Goal: Task Accomplishment & Management: Use online tool/utility

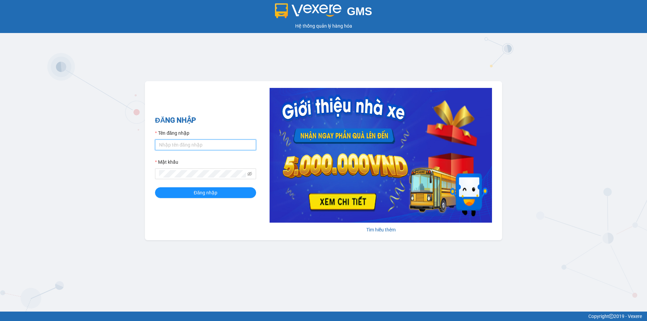
click at [216, 144] on input "Tên đăng nhập" at bounding box center [205, 144] width 101 height 11
type input "hoangdinhlieu.apq"
click at [250, 175] on icon "eye-invisible" at bounding box center [249, 173] width 5 height 5
click at [207, 193] on span "Đăng nhập" at bounding box center [206, 192] width 24 height 7
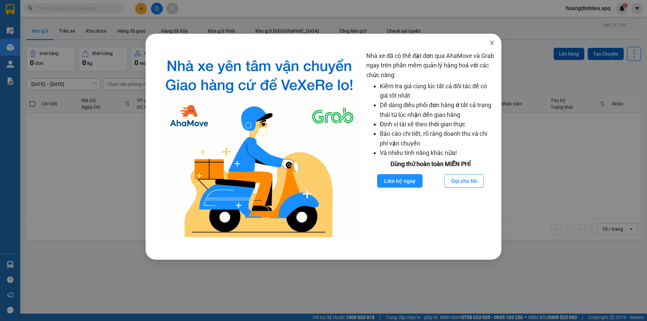
click at [492, 43] on icon "close" at bounding box center [492, 43] width 4 height 4
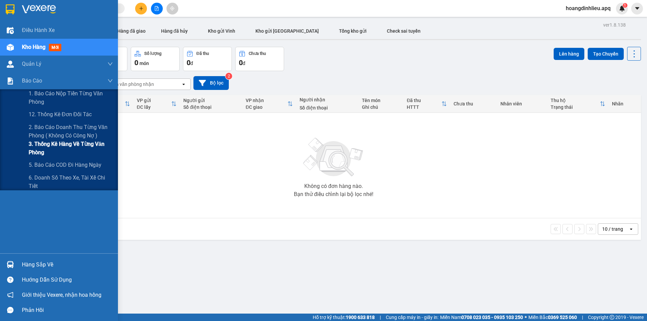
click at [46, 149] on span "3. Thống kê hàng về từng văn phòng" at bounding box center [71, 148] width 84 height 17
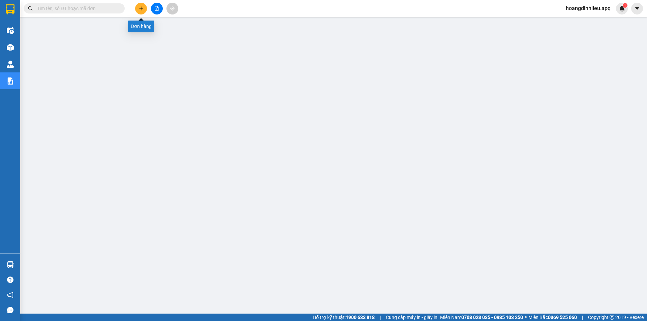
click at [140, 9] on icon "plus" at bounding box center [141, 8] width 5 height 5
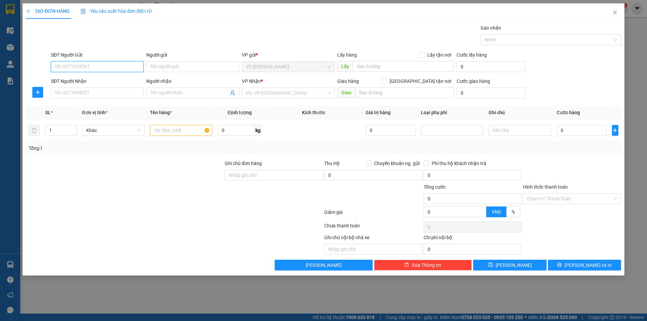
click at [90, 67] on input "SĐT Người Gửi" at bounding box center [97, 66] width 93 height 11
click at [74, 66] on input "097" at bounding box center [97, 66] width 93 height 11
click at [86, 93] on div "0976685203 - lưu văn hương" at bounding box center [97, 90] width 85 height 7
type input "0976685203"
type input "lưu văn hương"
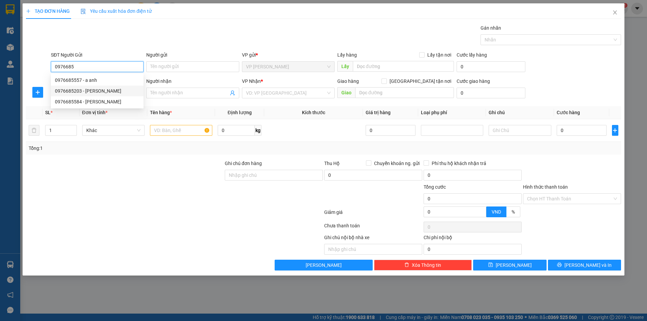
checkbox input "true"
type input "tc"
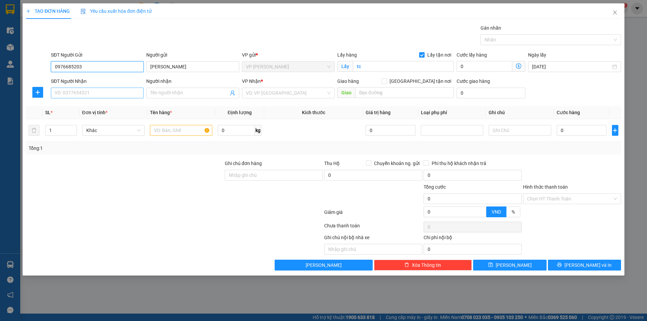
type input "0976685203"
click at [87, 96] on input "SĐT Người Nhận" at bounding box center [97, 93] width 93 height 11
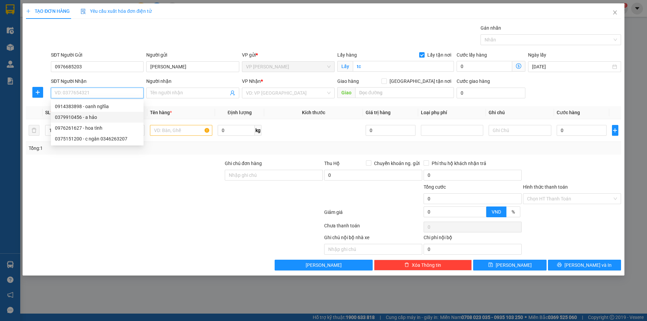
click at [84, 120] on div "0379910456 - a hảo" at bounding box center [97, 117] width 85 height 7
type input "0379910456"
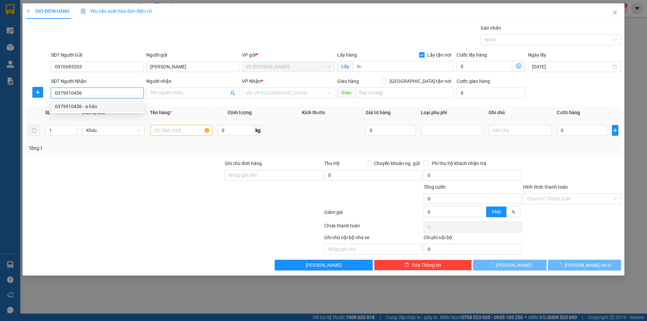
type input "a hảo"
checkbox input "true"
type input "truongf c3 thạch bàn"
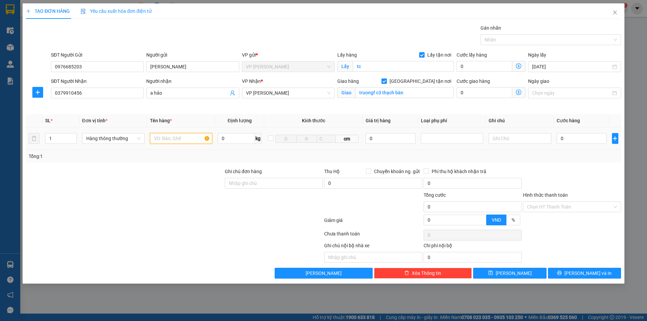
click at [161, 141] on input "text" at bounding box center [181, 138] width 62 height 11
type input "thực phẩm"
click at [568, 139] on input "0" at bounding box center [582, 138] width 50 height 11
type input "6"
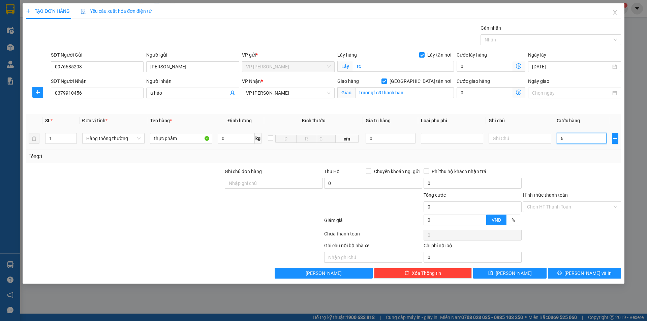
type input "6"
type input "60"
type input "600"
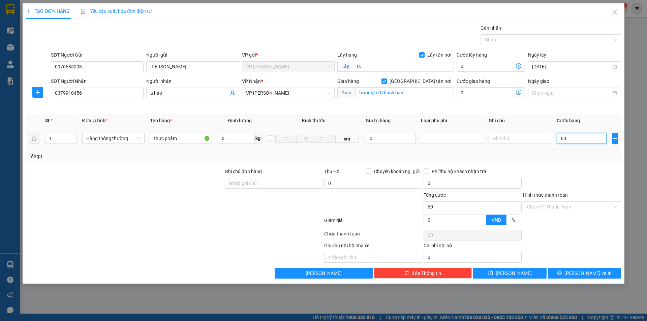
type input "600"
type input "6.000"
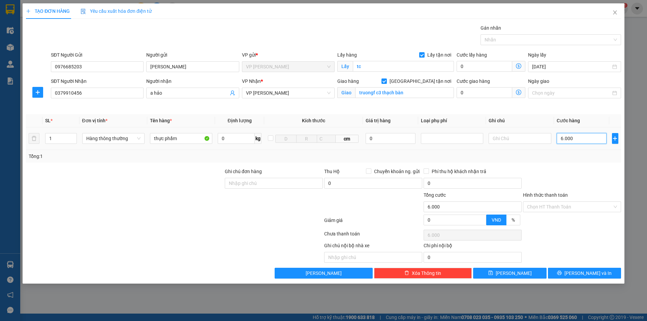
type input "60.000"
click at [565, 206] on input "Hình thức thanh toán" at bounding box center [569, 207] width 85 height 10
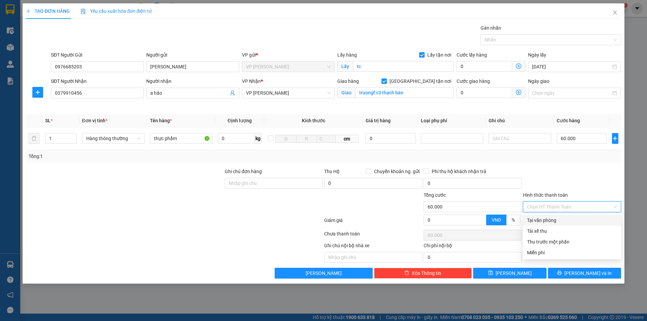
click at [550, 219] on div "Tại văn phòng" at bounding box center [572, 220] width 90 height 7
type input "0"
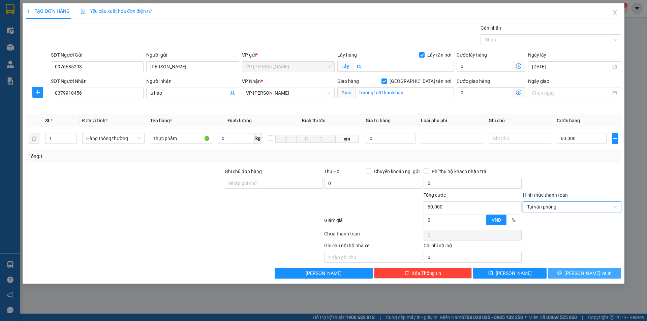
click at [577, 273] on button "[PERSON_NAME] và In" at bounding box center [584, 273] width 73 height 11
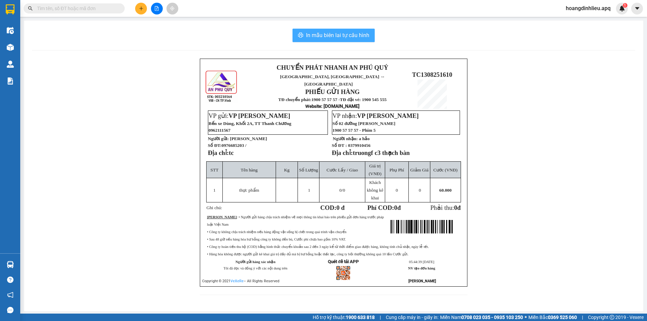
click at [323, 35] on span "In mẫu biên lai tự cấu hình" at bounding box center [337, 35] width 63 height 8
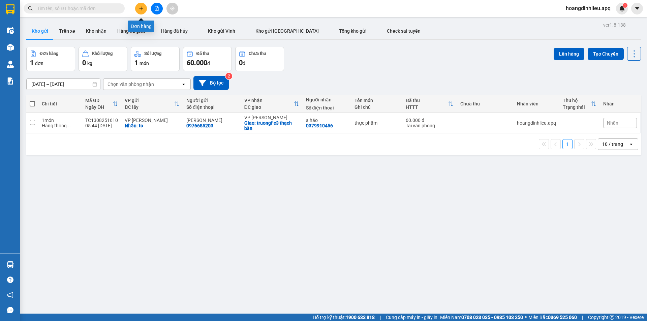
click at [143, 9] on icon "plus" at bounding box center [141, 8] width 5 height 5
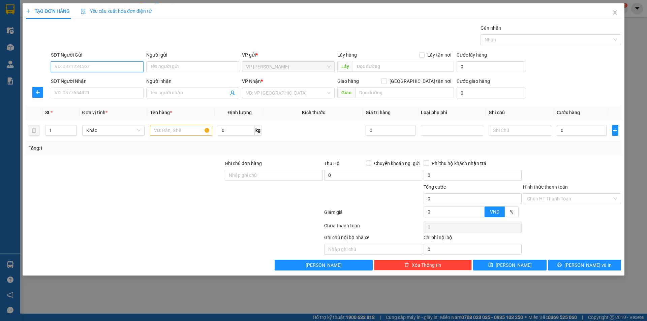
click at [91, 66] on input "SĐT Người Gửi" at bounding box center [97, 66] width 93 height 11
type input "03"
type input "6"
click at [71, 70] on input "03" at bounding box center [97, 66] width 93 height 11
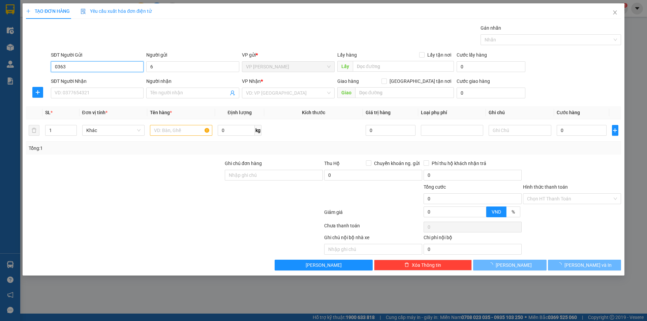
type input "0363"
type input "3"
click at [70, 68] on input "0363" at bounding box center [97, 66] width 93 height 11
click at [70, 68] on input "03633" at bounding box center [97, 66] width 93 height 11
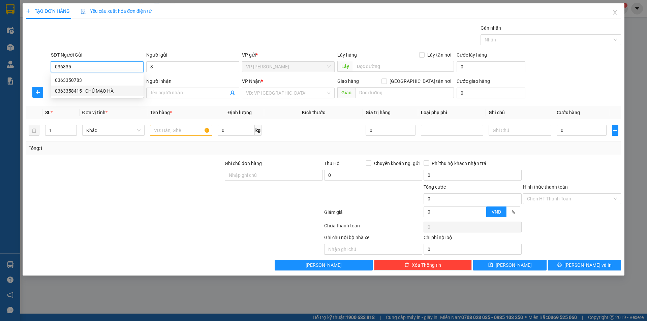
click at [88, 90] on div "0363358415 - CHÚ MẠO HÀ" at bounding box center [97, 90] width 85 height 7
type input "0363358415"
type input "CHÚ MẠO HÀ"
checkbox input "true"
type input "VPTC"
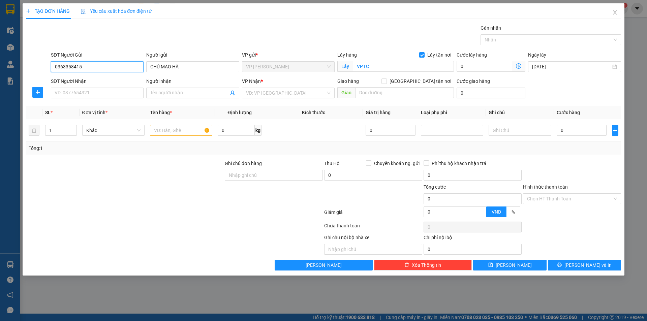
type input "0363358415"
click at [89, 98] on div "SĐT Người Nhận VD: 0377654321" at bounding box center [97, 89] width 93 height 24
click at [90, 94] on input "SĐT Người Nhận" at bounding box center [97, 93] width 93 height 11
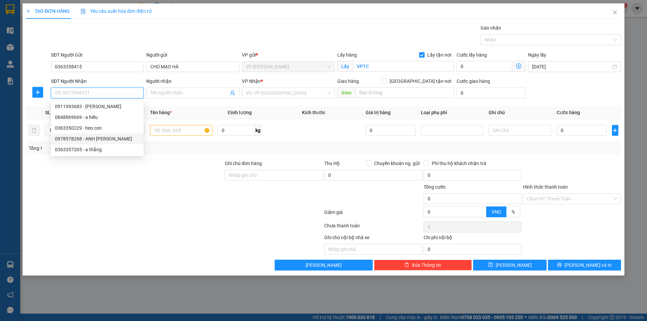
click at [112, 138] on div "0978578268 - ANH NGUYỄN CẢNH HÓA" at bounding box center [97, 138] width 85 height 7
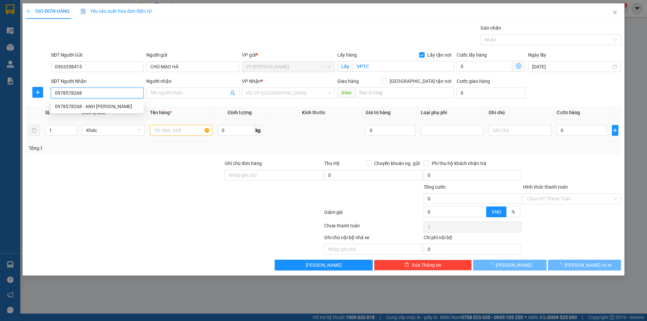
type input "0978578268"
type input "ANH NGUYỄN CẢNH HÓA"
checkbox input "true"
type input "GL"
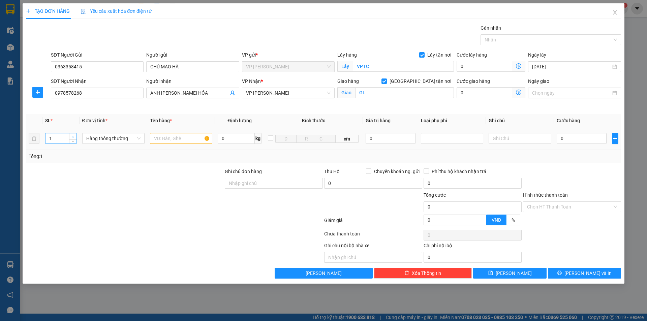
type input "2"
click at [72, 138] on span "up" at bounding box center [73, 137] width 4 height 4
click at [180, 142] on input "text" at bounding box center [181, 138] width 62 height 11
type input "thực phẩm"
click at [579, 142] on input "0" at bounding box center [582, 138] width 50 height 11
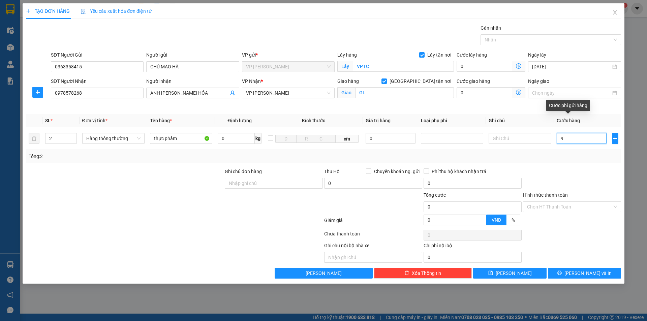
type input "90"
type input "900"
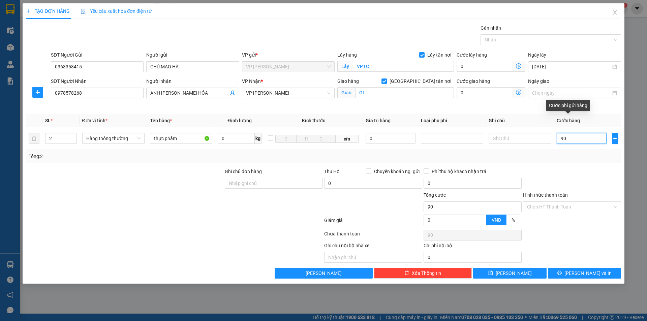
type input "900"
type input "9.000"
type input "90.000"
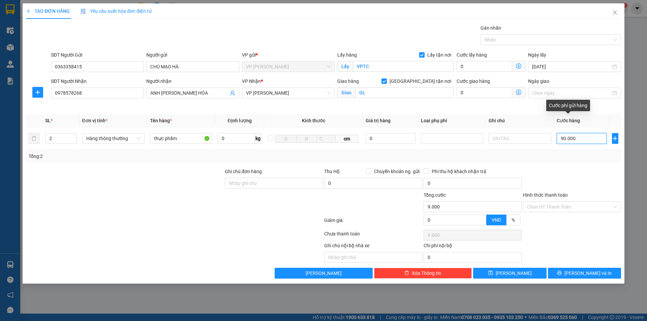
type input "90.000"
click at [571, 271] on button "[PERSON_NAME] và In" at bounding box center [584, 273] width 73 height 11
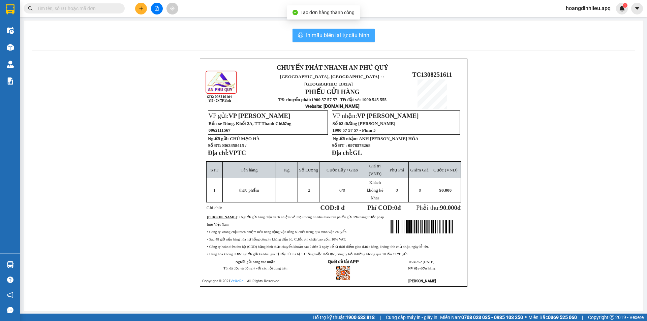
click at [330, 35] on span "In mẫu biên lai tự cấu hình" at bounding box center [337, 35] width 63 height 8
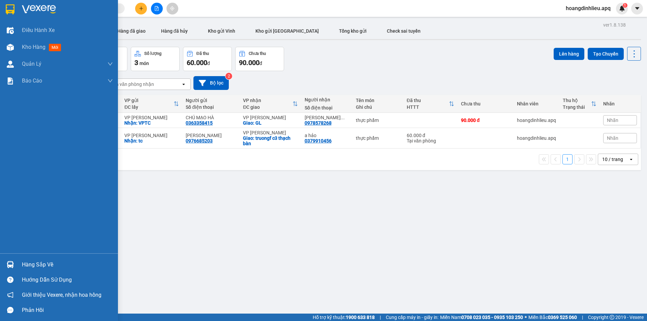
drag, startPoint x: 64, startPoint y: 139, endPoint x: 194, endPoint y: 192, distance: 140.3
click at [171, 186] on section "Kết quả tìm kiếm ( 0 ) Bộ lọc No Data hoangdinhlieu.apq 1 Điều hành xe Kho hàng…" at bounding box center [323, 160] width 647 height 321
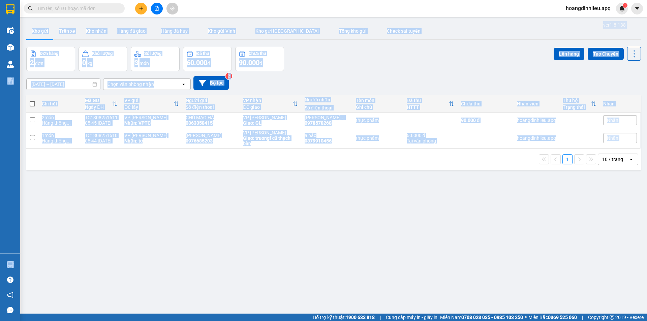
click at [325, 259] on div "ver 1.8.138 Kho gửi Trên xe Kho nhận Hàng đã giao Hàng đã hủy Kho gửi Vinh Kho …" at bounding box center [334, 180] width 620 height 321
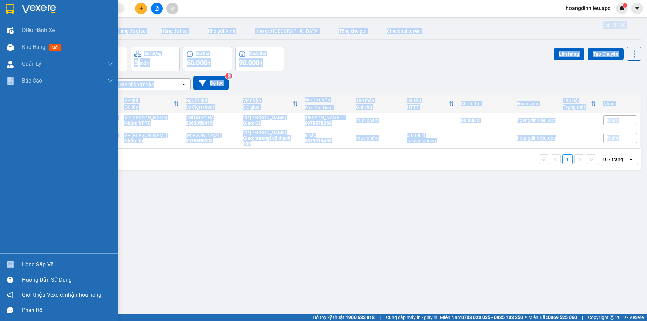
click at [93, 262] on div "ver 1.8.138 Kho gửi Trên xe Kho nhận Hàng đã giao Hàng đã hủy Kho gửi Vinh Kho …" at bounding box center [334, 180] width 620 height 321
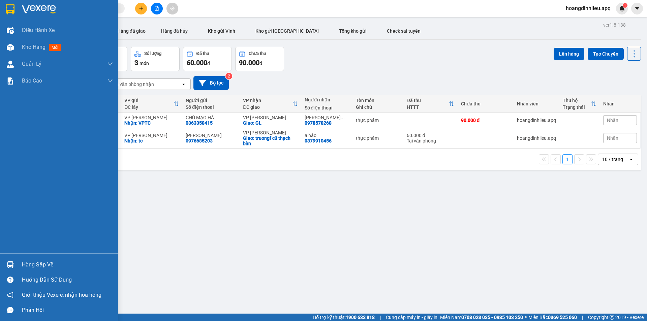
click at [43, 262] on div "Hàng sắp về" at bounding box center [67, 265] width 91 height 10
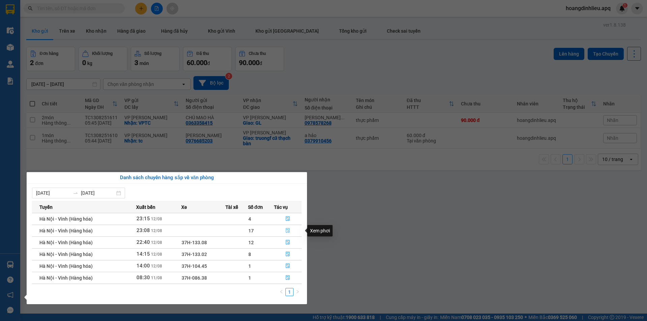
click at [287, 230] on icon "file-done" at bounding box center [288, 230] width 4 height 5
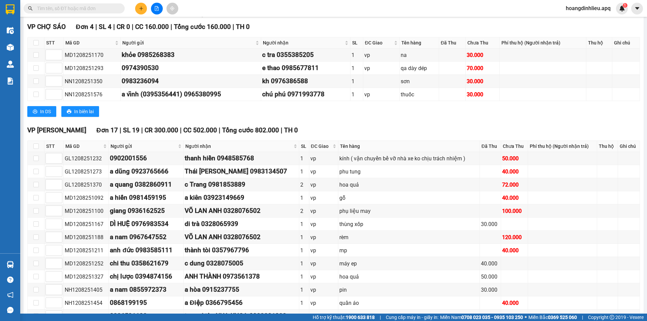
scroll to position [101, 0]
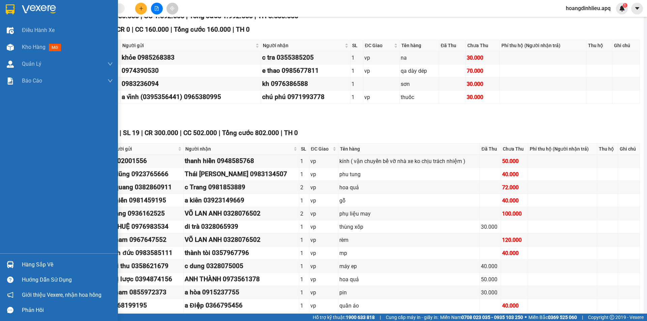
click at [44, 264] on div "Hàng sắp về" at bounding box center [67, 265] width 91 height 10
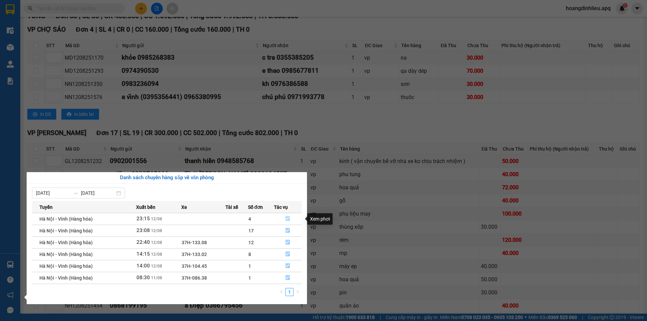
click at [287, 218] on icon "file-done" at bounding box center [288, 219] width 4 height 5
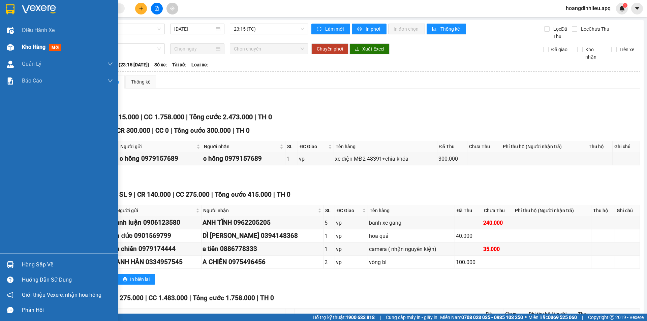
click at [12, 49] on img at bounding box center [10, 47] width 7 height 7
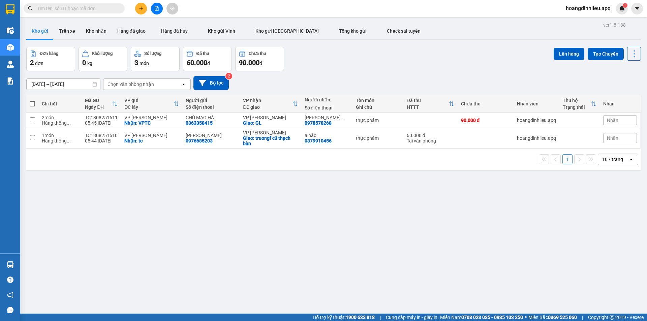
click at [572, 8] on span "hoangdinhlieu.apq" at bounding box center [588, 8] width 56 height 8
click at [576, 20] on span "Đăng xuất" at bounding box center [591, 20] width 42 height 7
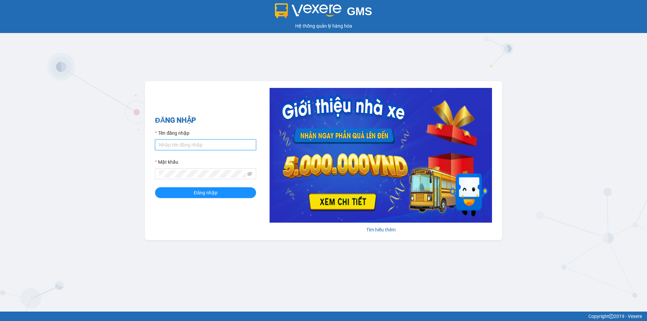
click at [177, 146] on input "Tên đăng nhập" at bounding box center [205, 144] width 101 height 11
type input "tuyet.apq"
click at [208, 195] on span "Đăng nhập" at bounding box center [206, 192] width 24 height 7
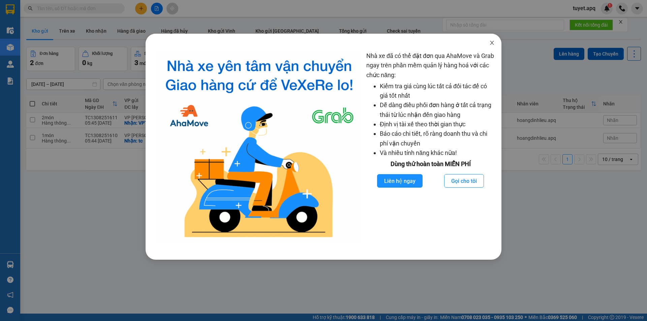
click at [492, 42] on icon "close" at bounding box center [491, 42] width 5 height 5
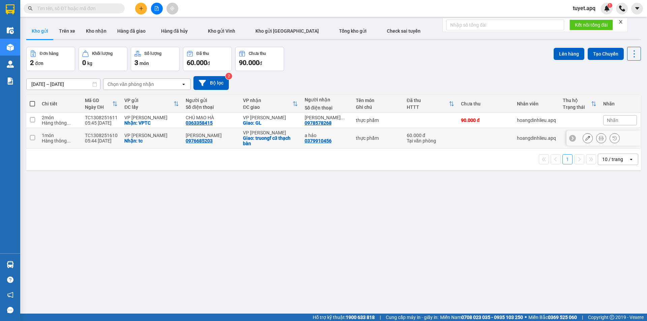
click at [244, 151] on div "1 10 / trang open" at bounding box center [333, 160] width 615 height 22
click at [68, 10] on input "text" at bounding box center [77, 8] width 80 height 7
click at [81, 9] on input "text" at bounding box center [77, 8] width 80 height 7
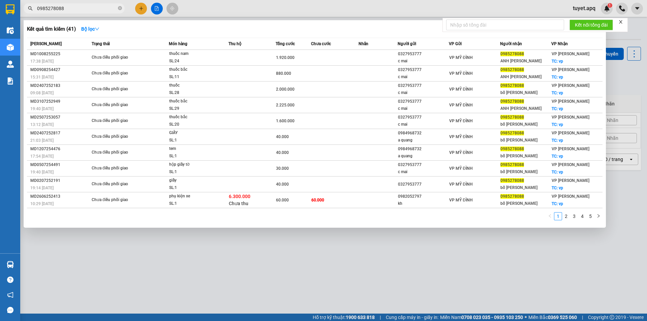
click at [85, 11] on input "0985278088" at bounding box center [77, 8] width 80 height 7
type input "0"
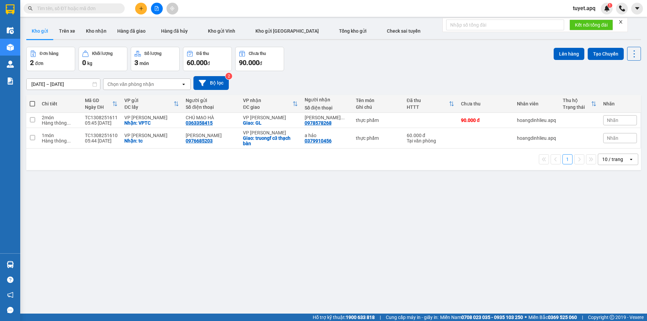
click at [64, 7] on input "text" at bounding box center [77, 8] width 80 height 7
click at [74, 9] on input "text" at bounding box center [77, 8] width 80 height 7
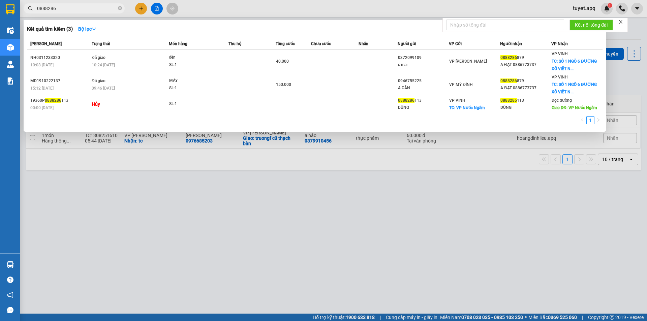
type input "0888286"
click at [319, 206] on div at bounding box center [323, 160] width 647 height 321
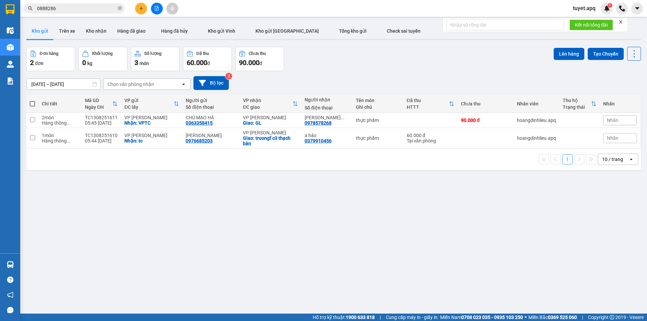
click at [32, 104] on span at bounding box center [32, 103] width 5 height 5
click at [32, 100] on input "checkbox" at bounding box center [32, 100] width 0 height 0
checkbox input "true"
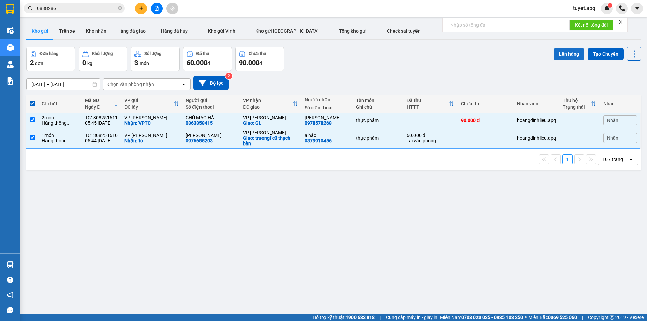
click at [570, 52] on button "Lên hàng" at bounding box center [569, 54] width 31 height 12
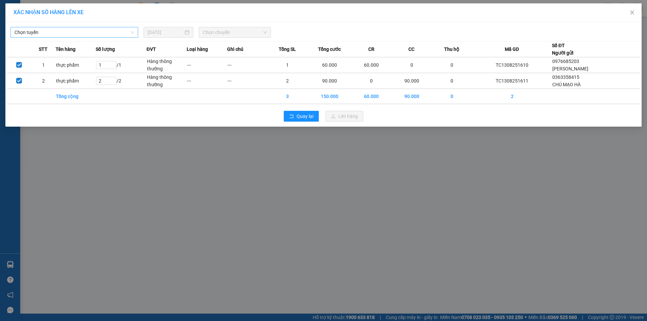
drag, startPoint x: 83, startPoint y: 28, endPoint x: 75, endPoint y: 34, distance: 9.6
click at [81, 29] on span "Chọn tuyến" at bounding box center [74, 32] width 120 height 10
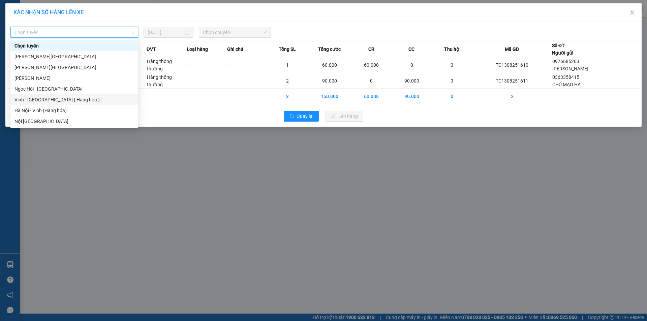
click at [52, 101] on div "Vinh - [GEOGRAPHIC_DATA] ( Hàng hóa )" at bounding box center [74, 99] width 120 height 7
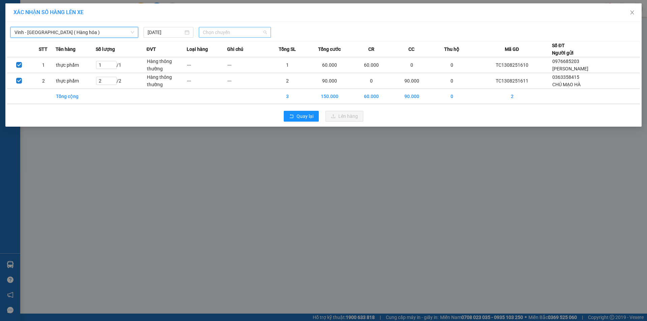
click at [243, 31] on span "Chọn chuyến" at bounding box center [235, 32] width 64 height 10
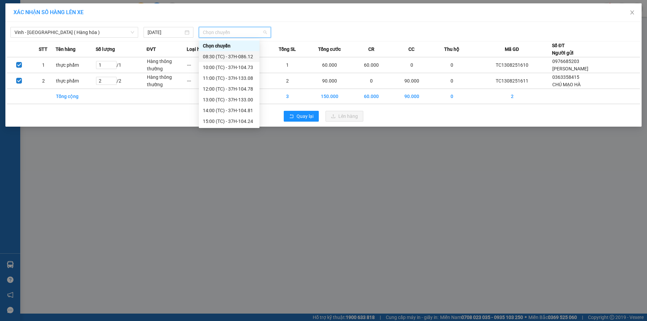
click at [244, 58] on div "08:30 (TC) - 37H-086.12" at bounding box center [229, 56] width 53 height 7
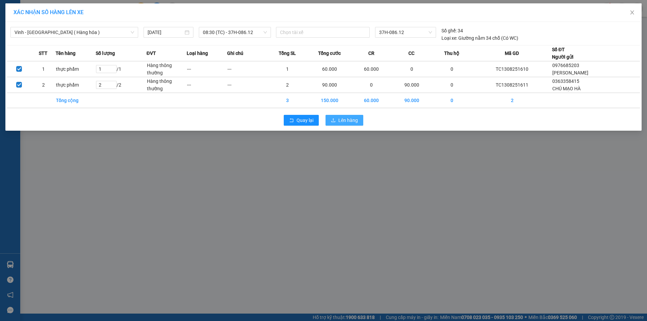
click at [343, 122] on span "Lên hàng" at bounding box center [348, 120] width 20 height 7
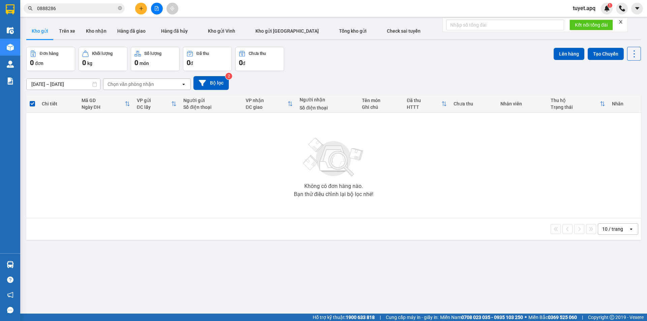
click at [71, 9] on input "0888286" at bounding box center [77, 8] width 80 height 7
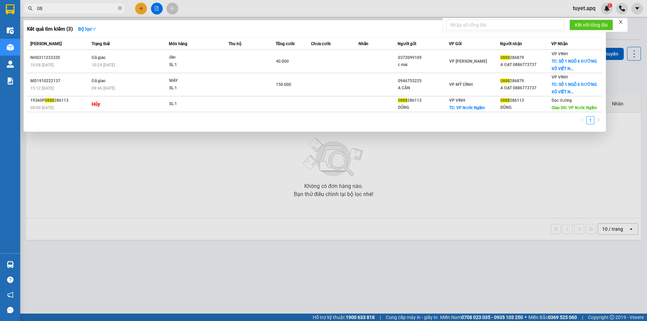
type input "0"
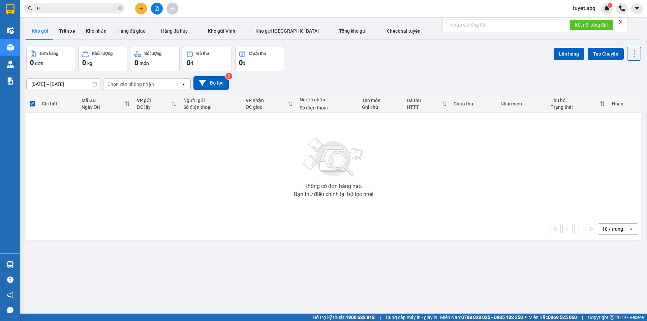
type input "0"
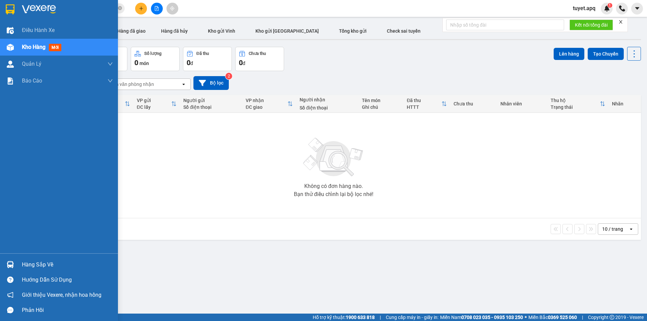
click at [11, 264] on img at bounding box center [10, 264] width 7 height 7
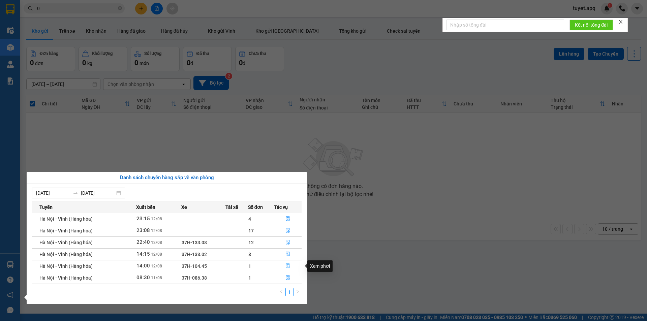
click at [285, 265] on icon "file-done" at bounding box center [287, 265] width 5 height 5
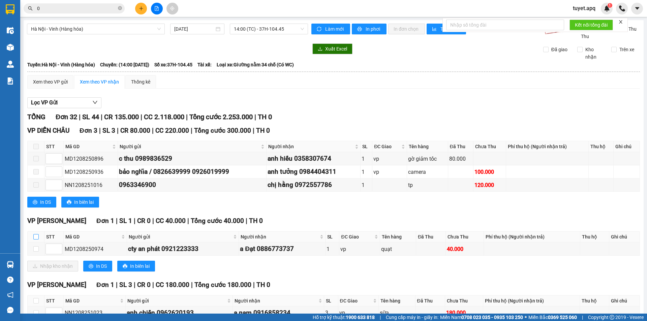
click at [36, 234] on input "checkbox" at bounding box center [35, 236] width 5 height 5
checkbox input "true"
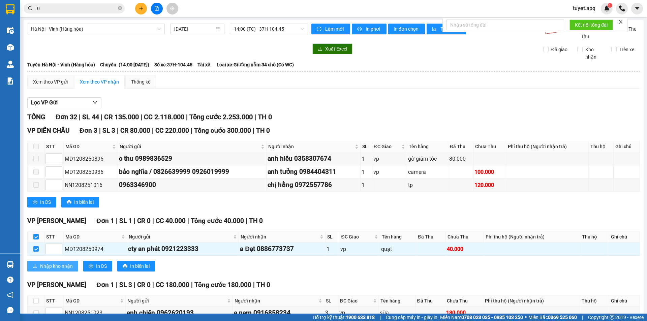
click at [62, 269] on span "Nhập kho nhận" at bounding box center [56, 265] width 33 height 7
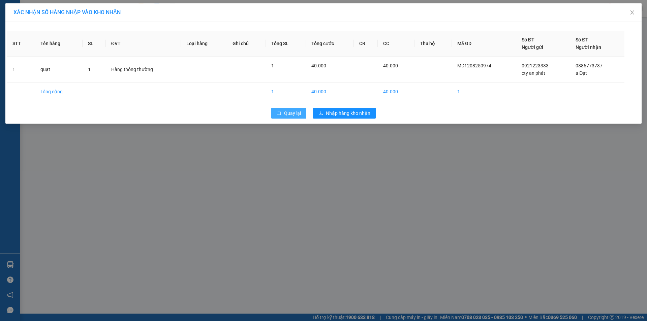
click at [282, 114] on button "Quay lại" at bounding box center [288, 113] width 35 height 11
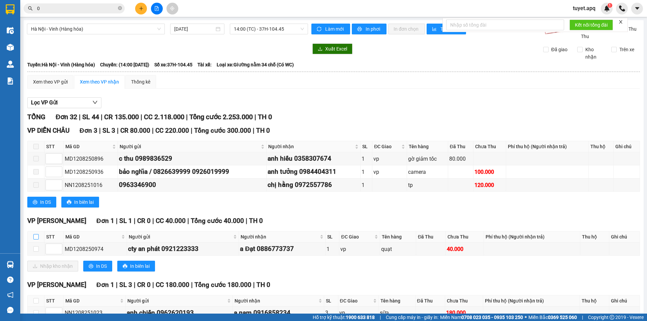
click at [35, 236] on input "checkbox" at bounding box center [35, 236] width 5 height 5
checkbox input "true"
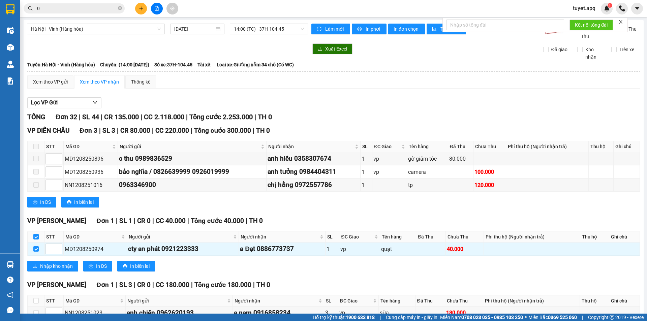
checkbox input "true"
click at [62, 265] on span "Nhập kho nhận" at bounding box center [56, 265] width 33 height 7
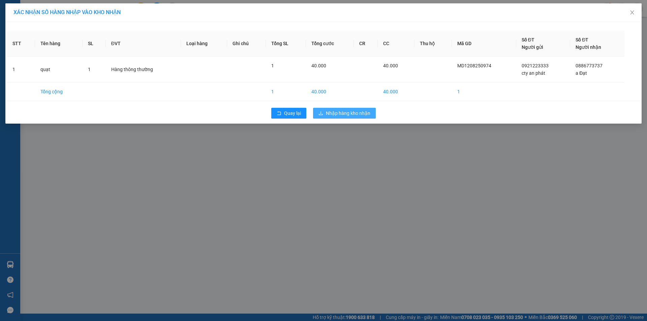
click at [356, 114] on span "Nhập hàng kho nhận" at bounding box center [348, 112] width 44 height 7
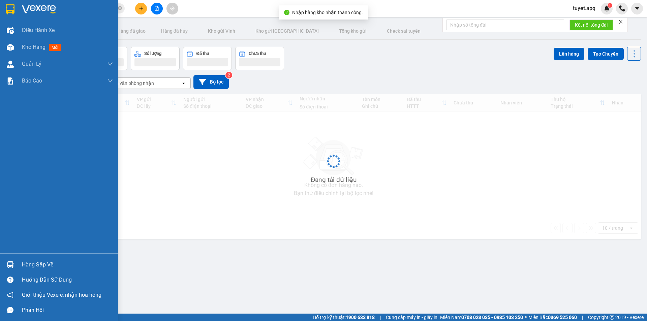
click at [12, 264] on img at bounding box center [10, 264] width 7 height 7
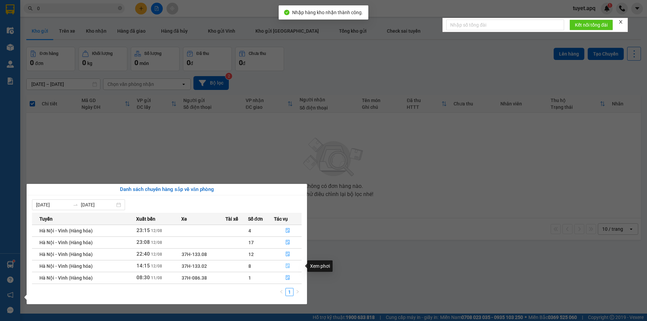
click at [286, 264] on icon "file-done" at bounding box center [288, 266] width 4 height 5
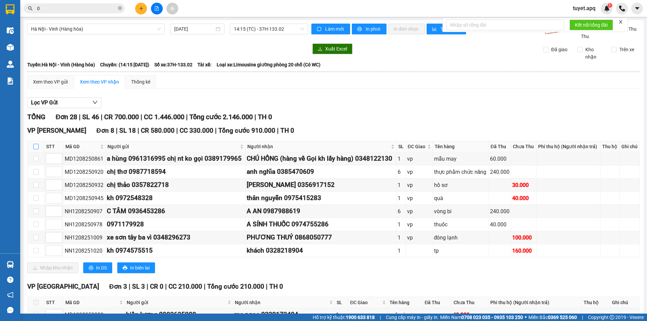
click at [36, 144] on input "checkbox" at bounding box center [35, 146] width 5 height 5
checkbox input "true"
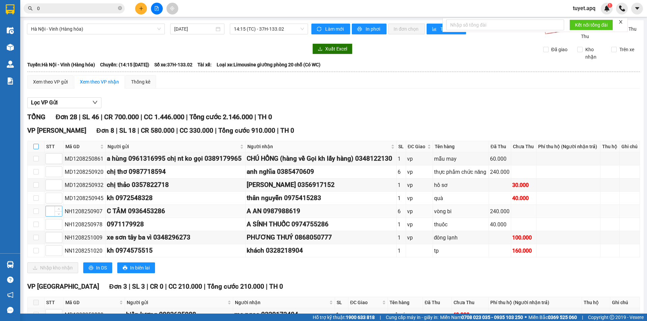
checkbox input "true"
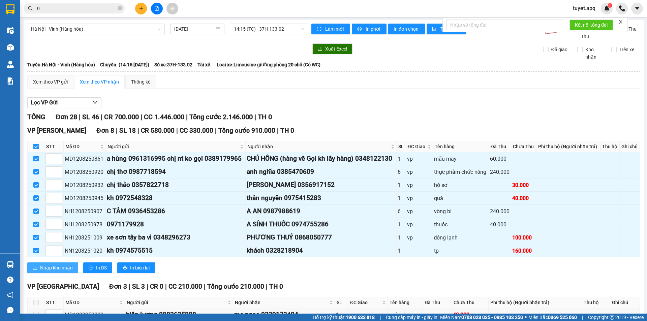
click at [65, 267] on span "Nhập kho nhận" at bounding box center [56, 267] width 33 height 7
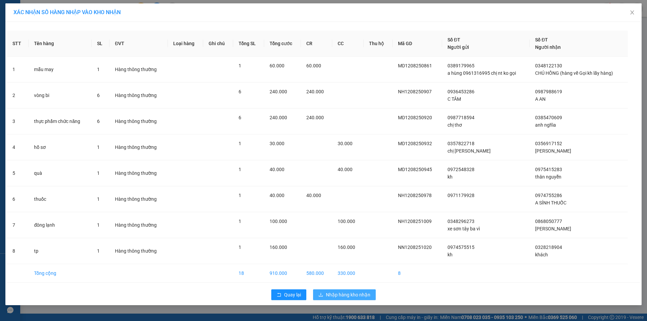
click at [349, 297] on span "Nhập hàng kho nhận" at bounding box center [348, 294] width 44 height 7
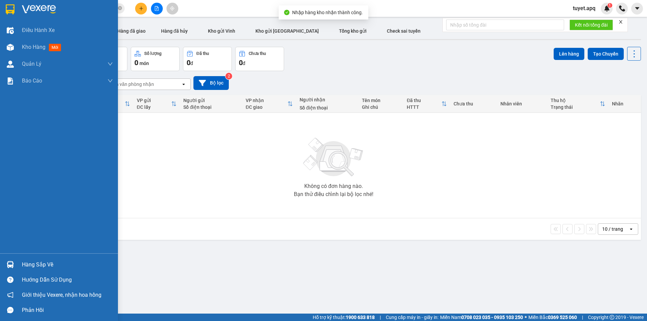
click at [13, 261] on img at bounding box center [10, 264] width 7 height 7
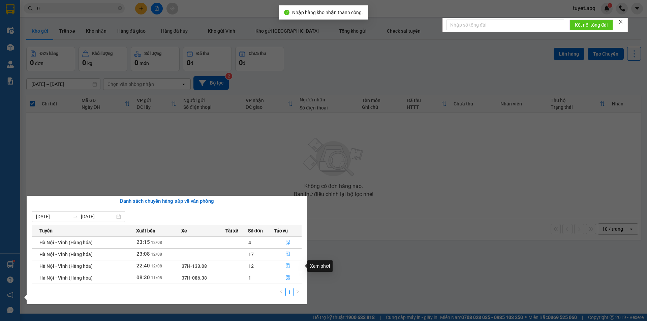
click at [287, 266] on icon "file-done" at bounding box center [287, 265] width 5 height 5
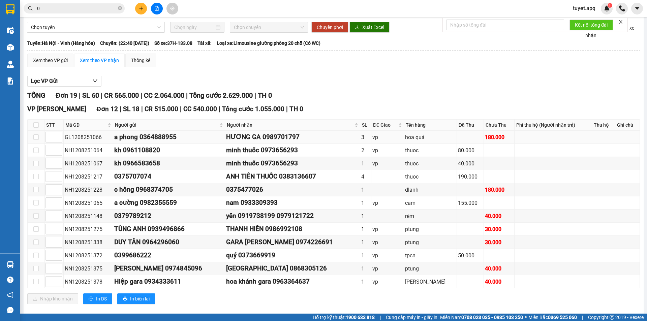
scroll to position [34, 0]
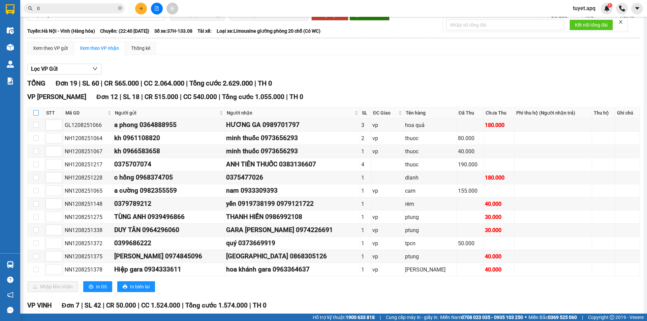
click at [36, 113] on input "checkbox" at bounding box center [35, 112] width 5 height 5
checkbox input "true"
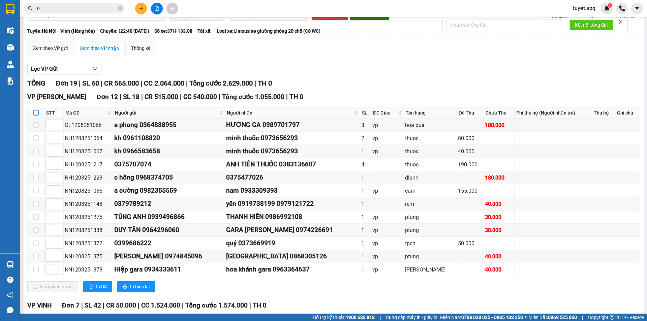
checkbox input "true"
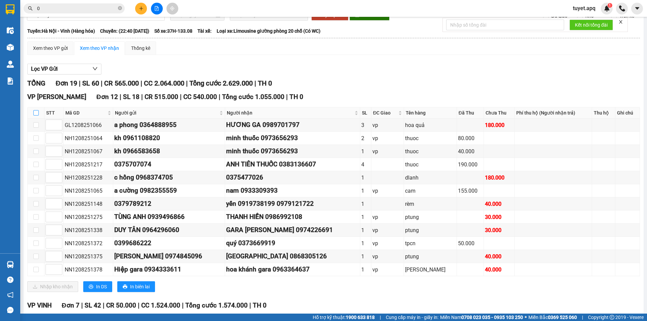
checkbox input "true"
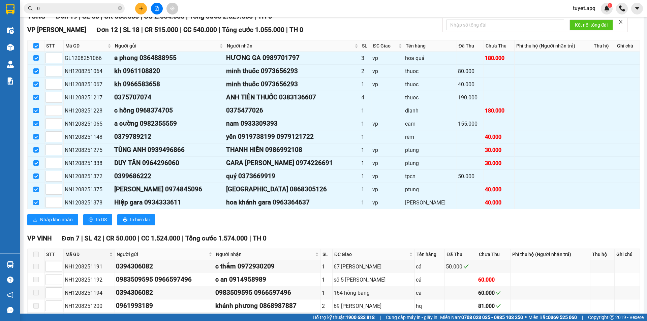
scroll to position [101, 0]
click at [63, 219] on span "Nhập kho nhận" at bounding box center [56, 219] width 33 height 7
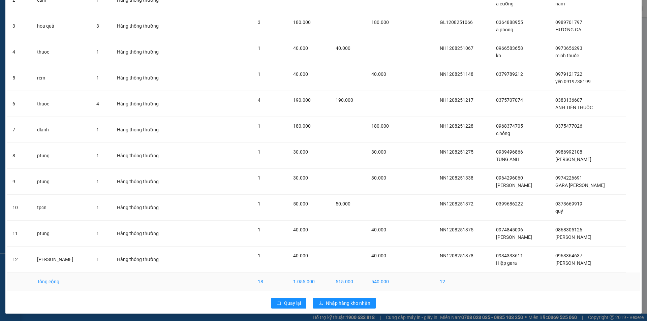
scroll to position [96, 0]
click at [339, 302] on span "Nhập hàng kho nhận" at bounding box center [348, 302] width 44 height 7
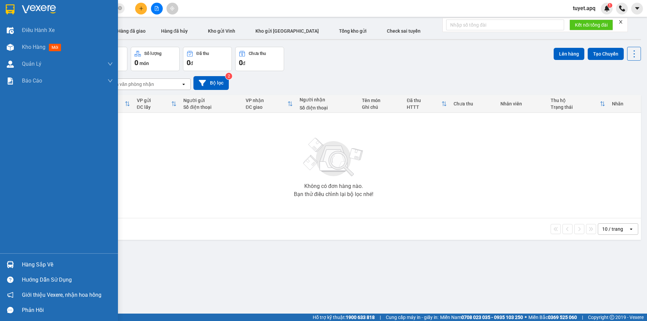
click at [15, 268] on div at bounding box center [10, 265] width 12 height 12
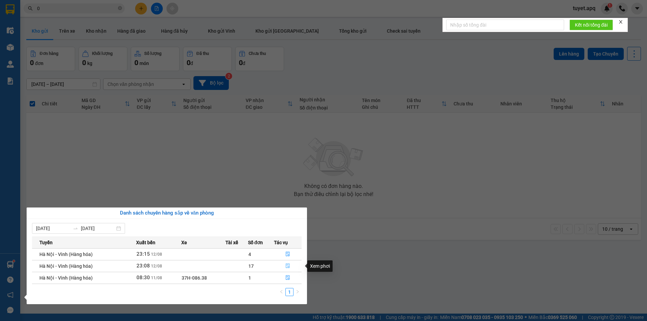
click at [285, 265] on button "button" at bounding box center [287, 266] width 27 height 11
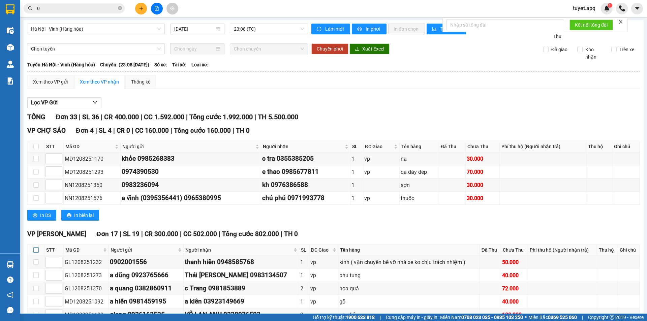
click at [35, 249] on input "checkbox" at bounding box center [35, 249] width 5 height 5
checkbox input "true"
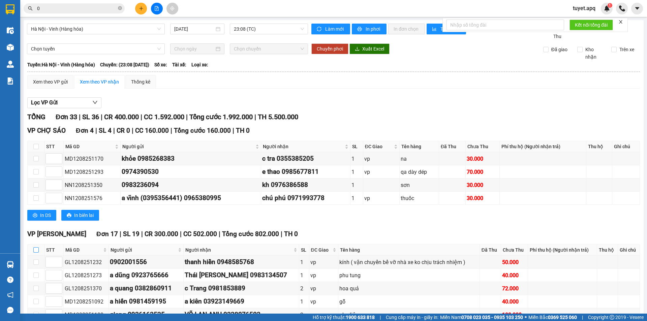
checkbox input "true"
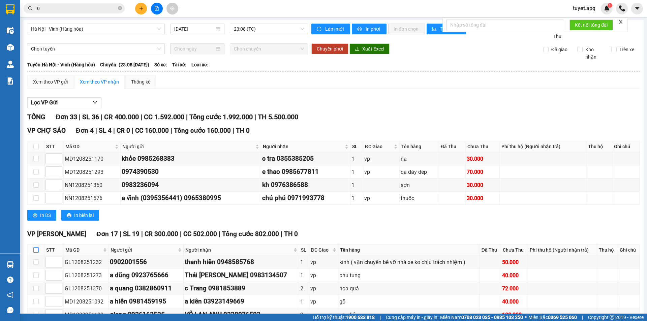
checkbox input "true"
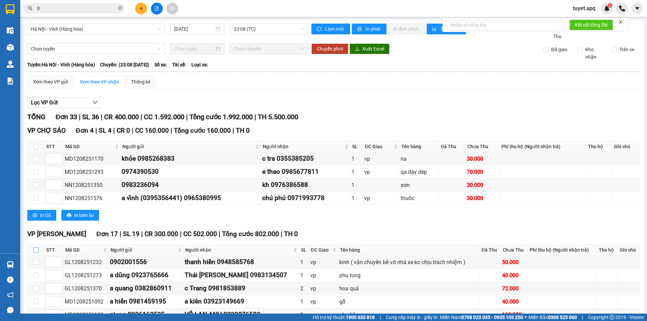
checkbox input "true"
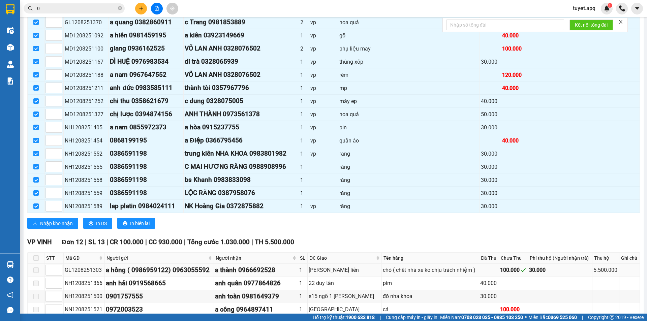
scroll to position [270, 0]
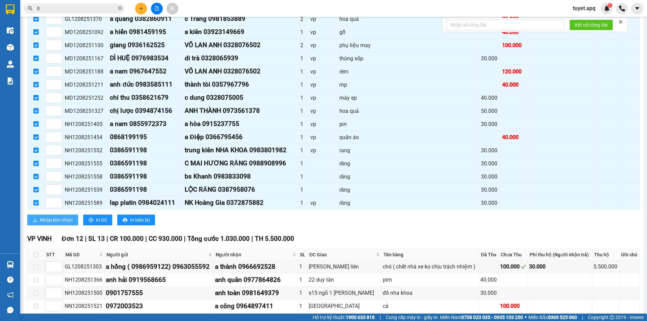
click at [53, 220] on span "Nhập kho nhận" at bounding box center [56, 219] width 33 height 7
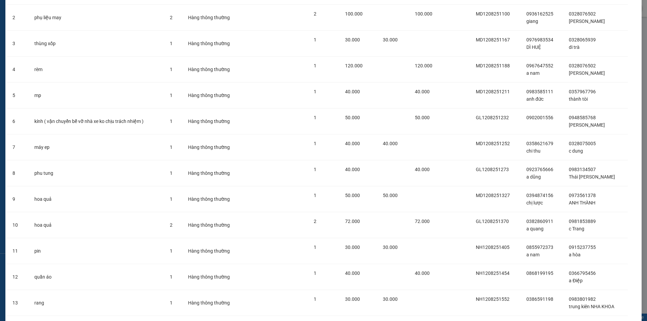
scroll to position [226, 0]
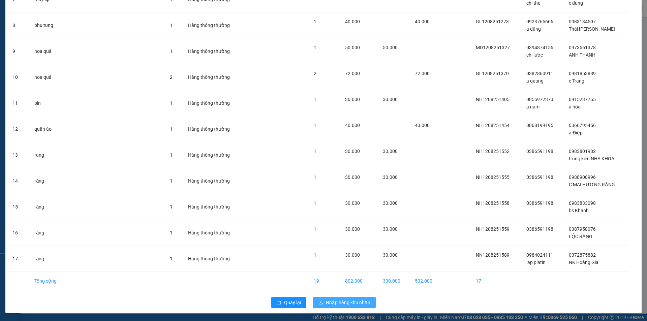
click at [339, 302] on span "Nhập hàng kho nhận" at bounding box center [348, 302] width 44 height 7
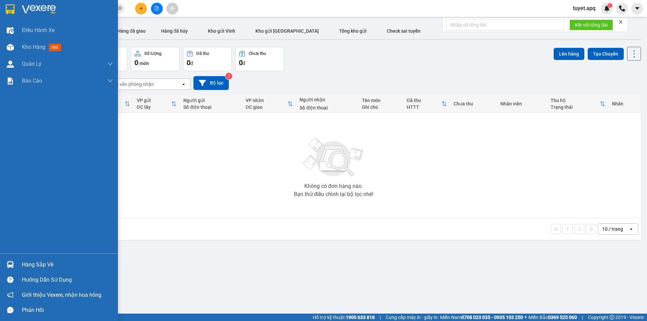
click at [9, 266] on img at bounding box center [10, 264] width 7 height 7
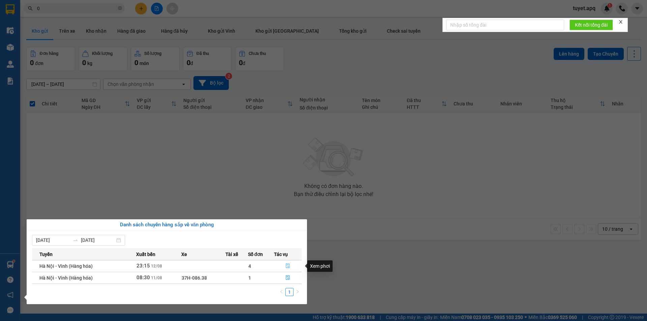
click at [286, 266] on icon "file-done" at bounding box center [287, 265] width 5 height 5
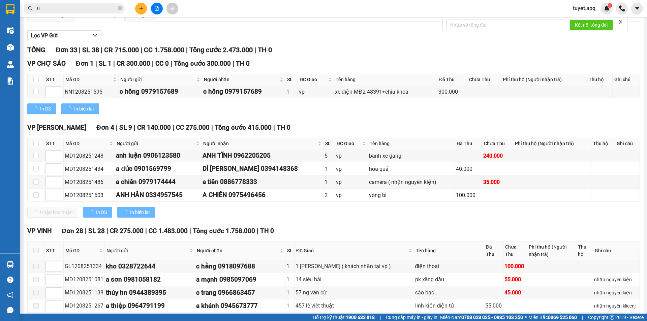
scroll to position [67, 0]
click at [38, 146] on label at bounding box center [35, 142] width 5 height 7
click at [38, 146] on input "checkbox" at bounding box center [35, 142] width 5 height 5
checkbox input "true"
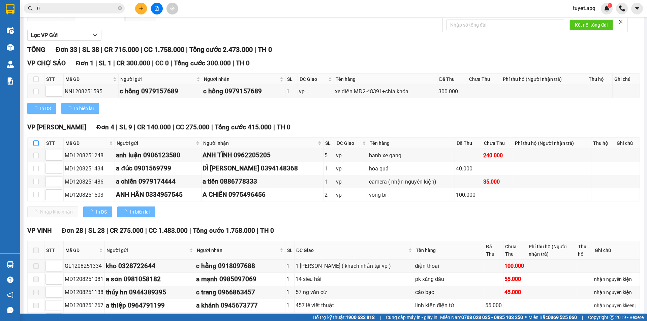
checkbox input "true"
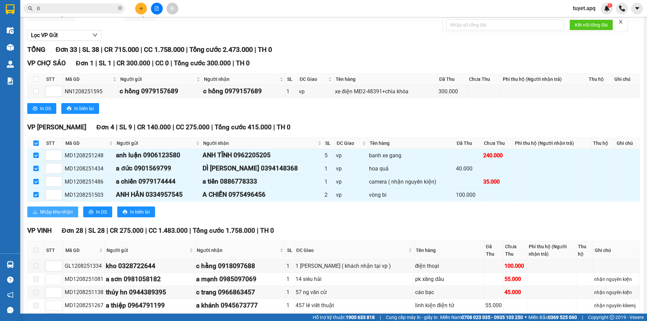
click at [69, 212] on span "Nhập kho nhận" at bounding box center [56, 211] width 33 height 7
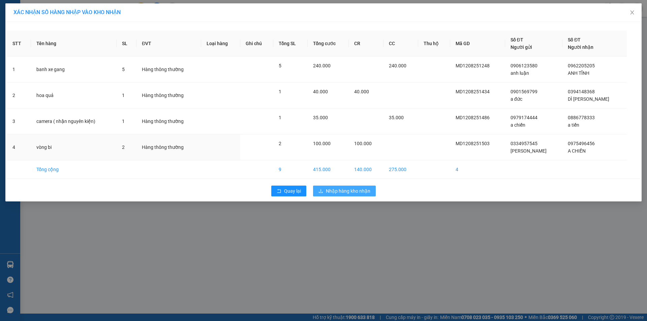
click at [357, 143] on td "100.000" at bounding box center [366, 147] width 35 height 26
click at [354, 192] on span "Nhập hàng kho nhận" at bounding box center [348, 190] width 44 height 7
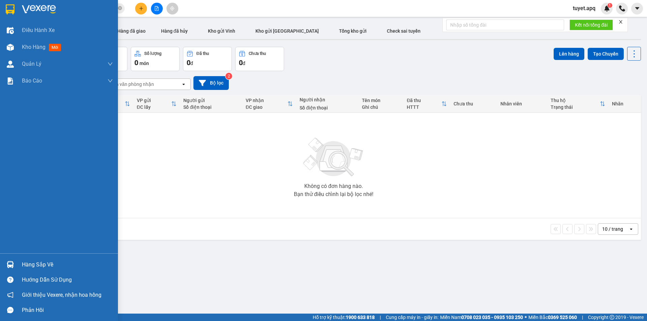
click at [10, 264] on img at bounding box center [10, 264] width 7 height 7
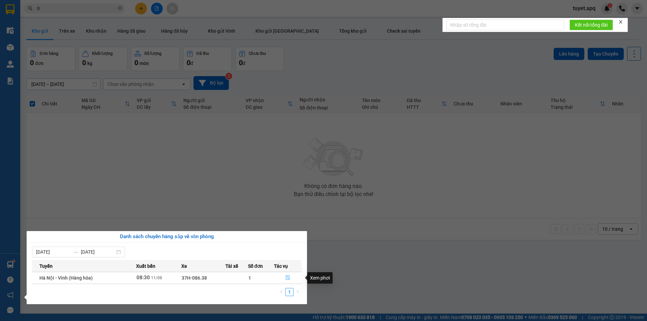
click at [288, 274] on button "button" at bounding box center [287, 278] width 27 height 11
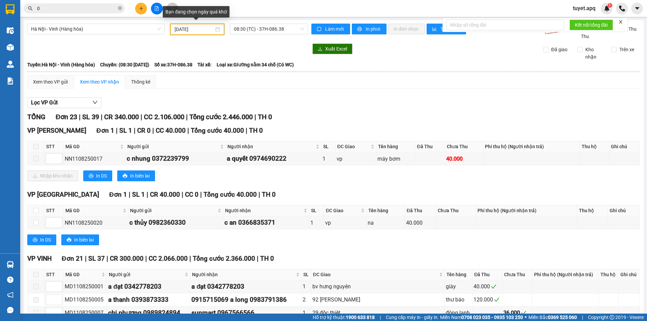
click at [192, 30] on input "11/08/2025" at bounding box center [194, 29] width 39 height 7
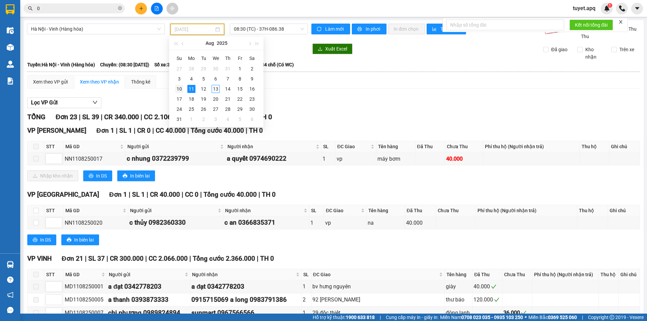
click at [180, 88] on div "10" at bounding box center [179, 89] width 8 height 8
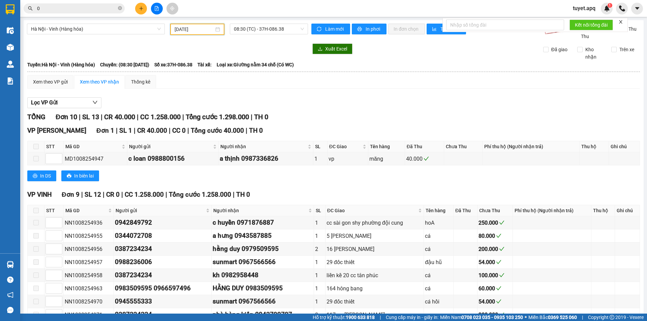
click at [217, 26] on div "10/08/2025" at bounding box center [197, 29] width 45 height 7
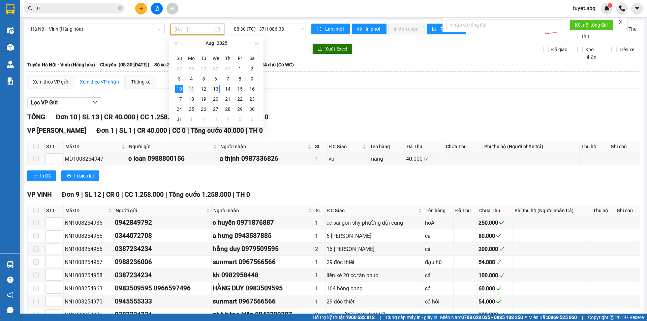
click at [194, 88] on div "11" at bounding box center [191, 89] width 8 height 8
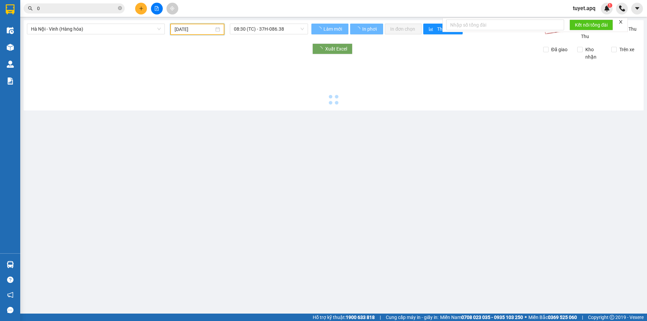
type input "11/08/2025"
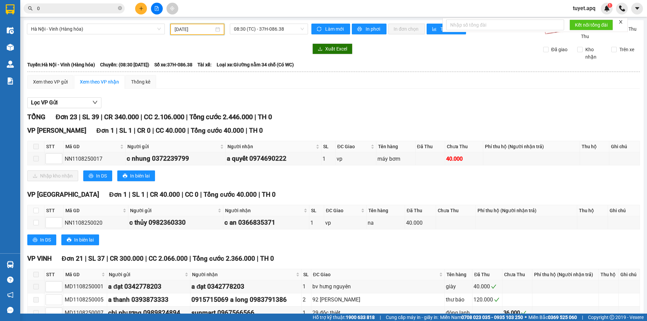
click at [36, 145] on span at bounding box center [35, 146] width 5 height 5
click at [36, 147] on span at bounding box center [35, 146] width 5 height 5
click at [86, 101] on button "Lọc VP Gửi" at bounding box center [64, 102] width 74 height 11
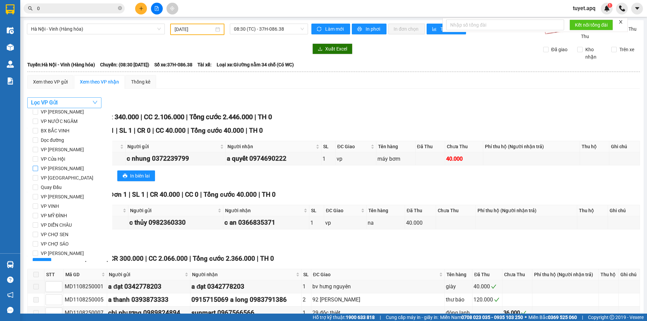
scroll to position [33, 0]
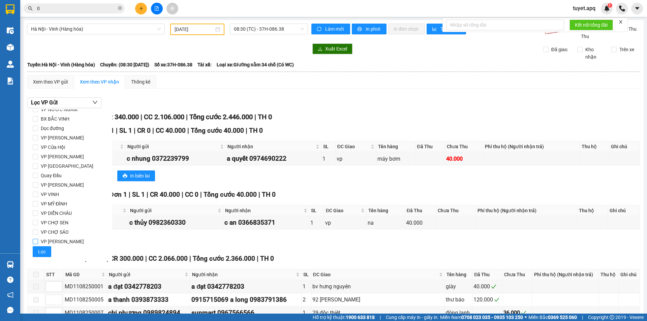
click at [64, 241] on span "VP [PERSON_NAME]" at bounding box center [62, 241] width 49 height 9
click at [38, 241] on input "VP [PERSON_NAME]" at bounding box center [35, 241] width 5 height 5
checkbox input "true"
click at [40, 249] on span "Lọc" at bounding box center [42, 251] width 8 height 7
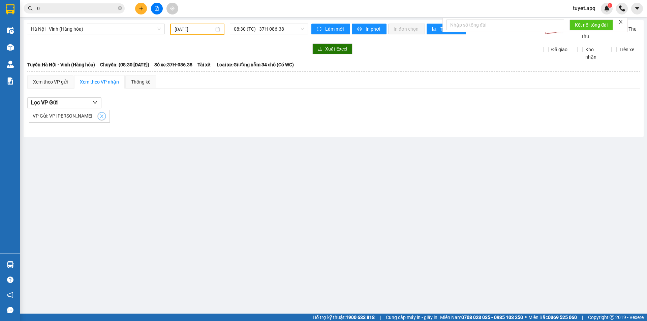
click at [100, 115] on icon "close" at bounding box center [101, 116] width 5 height 5
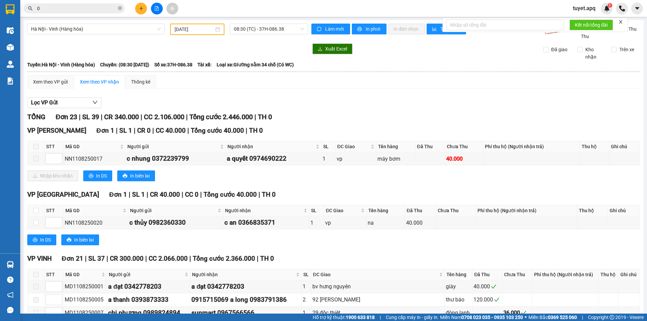
click at [37, 146] on span at bounding box center [35, 146] width 5 height 5
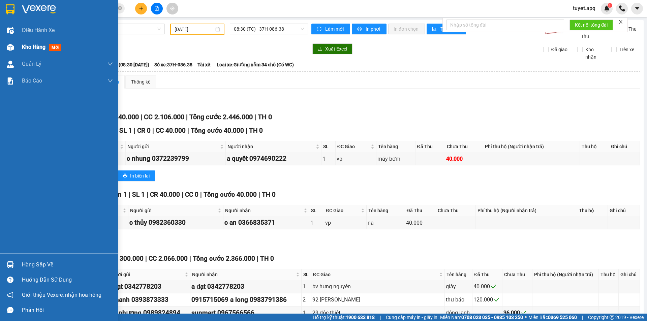
click at [9, 48] on img at bounding box center [10, 47] width 7 height 7
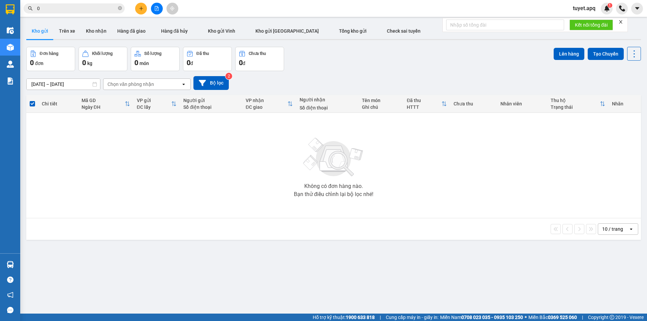
click at [93, 9] on input "0" at bounding box center [77, 8] width 80 height 7
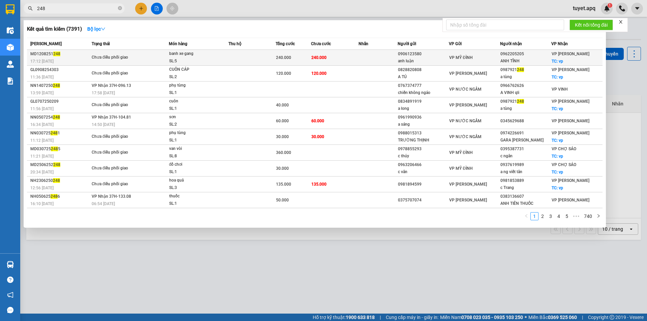
type input "248"
click at [255, 58] on td at bounding box center [251, 58] width 47 height 16
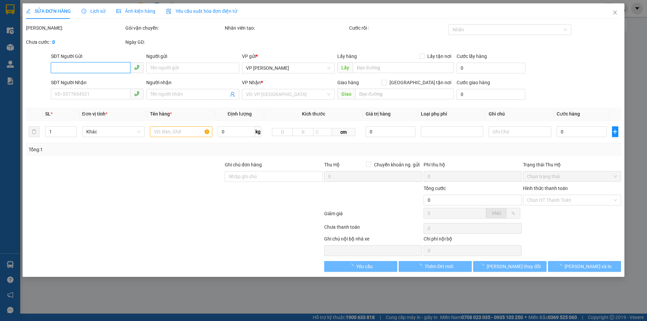
type input "0906123580"
type input "anh luận"
type input "0962205205"
type input "ANH TĨNH"
checkbox input "true"
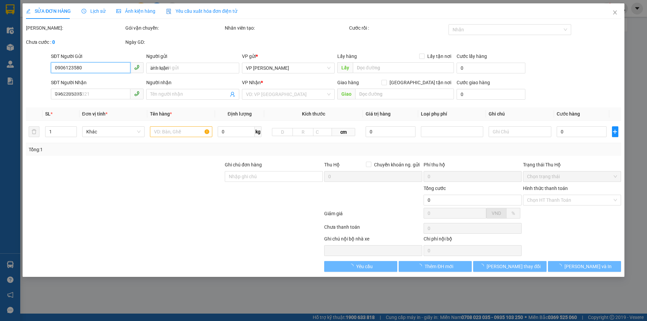
type input "vp"
type input "240.000"
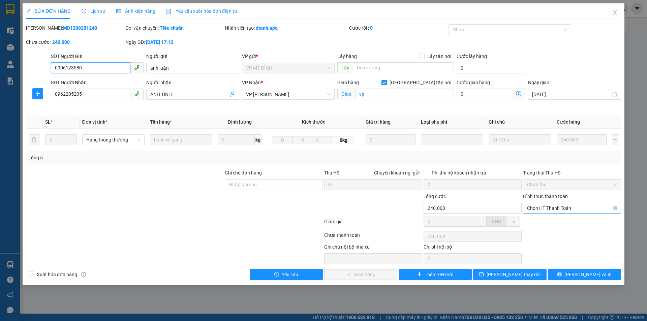
click at [575, 208] on span "Chọn HT Thanh Toán" at bounding box center [572, 208] width 90 height 10
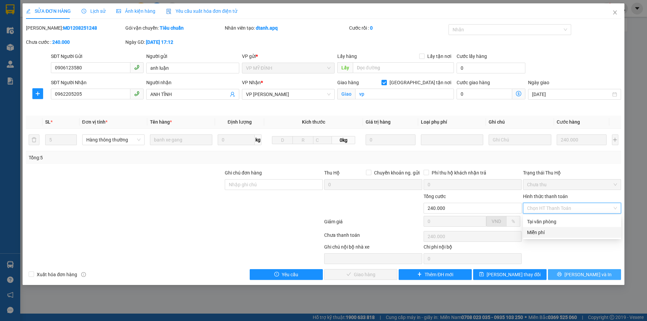
click at [580, 277] on span "[PERSON_NAME] và In" at bounding box center [587, 274] width 47 height 7
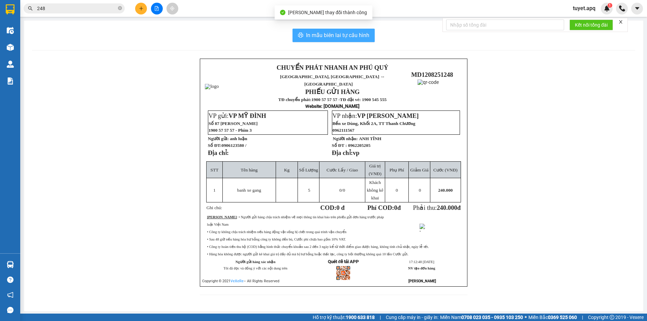
click at [357, 37] on span "In mẫu biên lai tự cấu hình" at bounding box center [337, 35] width 63 height 8
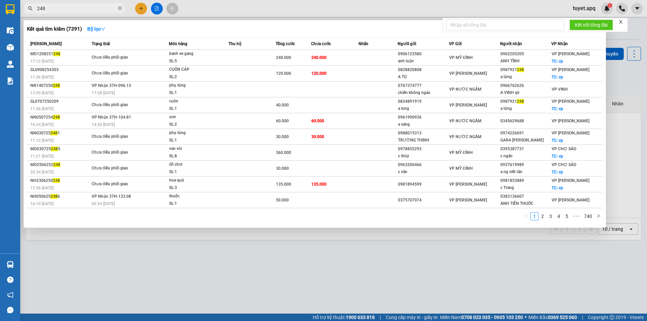
click at [51, 7] on input "248" at bounding box center [77, 8] width 80 height 7
type input "2"
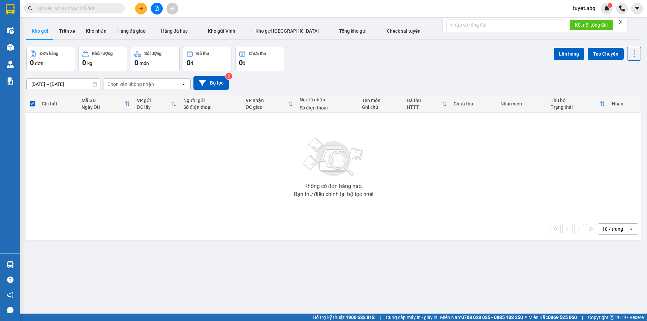
click at [52, 9] on input "text" at bounding box center [77, 8] width 80 height 7
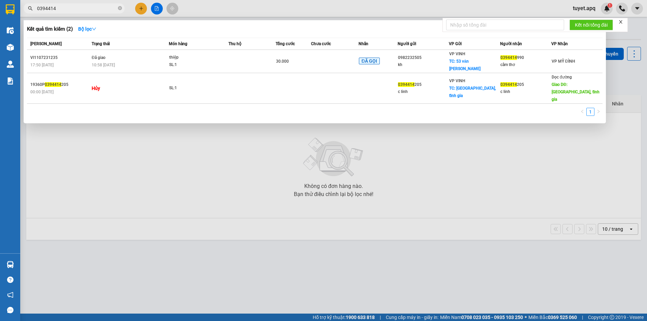
click at [47, 9] on input "0394414" at bounding box center [77, 8] width 80 height 7
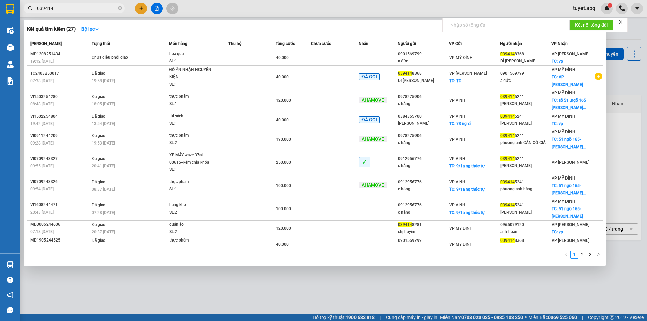
click at [67, 8] on input "039414" at bounding box center [77, 8] width 80 height 7
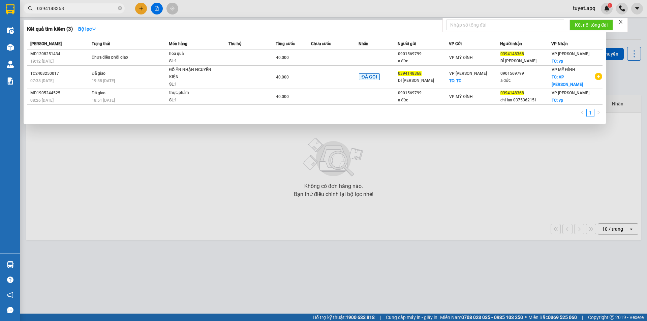
click at [87, 6] on input "0394148368" at bounding box center [77, 8] width 80 height 7
type input "0"
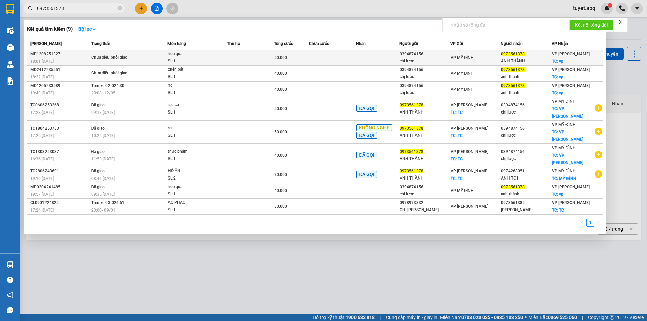
type input "0973561378"
click at [199, 55] on div "hoa quả" at bounding box center [193, 53] width 51 height 7
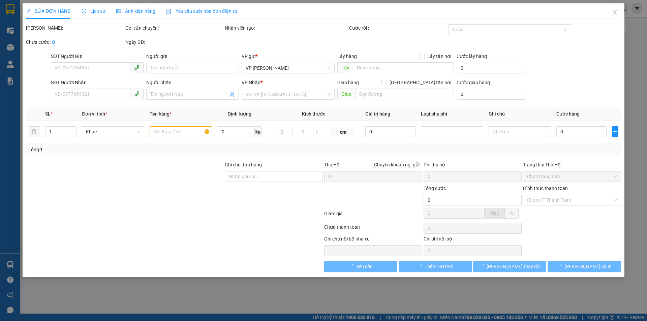
type input "0394874156"
type input "chị lược"
type input "0973561378"
type input "ANH THÀNH"
checkbox input "true"
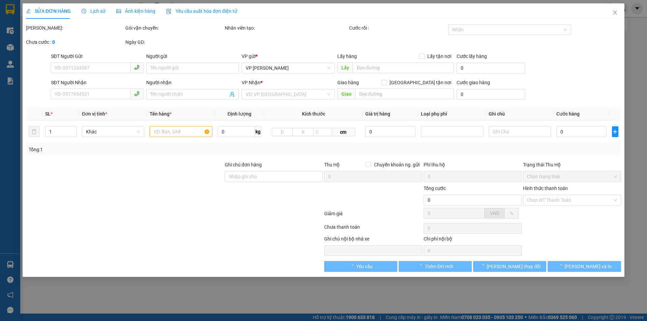
type input "vp"
type input "50.000"
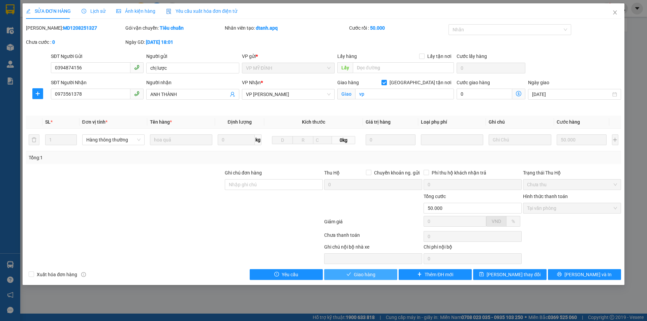
click at [373, 273] on span "Giao hàng" at bounding box center [365, 274] width 22 height 7
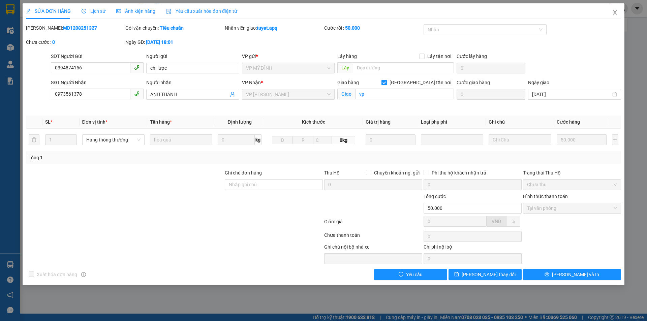
click at [618, 13] on span "Close" at bounding box center [614, 12] width 19 height 19
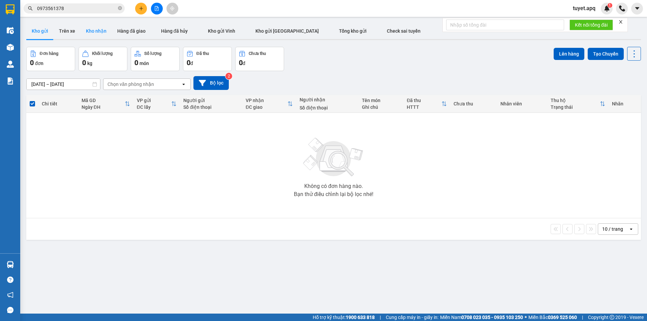
click at [95, 31] on button "Kho nhận" at bounding box center [96, 31] width 31 height 16
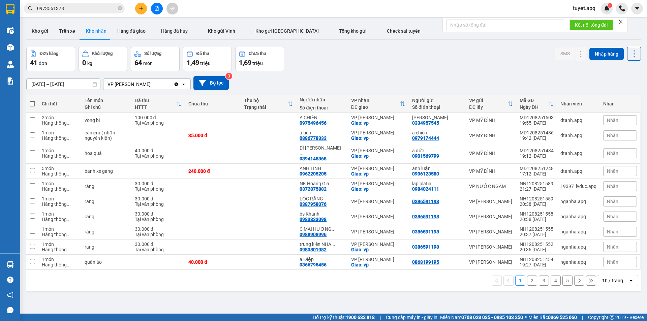
click at [614, 277] on div "10 / trang" at bounding box center [612, 280] width 21 height 7
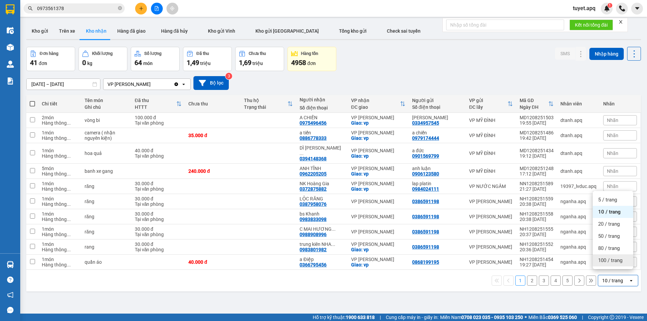
click at [611, 259] on span "100 / trang" at bounding box center [610, 260] width 24 height 7
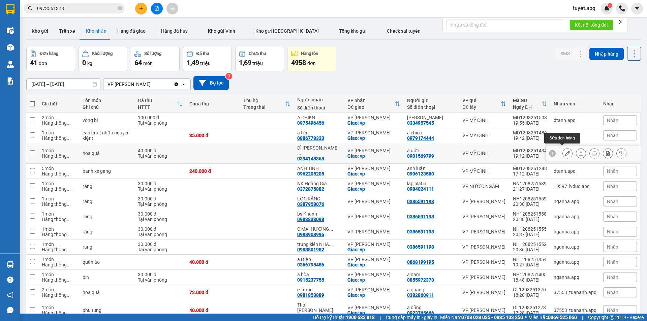
click at [566, 152] on button at bounding box center [567, 154] width 9 height 12
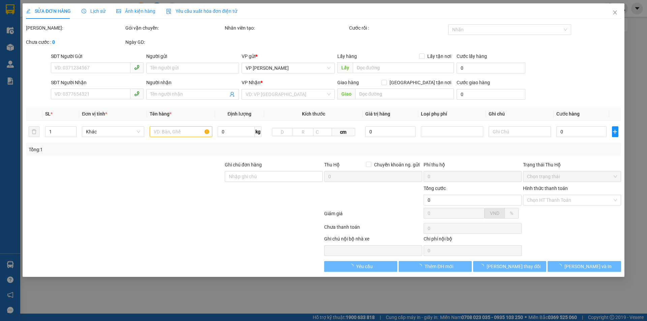
type input "0901569799"
type input "a đức"
type input "0394148368"
type input "DÌ NGUYỄN THỊ LAN"
checkbox input "true"
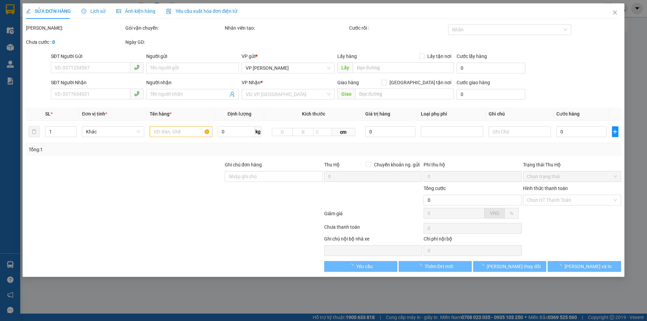
type input "vp"
type input "40.000"
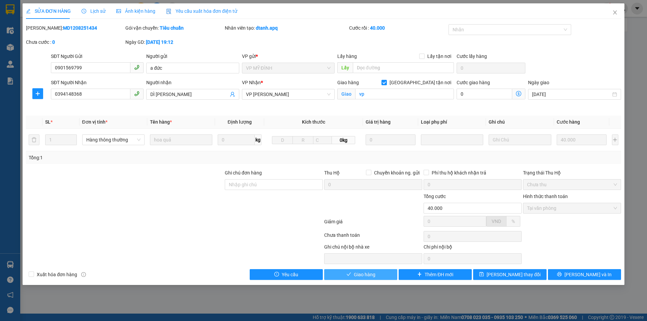
click at [348, 275] on icon "check" at bounding box center [348, 274] width 5 height 5
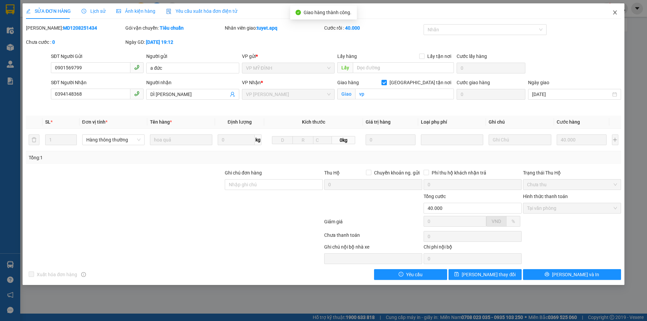
click at [617, 10] on icon "close" at bounding box center [614, 12] width 5 height 5
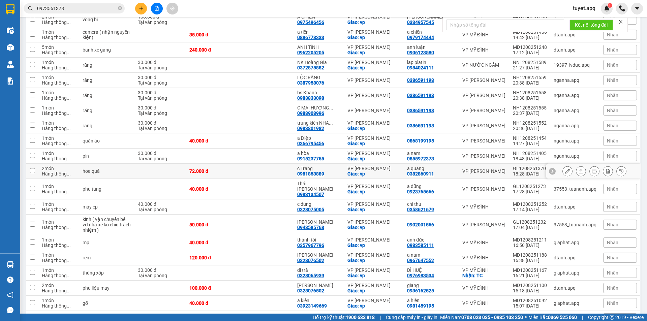
scroll to position [101, 0]
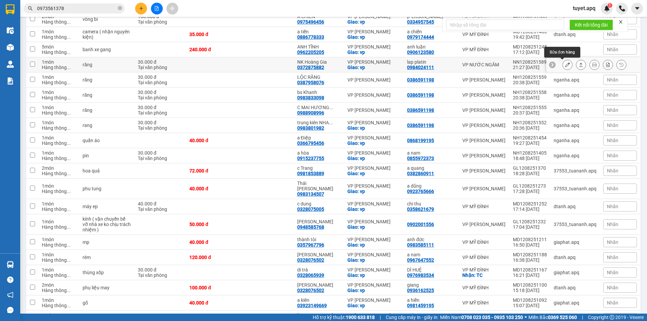
click at [565, 65] on icon at bounding box center [567, 64] width 5 height 5
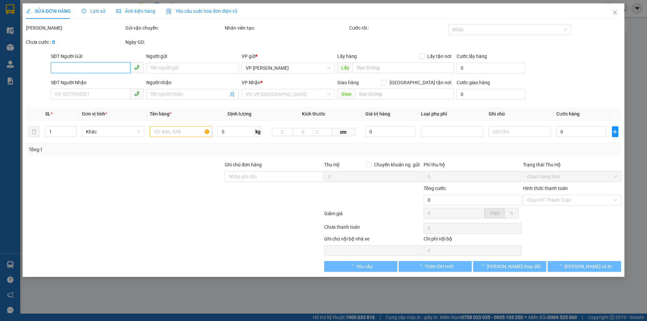
type input "0984024111"
type input "lap platin"
type input "0372875882"
type input "NK Hoàng Gia"
checkbox input "true"
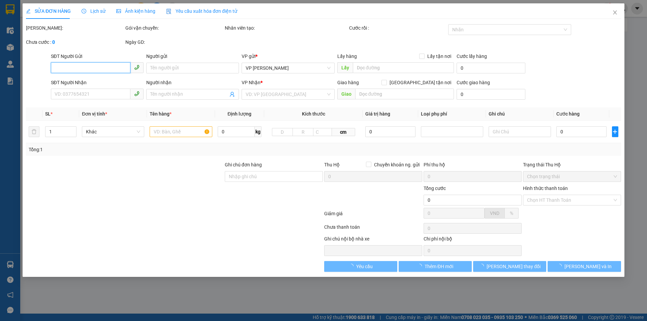
type input "vp"
type input "30.000"
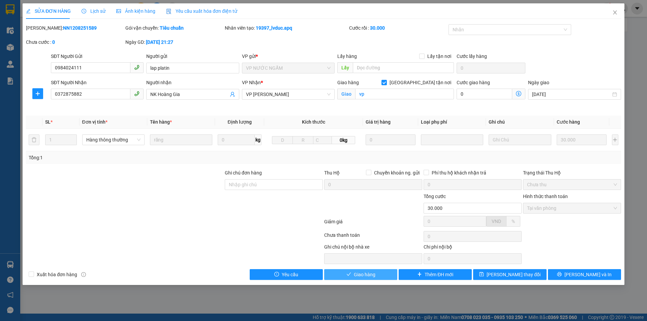
click at [367, 275] on span "Giao hàng" at bounding box center [365, 274] width 22 height 7
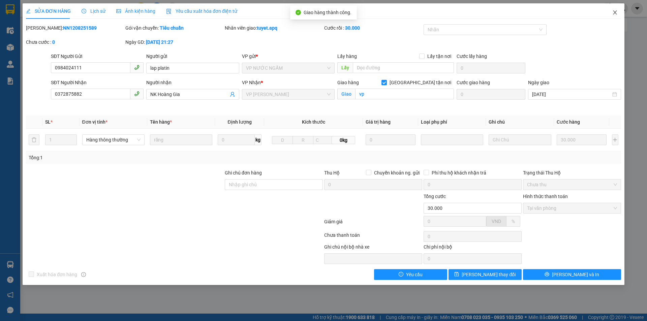
click at [615, 13] on icon "close" at bounding box center [615, 12] width 4 height 4
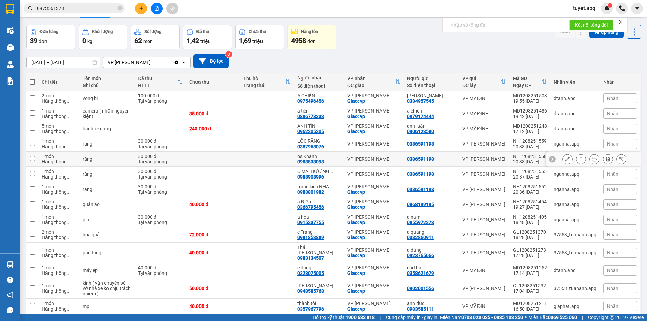
scroll to position [34, 0]
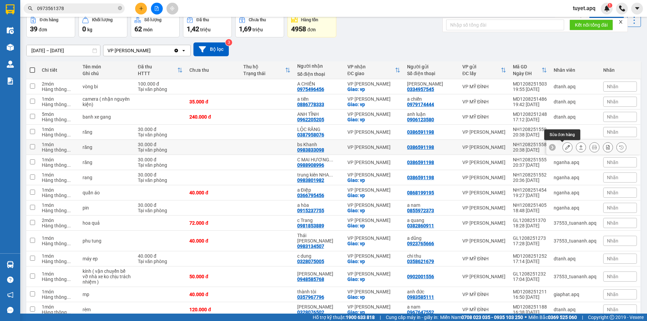
click at [565, 148] on icon at bounding box center [567, 147] width 5 height 5
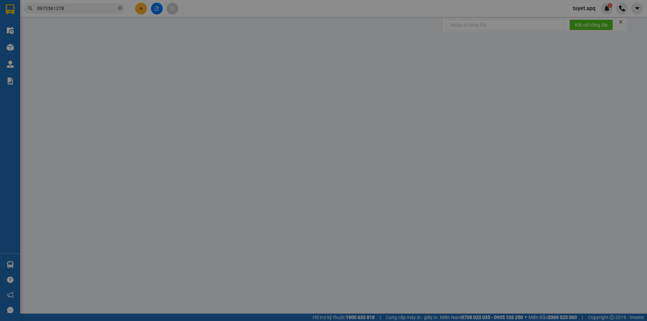
type input "0386591198"
type input "0983833098"
type input "bs Khanh"
type input "30.000"
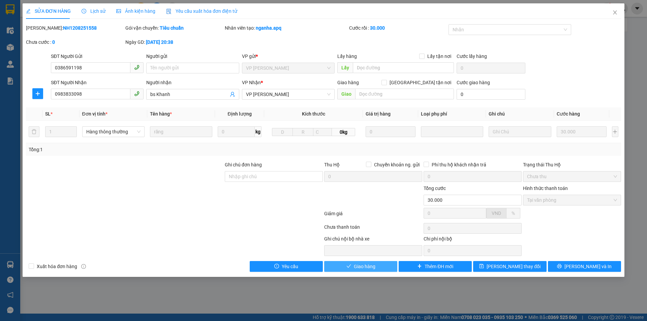
click at [375, 261] on button "Giao hàng" at bounding box center [360, 266] width 73 height 11
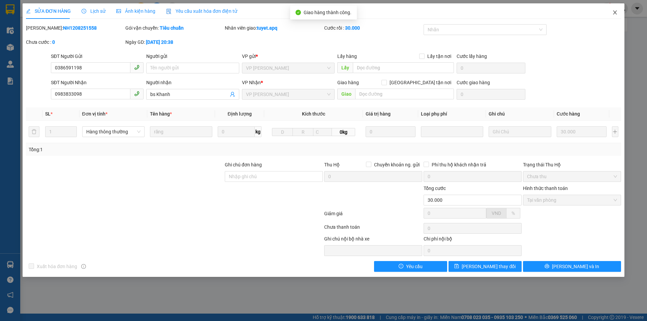
click at [615, 12] on icon "close" at bounding box center [614, 12] width 5 height 5
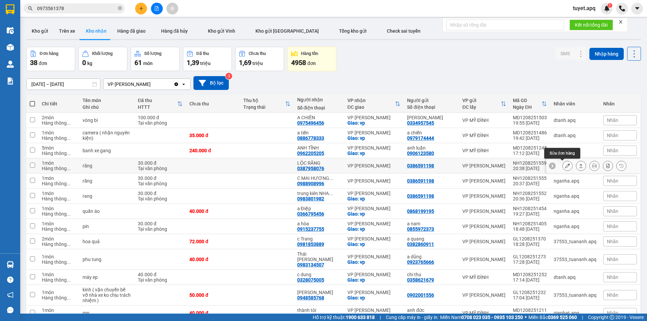
click at [565, 164] on icon at bounding box center [567, 165] width 5 height 5
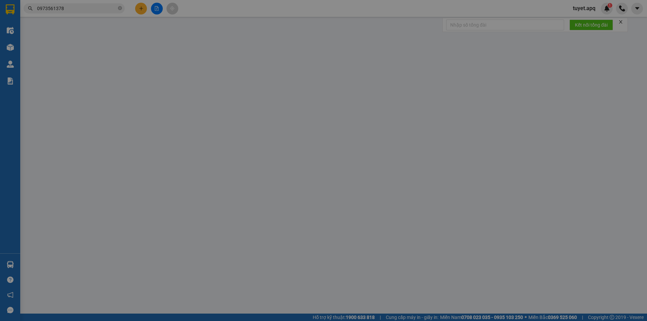
type input "0386591198"
type input "0387958076"
type input "LỘC RĂNG"
type input "30.000"
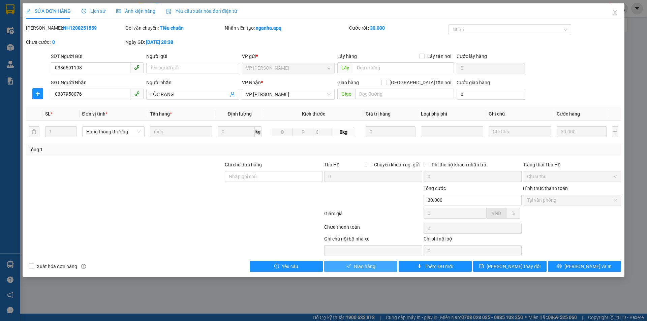
click at [365, 267] on span "Giao hàng" at bounding box center [365, 266] width 22 height 7
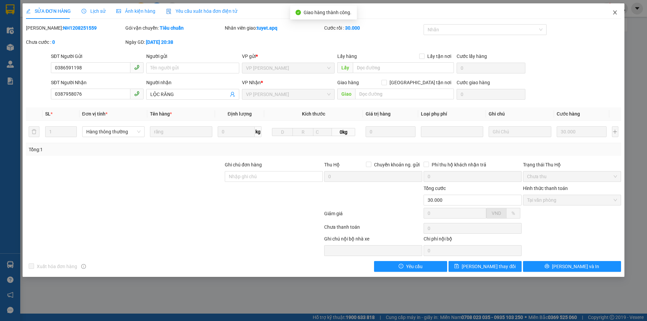
click at [614, 12] on icon "close" at bounding box center [614, 12] width 5 height 5
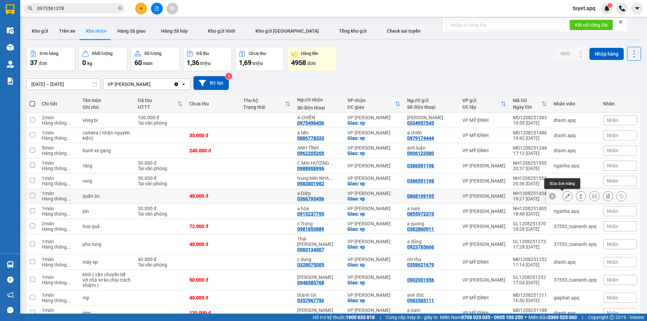
click at [565, 194] on icon at bounding box center [567, 196] width 5 height 5
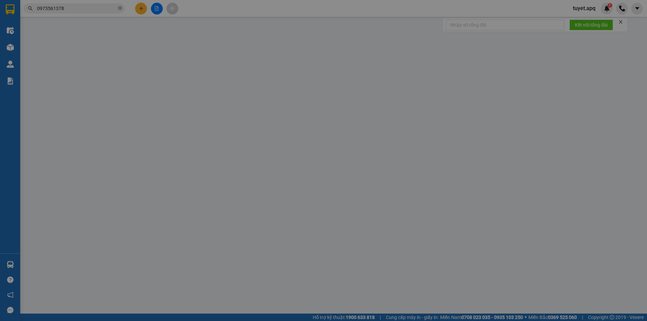
type input "0868199195"
type input "0366795456"
type input "a Điệp"
checkbox input "true"
type input "vp"
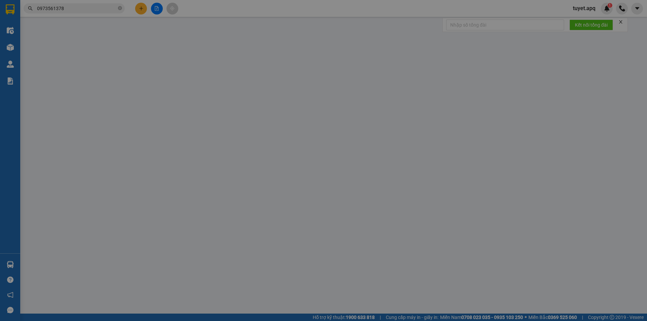
type input "40.000"
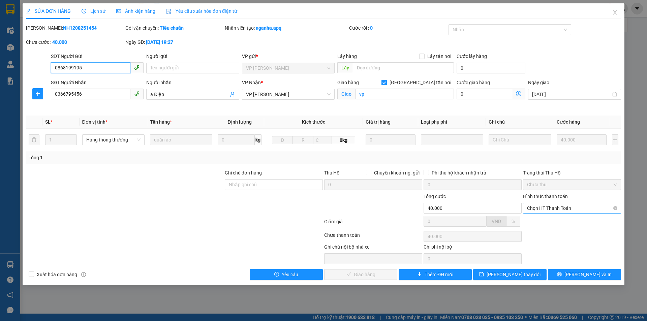
click at [564, 207] on span "Chọn HT Thanh Toán" at bounding box center [572, 208] width 90 height 10
click at [562, 223] on div "Tại văn phòng" at bounding box center [572, 221] width 90 height 7
type input "0"
click at [355, 273] on span "[PERSON_NAME] và Giao hàng" at bounding box center [369, 274] width 65 height 7
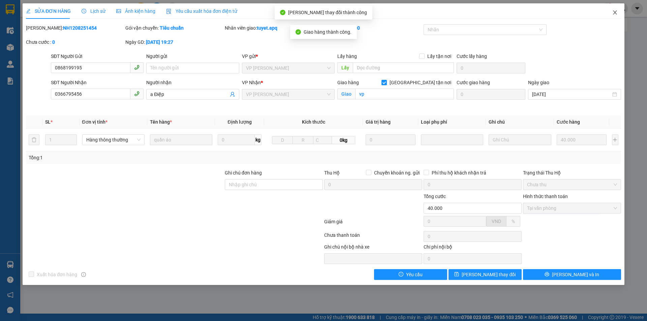
click at [614, 12] on icon "close" at bounding box center [615, 12] width 4 height 4
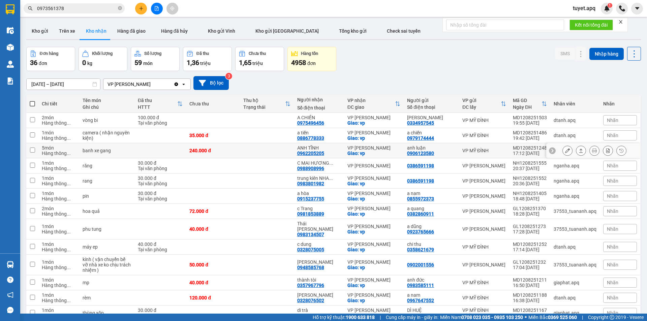
click at [565, 152] on icon at bounding box center [567, 150] width 5 height 5
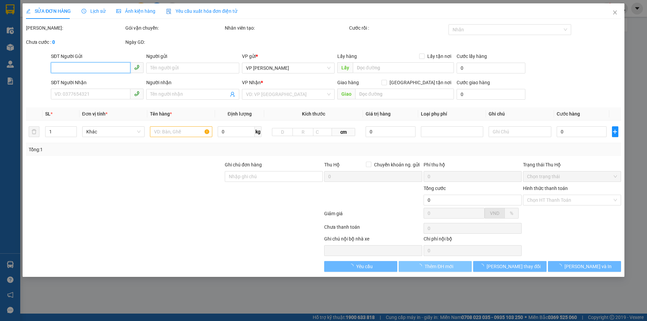
type input "0906123580"
type input "anh luận"
type input "0962205205"
type input "ANH TĨNH"
checkbox input "true"
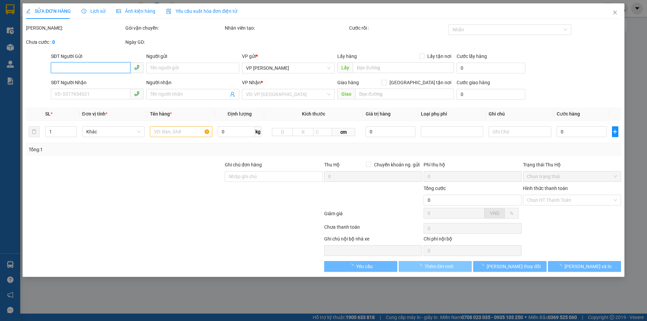
type input "vp"
type input "240.000"
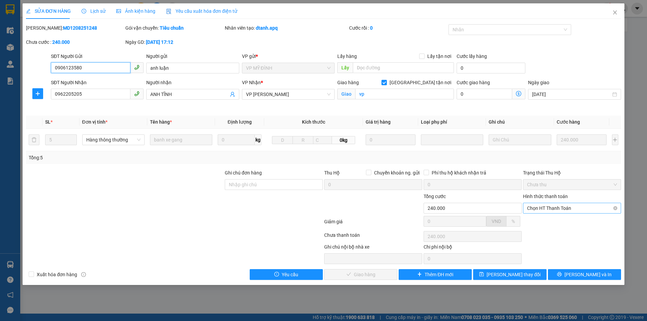
click at [567, 210] on span "Chọn HT Thanh Toán" at bounding box center [572, 208] width 90 height 10
click at [555, 222] on div "Tại văn phòng" at bounding box center [572, 221] width 90 height 7
type input "0"
click at [370, 276] on span "[PERSON_NAME] và Giao hàng" at bounding box center [369, 274] width 65 height 7
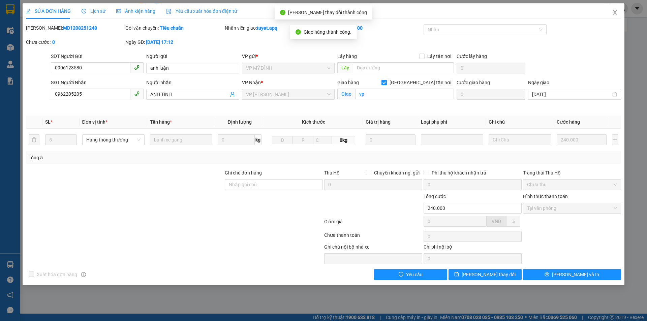
click at [614, 13] on icon "close" at bounding box center [614, 12] width 5 height 5
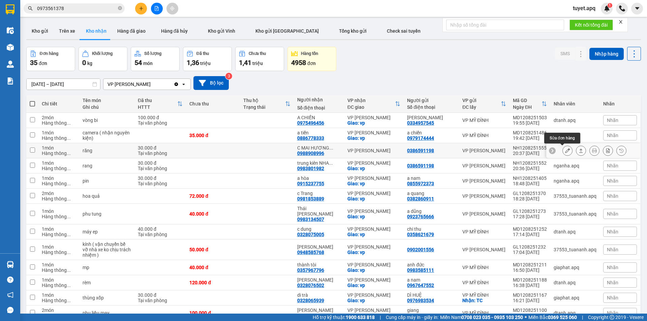
click at [565, 152] on button at bounding box center [567, 151] width 9 height 12
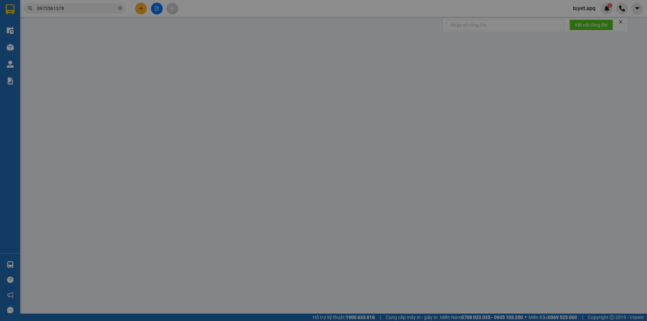
type input "0386591198"
type input "0988908996"
type input "C MAI HƯƠNG RĂNG"
type input "30.000"
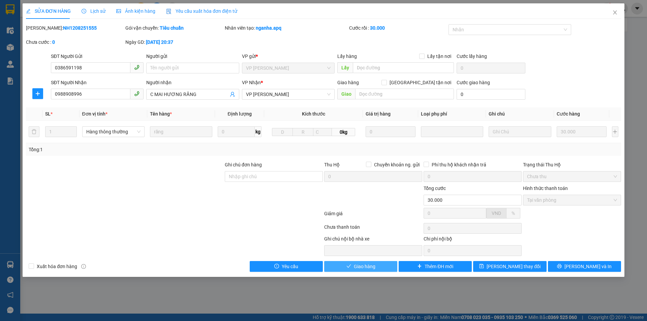
click at [357, 265] on span "Giao hàng" at bounding box center [365, 266] width 22 height 7
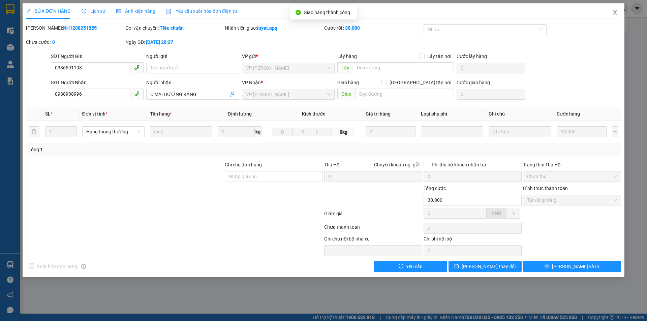
click at [616, 11] on icon "close" at bounding box center [614, 12] width 5 height 5
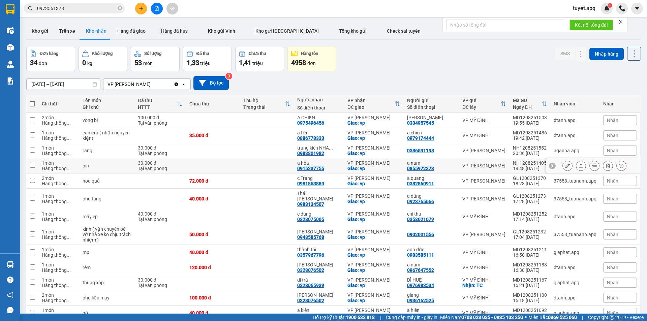
scroll to position [34, 0]
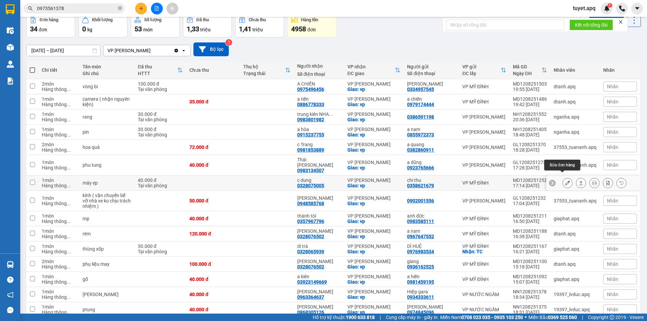
click at [565, 178] on button at bounding box center [567, 183] width 9 height 12
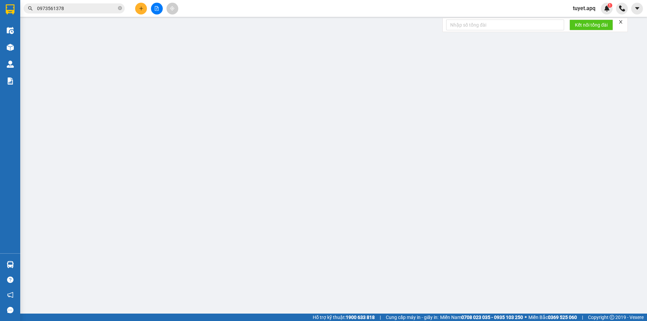
type input "0358621679"
type input "chi thu"
type input "0328075005"
type input "c dung"
checkbox input "true"
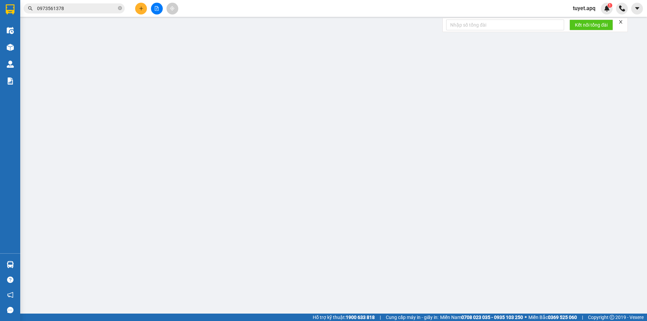
type input "vp"
type input "40.000"
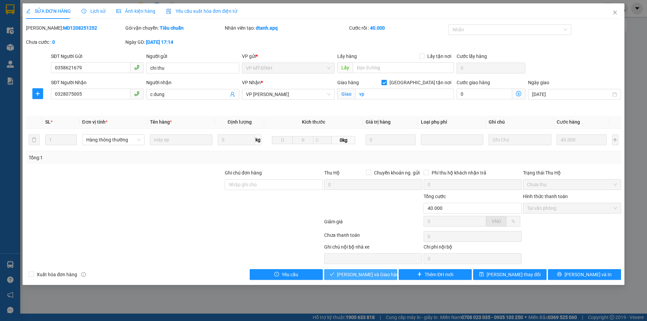
click at [361, 275] on span "[PERSON_NAME] và Giao hàng" at bounding box center [369, 274] width 65 height 7
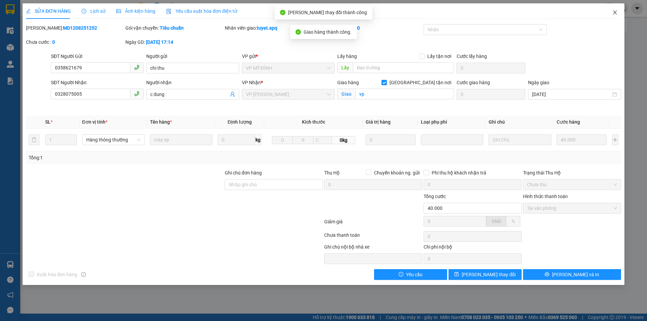
click at [616, 13] on icon "close" at bounding box center [614, 12] width 5 height 5
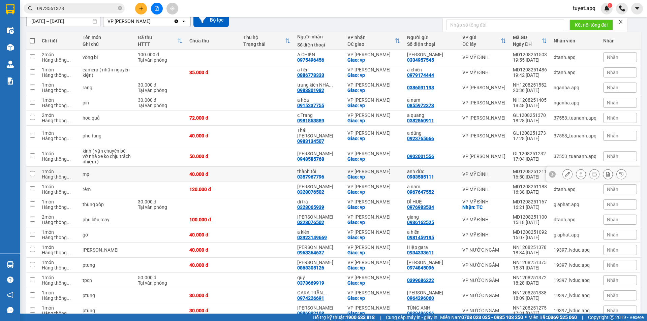
scroll to position [67, 0]
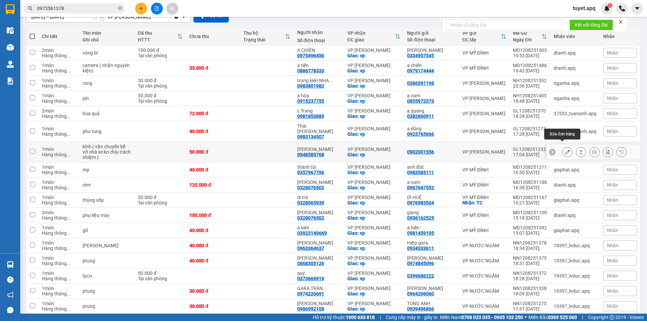
click at [565, 150] on icon at bounding box center [567, 152] width 5 height 5
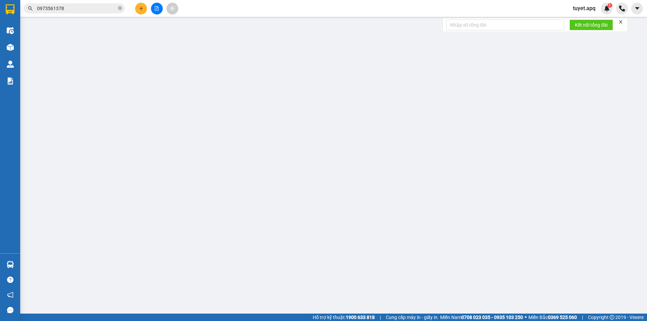
type input "0902001556"
type input "0948585768"
type input "thanh hiền"
checkbox input "true"
type input "vp"
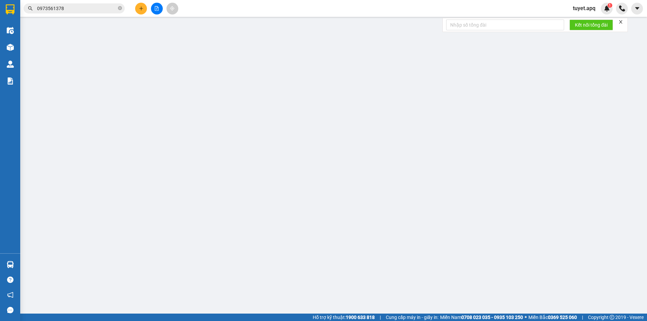
type input "50.000"
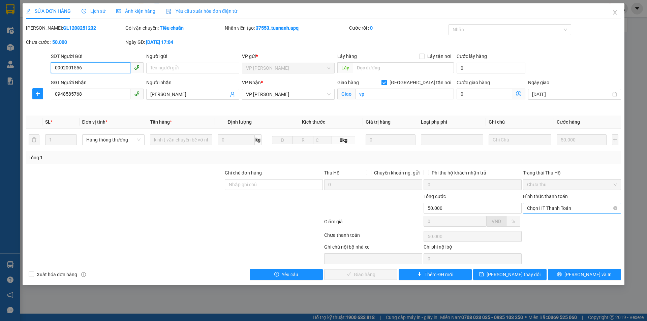
click at [545, 207] on span "Chọn HT Thanh Toán" at bounding box center [572, 208] width 90 height 10
click at [540, 218] on div "Tại văn phòng" at bounding box center [572, 221] width 98 height 11
type input "0"
click at [355, 279] on button "[PERSON_NAME] và Giao hàng" at bounding box center [360, 274] width 73 height 11
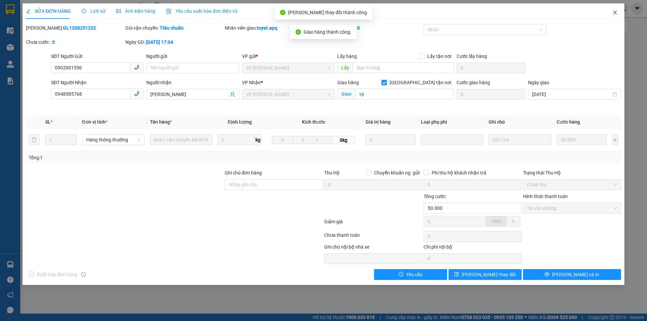
click at [617, 12] on icon "close" at bounding box center [614, 12] width 5 height 5
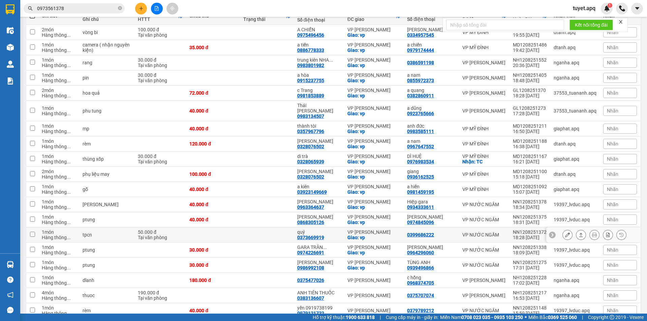
scroll to position [101, 0]
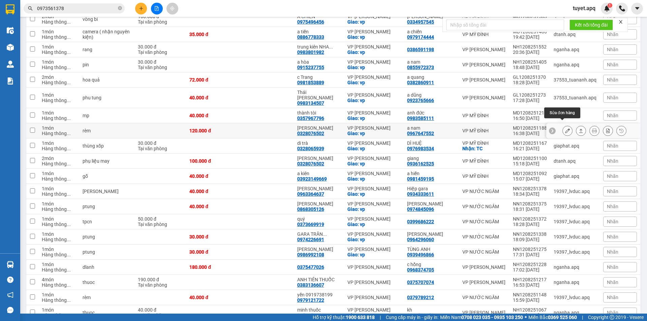
click at [565, 125] on button at bounding box center [567, 131] width 9 height 12
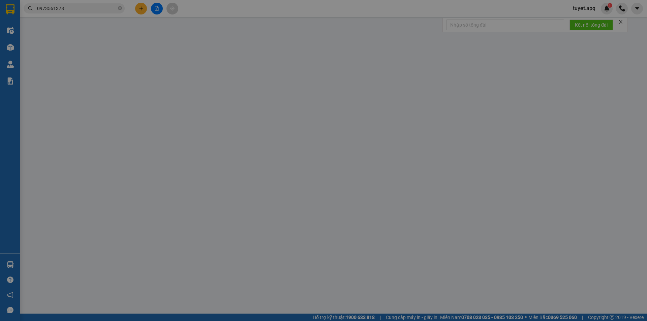
type input "0967647552"
type input "a nam"
type input "0328076502"
type input "VÕ LAN ANH"
checkbox input "true"
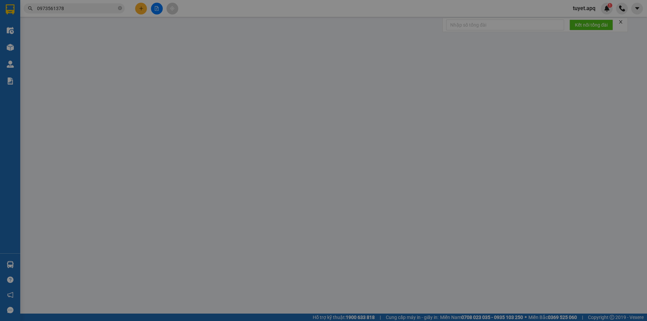
type input "vp"
type input "120.000"
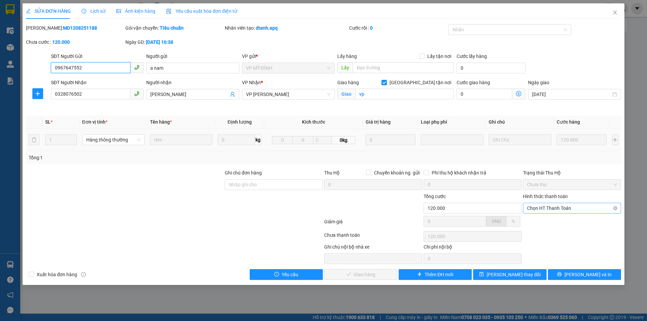
click at [558, 209] on span "Chọn HT Thanh Toán" at bounding box center [572, 208] width 90 height 10
click at [551, 222] on div "Tại văn phòng" at bounding box center [572, 221] width 90 height 7
type input "0"
click at [373, 279] on button "[PERSON_NAME] và Giao hàng" at bounding box center [360, 274] width 73 height 11
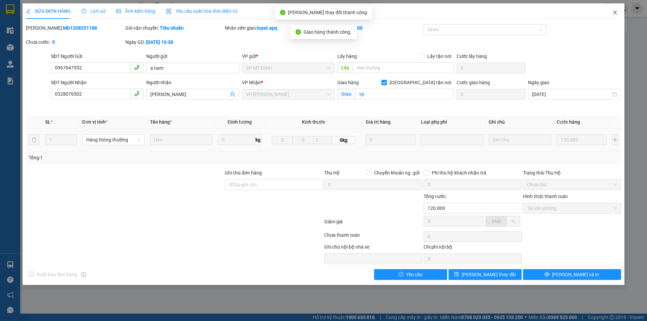
click at [615, 11] on icon "close" at bounding box center [614, 12] width 5 height 5
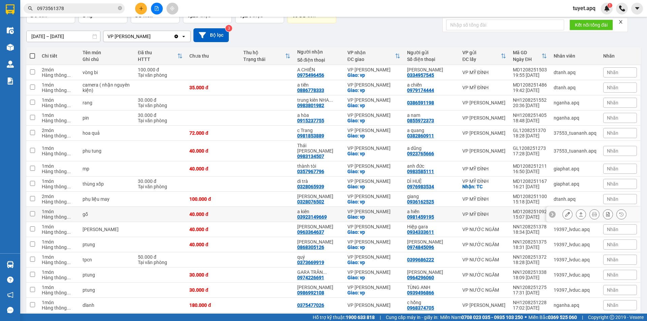
scroll to position [67, 0]
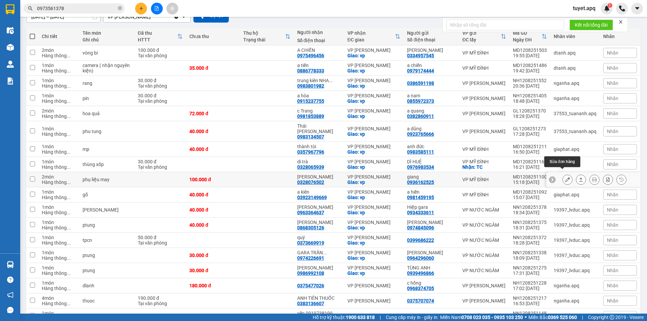
click at [565, 177] on icon at bounding box center [567, 179] width 5 height 5
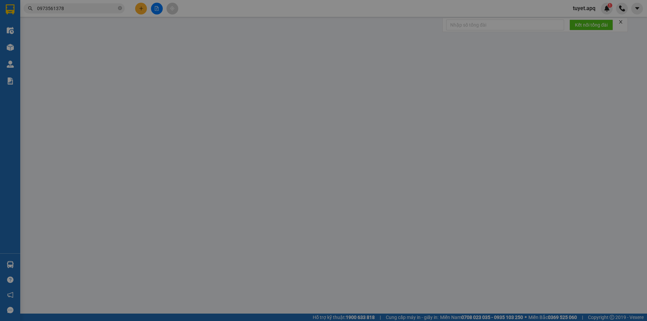
type input "0936162525"
type input "giang"
type input "0328076502"
type input "VÕ LAN ANH"
checkbox input "true"
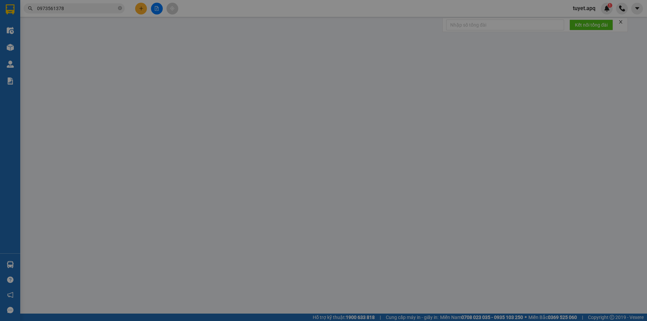
type input "vp"
type input "100.000"
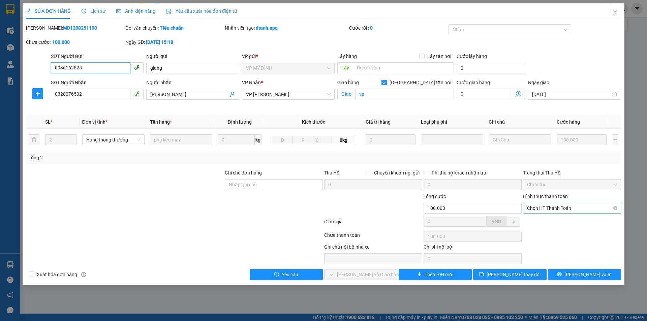
click at [556, 203] on div "Chọn HT Thanh Toán" at bounding box center [572, 208] width 98 height 11
click at [546, 220] on div "Tại văn phòng" at bounding box center [572, 221] width 90 height 7
type input "0"
click at [345, 273] on button "[PERSON_NAME] và Giao hàng" at bounding box center [360, 274] width 73 height 11
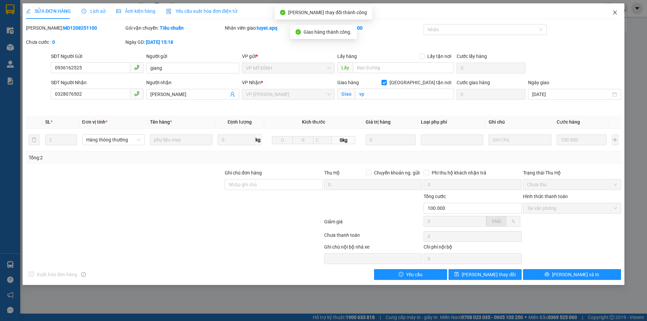
click at [616, 12] on icon "close" at bounding box center [615, 12] width 4 height 4
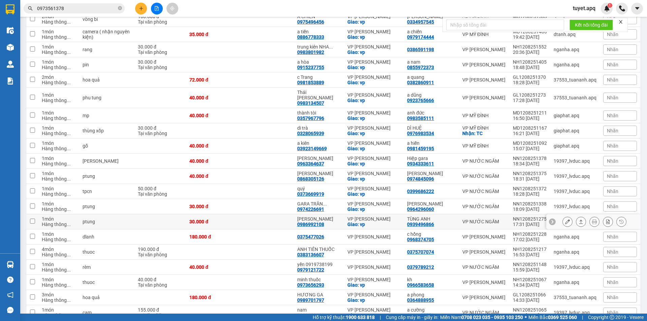
scroll to position [135, 0]
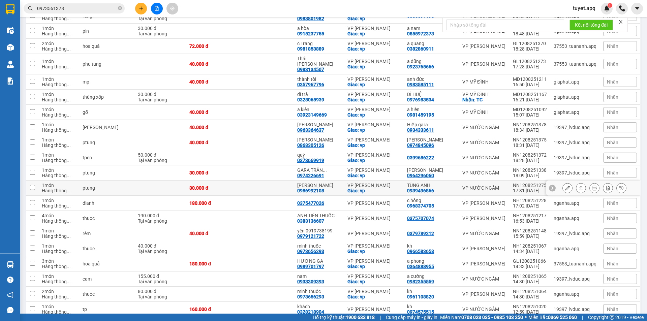
click at [565, 186] on icon at bounding box center [567, 188] width 5 height 5
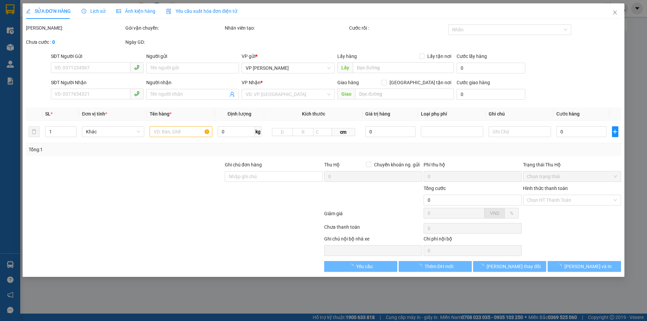
type input "0939496866"
type input "TÙNG ANH"
type input "0986992108"
type input "THANH HIỀN"
checkbox input "true"
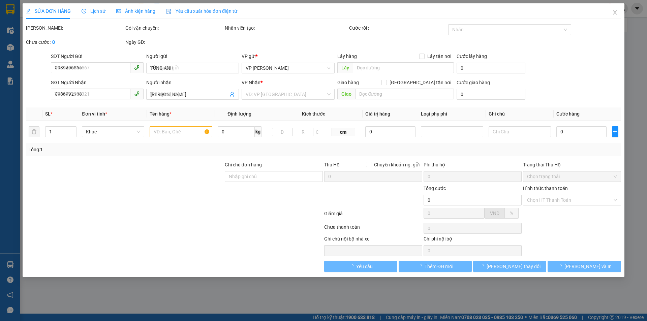
type input "vp"
type input "30.000"
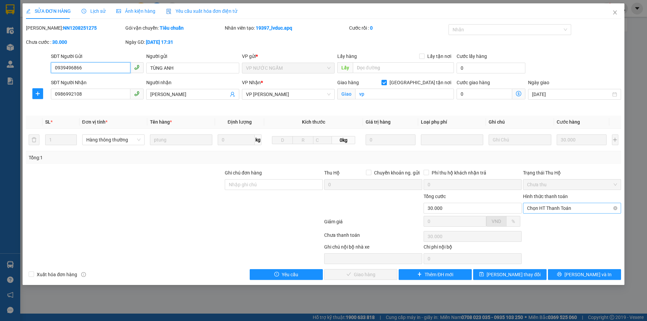
click at [581, 208] on span "Chọn HT Thanh Toán" at bounding box center [572, 208] width 90 height 10
click at [570, 224] on div "Tại văn phòng" at bounding box center [572, 221] width 90 height 7
type input "0"
click at [355, 273] on span "[PERSON_NAME] và Giao hàng" at bounding box center [369, 274] width 65 height 7
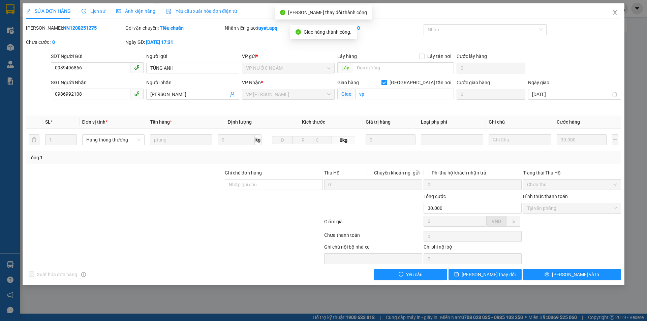
click at [613, 12] on icon "close" at bounding box center [614, 12] width 5 height 5
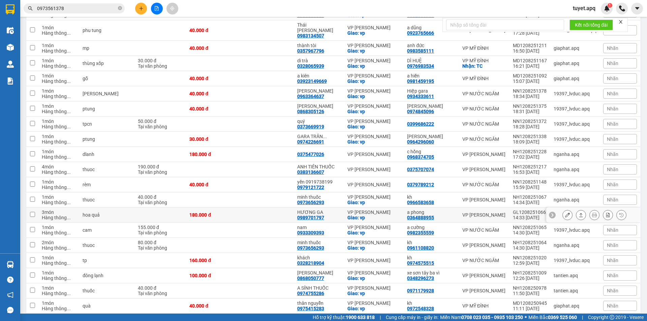
scroll to position [202, 0]
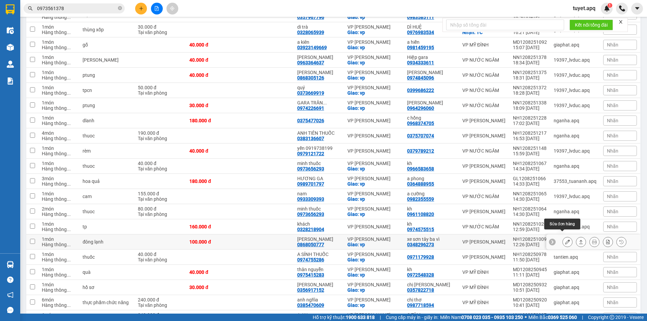
click at [565, 240] on icon at bounding box center [567, 242] width 5 height 5
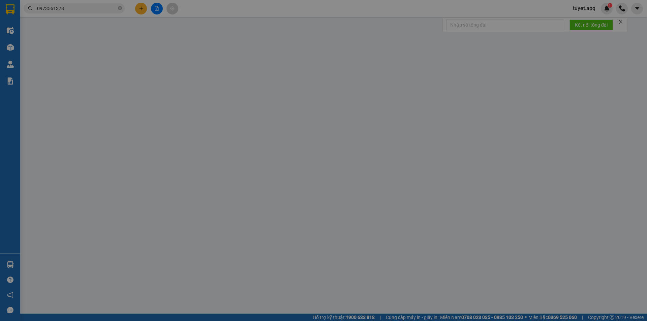
type input "0348296273"
type input "xe sơn tây ba vì"
type input "0868050777"
type input "PHƯƠNG THUÝ"
checkbox input "true"
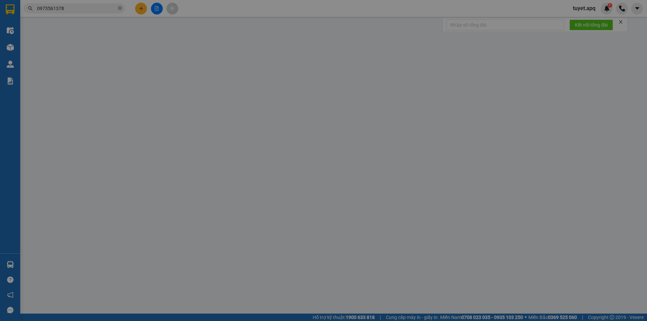
type input "vp"
type input "100.000"
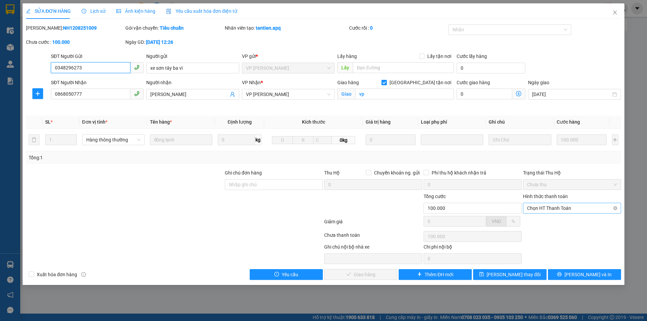
click at [552, 207] on span "Chọn HT Thanh Toán" at bounding box center [572, 208] width 90 height 10
click at [543, 224] on div "Tại văn phòng" at bounding box center [572, 221] width 90 height 7
type input "0"
click at [372, 276] on span "[PERSON_NAME] và Giao hàng" at bounding box center [369, 274] width 65 height 7
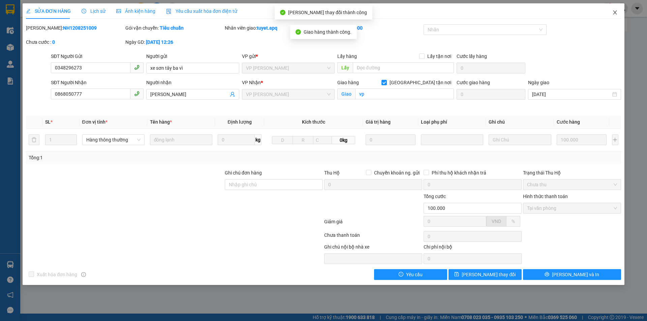
click at [613, 12] on icon "close" at bounding box center [614, 12] width 5 height 5
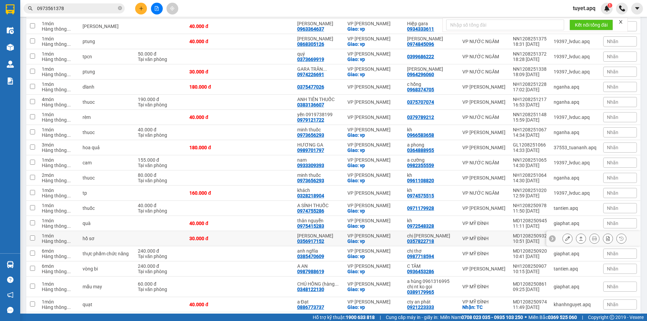
scroll to position [257, 0]
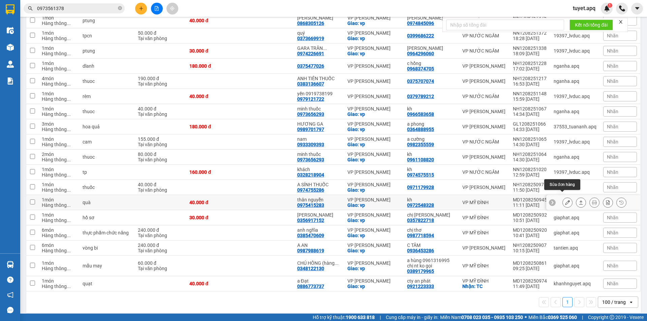
click at [565, 200] on icon at bounding box center [567, 202] width 5 height 5
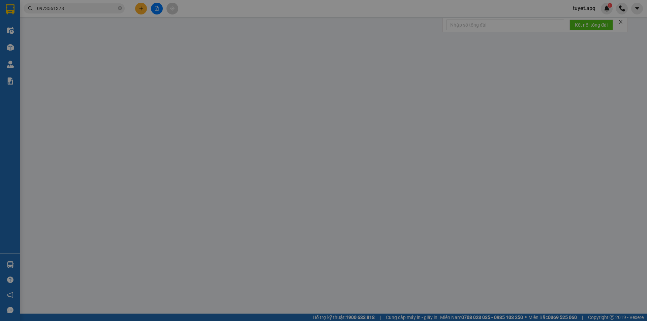
type input "0972548328"
type input "kh"
type input "0975415283"
type input "thân nguyễn"
checkbox input "true"
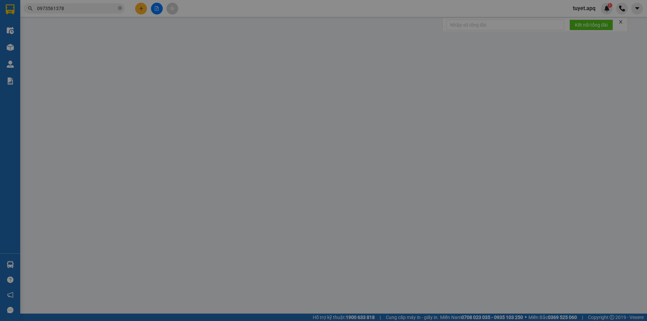
type input "vp"
type input "40.000"
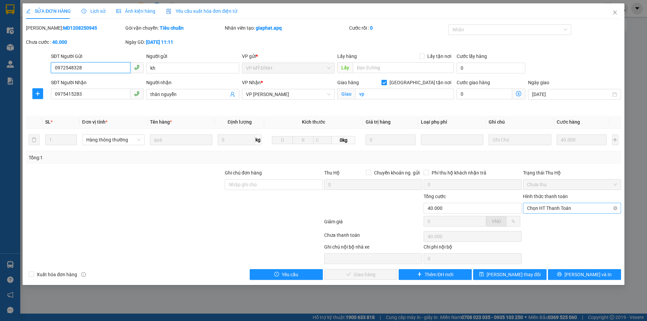
click at [547, 206] on span "Chọn HT Thanh Toán" at bounding box center [572, 208] width 90 height 10
click at [538, 219] on div "Tại văn phòng" at bounding box center [572, 221] width 90 height 7
type input "0"
click at [362, 277] on span "[PERSON_NAME] và Giao hàng" at bounding box center [369, 274] width 65 height 7
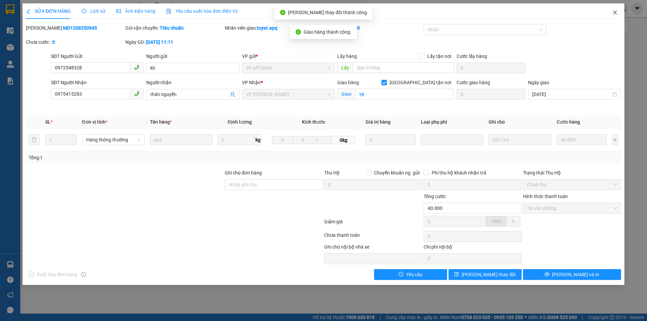
click at [614, 11] on icon "close" at bounding box center [614, 12] width 5 height 5
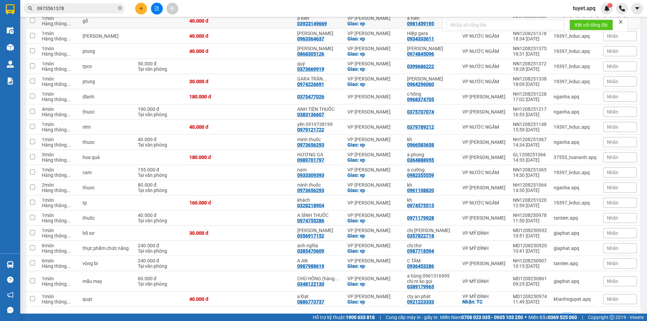
scroll to position [236, 0]
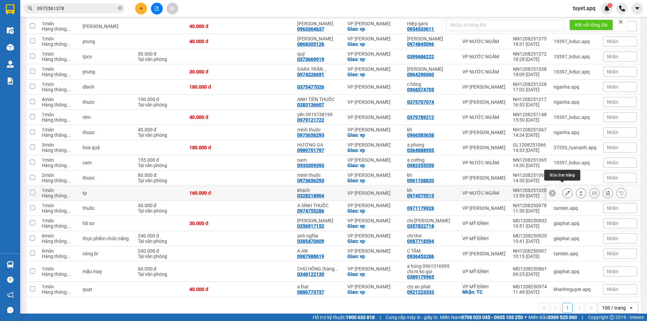
click at [565, 191] on icon at bounding box center [567, 193] width 5 height 5
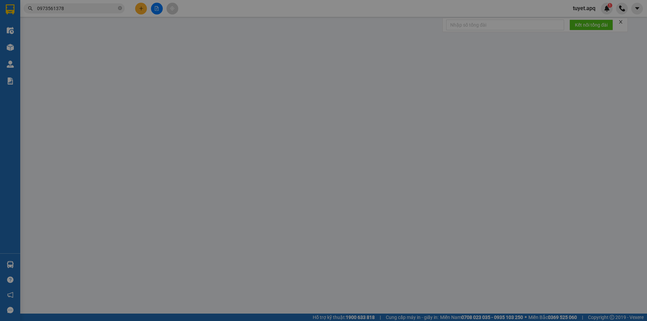
type input "0974575515"
type input "kh"
type input "0328218904"
type input "khách"
type input "160.000"
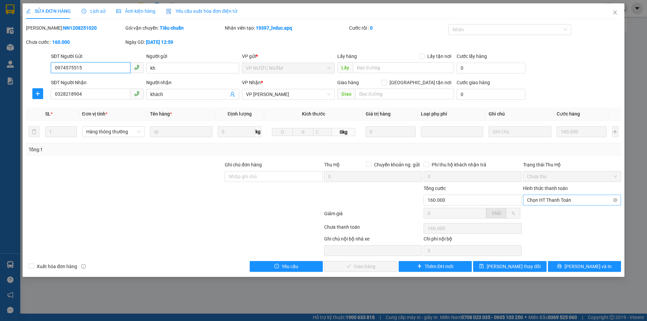
click at [543, 202] on span "Chọn HT Thanh Toán" at bounding box center [572, 200] width 90 height 10
click at [541, 214] on div "Tại văn phòng" at bounding box center [572, 213] width 90 height 7
type input "0"
click at [376, 265] on span "[PERSON_NAME] và Giao hàng" at bounding box center [369, 266] width 65 height 7
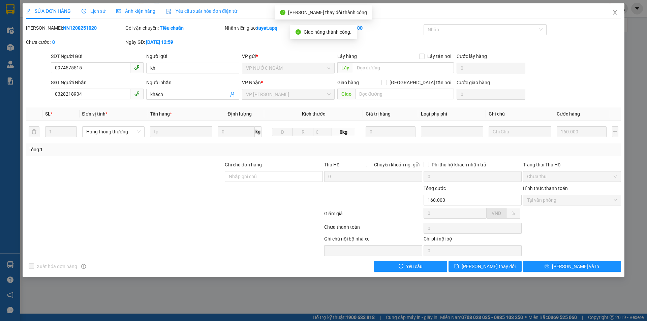
click at [614, 12] on icon "close" at bounding box center [614, 12] width 5 height 5
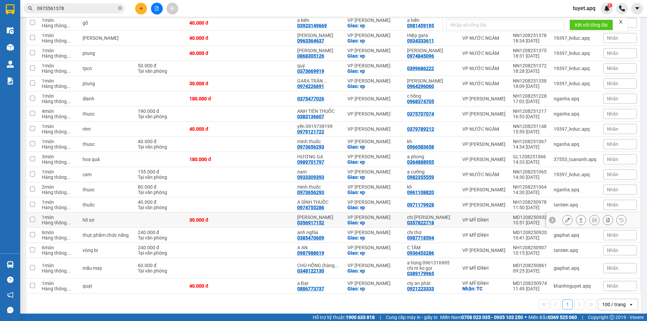
scroll to position [226, 0]
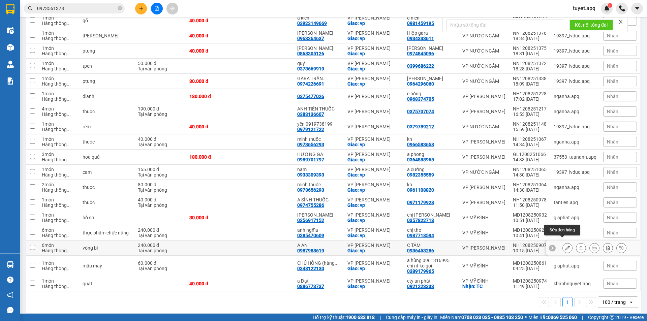
click at [565, 246] on icon at bounding box center [567, 248] width 5 height 5
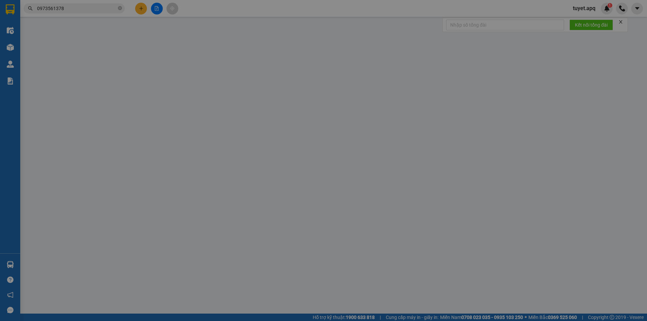
type input "0936453286"
type input "C TÂM"
type input "0987988619"
type input "A AN"
checkbox input "true"
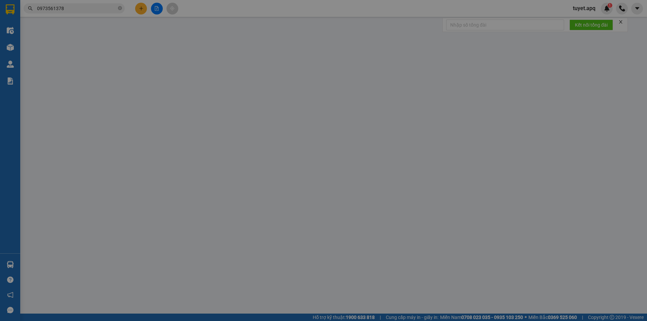
type input "vp"
type input "240.000"
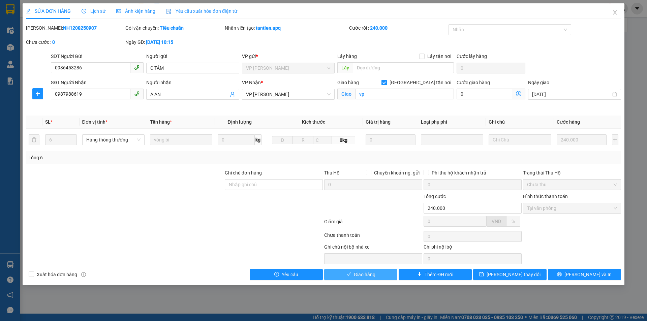
click at [358, 275] on span "Giao hàng" at bounding box center [365, 274] width 22 height 7
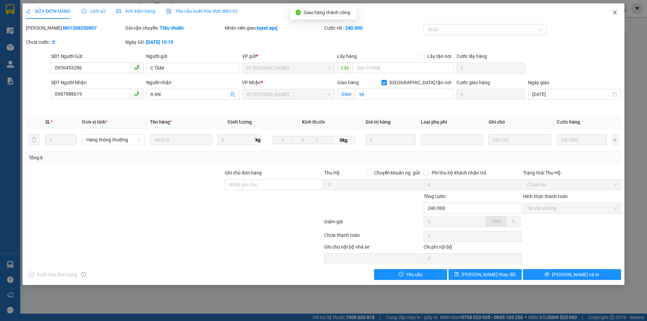
click at [615, 12] on icon "close" at bounding box center [614, 12] width 5 height 5
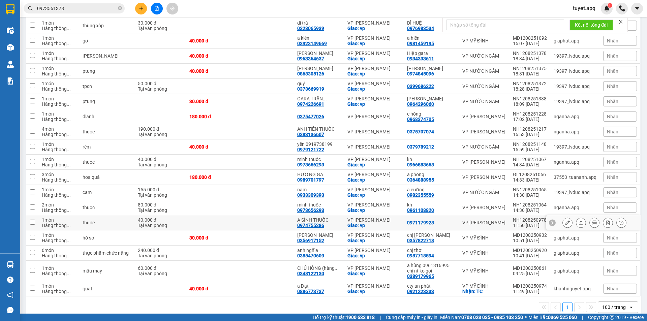
scroll to position [211, 0]
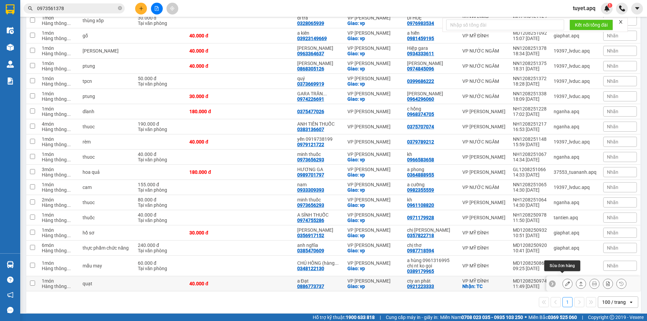
click at [565, 278] on button at bounding box center [567, 284] width 9 height 12
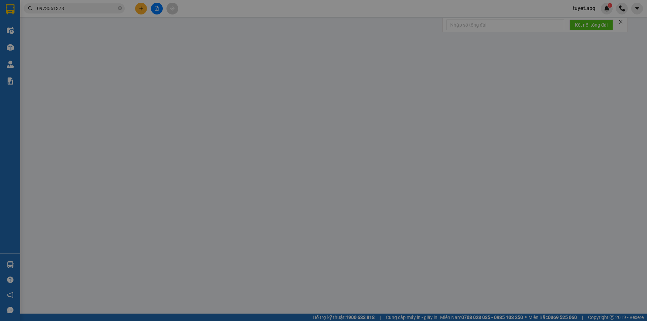
type input "0921223333"
type input "cty an phát"
checkbox input "true"
type input "TC"
type input "0886773737"
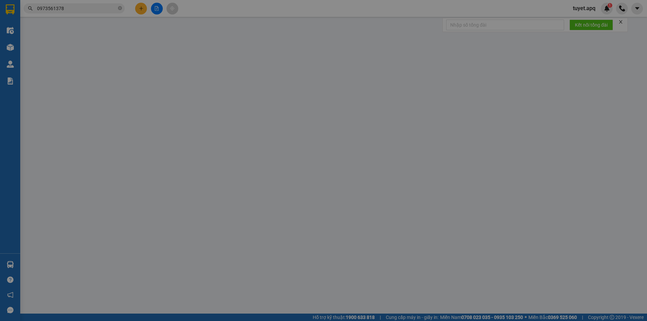
type input "a Đạt"
checkbox input "true"
type input "vp"
type input "40.000"
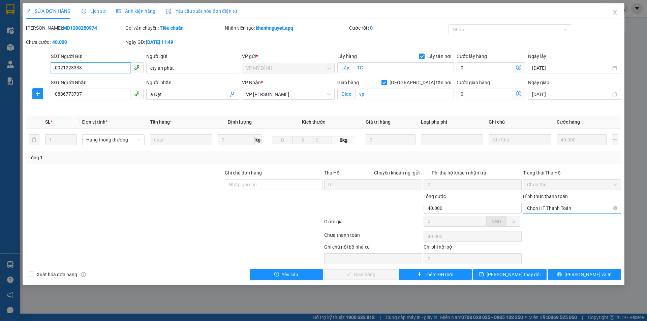
click at [541, 208] on span "Chọn HT Thanh Toán" at bounding box center [572, 208] width 90 height 10
click at [542, 221] on div "Tại văn phòng" at bounding box center [572, 221] width 90 height 7
type input "0"
click at [355, 275] on span "[PERSON_NAME] và Giao hàng" at bounding box center [369, 274] width 65 height 7
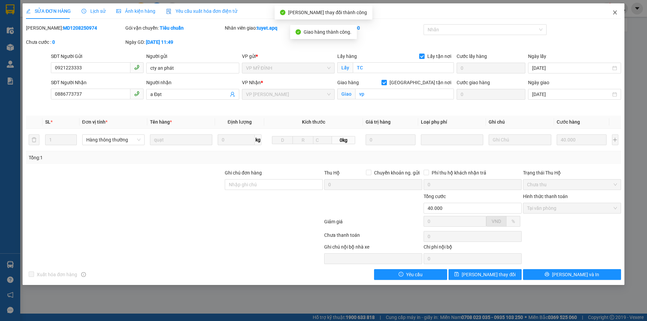
click at [616, 12] on icon "close" at bounding box center [614, 12] width 5 height 5
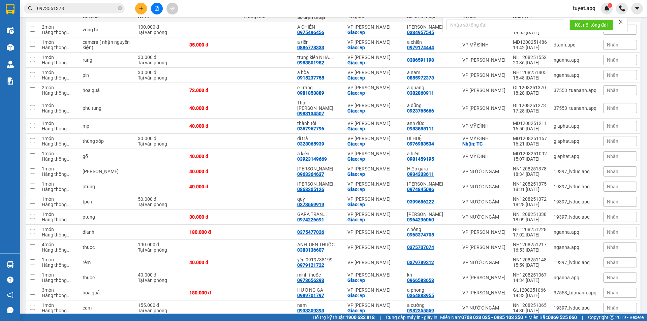
scroll to position [196, 0]
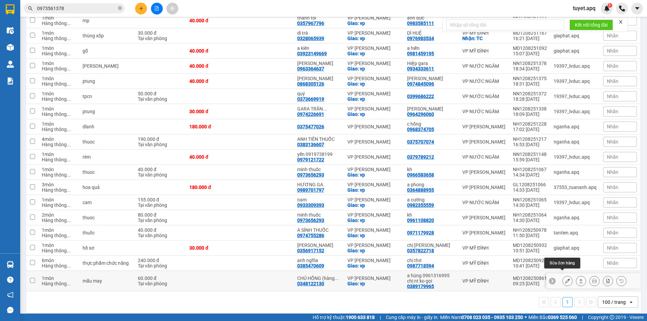
click at [565, 279] on icon at bounding box center [567, 281] width 5 height 5
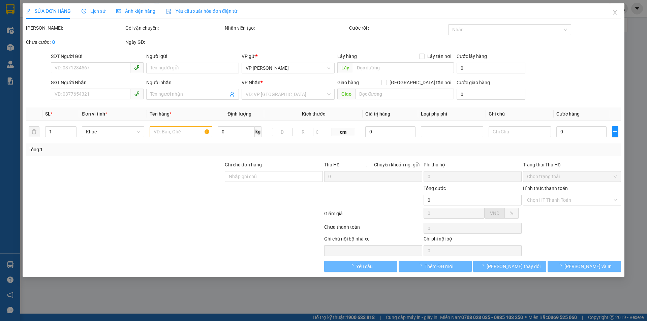
type input "0389179965"
type input "a hùng 0961316995 chị nt ko gọi"
type input "0348122130"
type input "CHÚ HỒNG (hàng về Gọi kh lấy hàng)"
checkbox input "true"
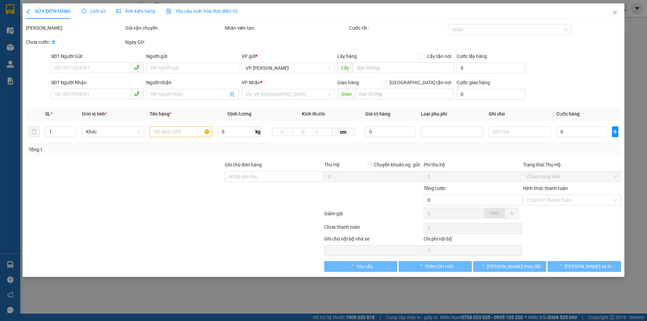
type input "vp"
type input "60.000"
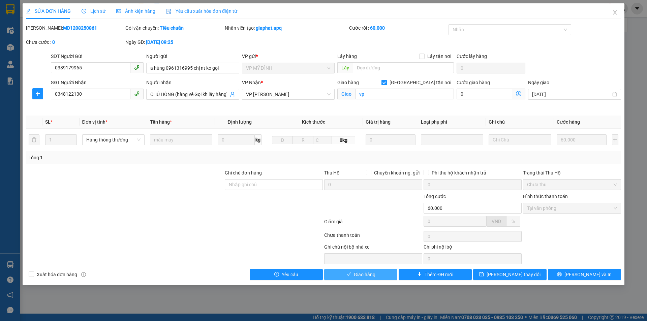
click at [365, 275] on span "Giao hàng" at bounding box center [365, 274] width 22 height 7
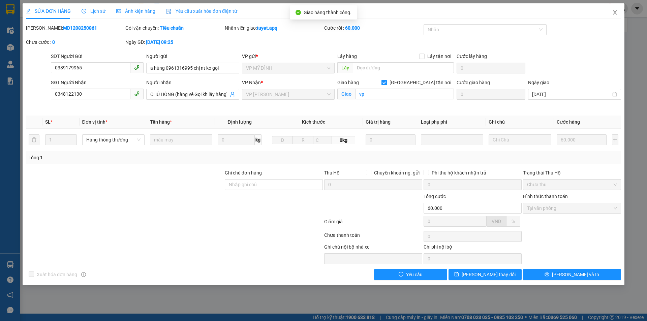
click at [613, 11] on icon "close" at bounding box center [614, 12] width 5 height 5
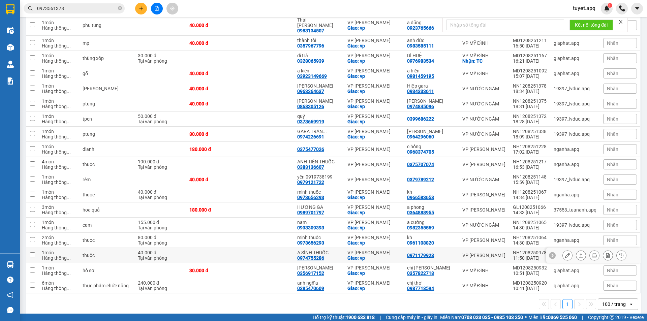
scroll to position [176, 0]
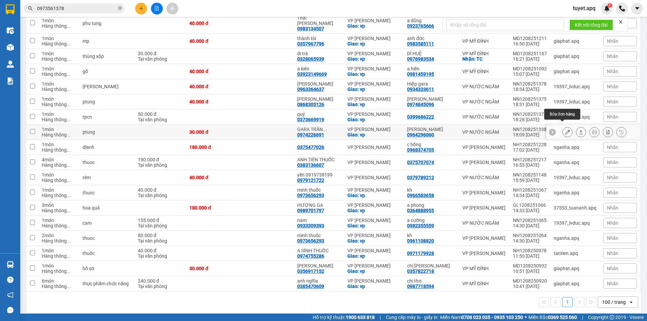
click at [565, 130] on icon at bounding box center [567, 132] width 5 height 5
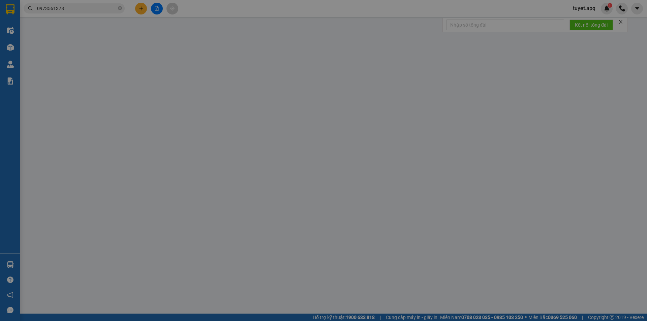
type input "0964296060"
type input "DUY TÂN"
type input "0974226691"
type input "GARA TRẦN NGUYÊN"
checkbox input "true"
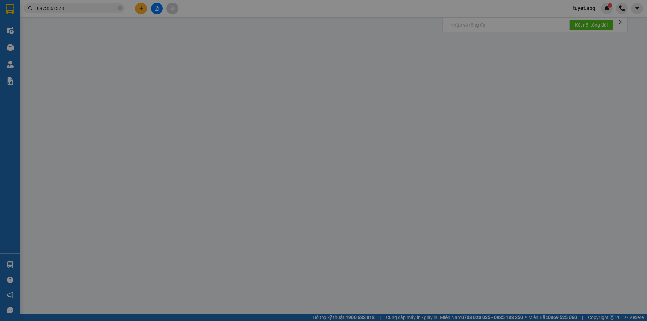
type input "vp"
type input "30.000"
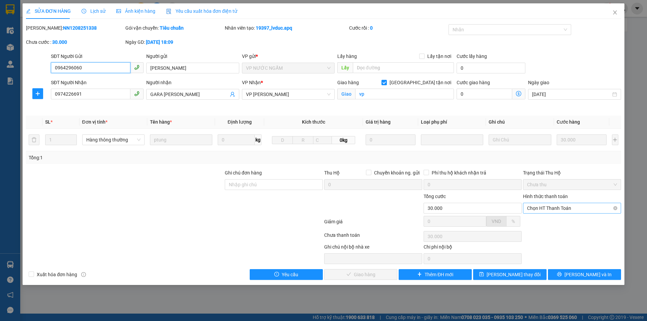
click at [545, 209] on span "Chọn HT Thanh Toán" at bounding box center [572, 208] width 90 height 10
click at [544, 218] on div "Tại văn phòng" at bounding box center [572, 221] width 90 height 7
type input "0"
click at [358, 274] on span "[PERSON_NAME] và Giao hàng" at bounding box center [369, 274] width 65 height 7
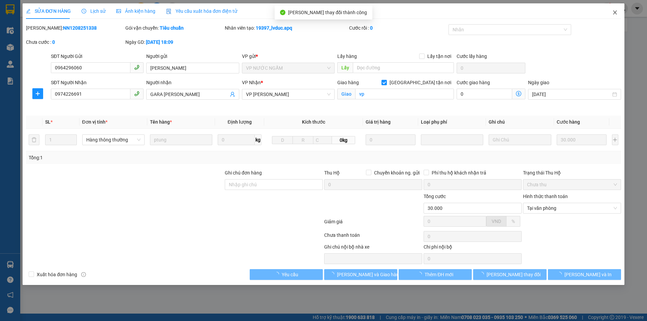
click at [615, 13] on icon "close" at bounding box center [615, 12] width 4 height 4
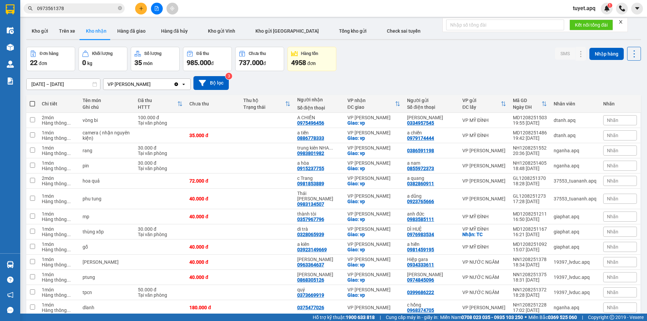
click at [143, 5] on button at bounding box center [141, 9] width 12 height 12
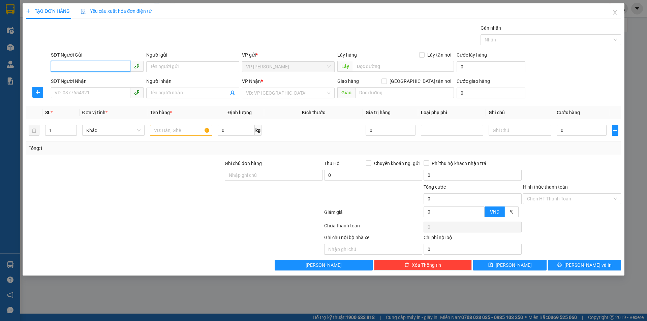
click at [90, 65] on input "SĐT Người Gửi" at bounding box center [91, 66] width 80 height 11
click at [89, 79] on div "0815037666 - A GIA CÔNG" at bounding box center [97, 79] width 85 height 7
type input "0815037666"
type input "A GIA CÔNG"
checkbox input "true"
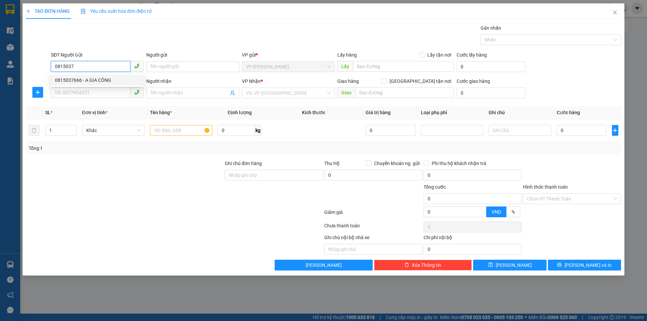
type input "TC"
type input "0815037666"
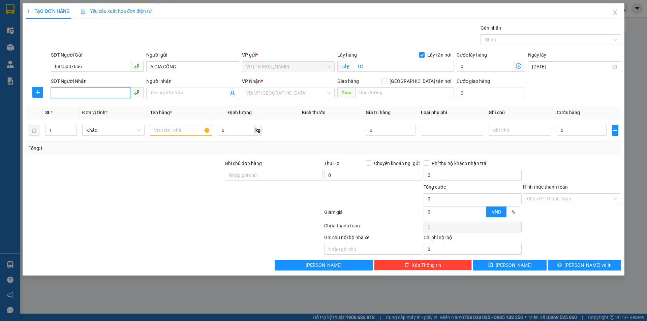
click at [88, 90] on input "SĐT Người Nhận" at bounding box center [91, 92] width 80 height 11
click at [104, 105] on div "0904759624 - ANH HOÀN" at bounding box center [97, 106] width 85 height 7
type input "0904759624"
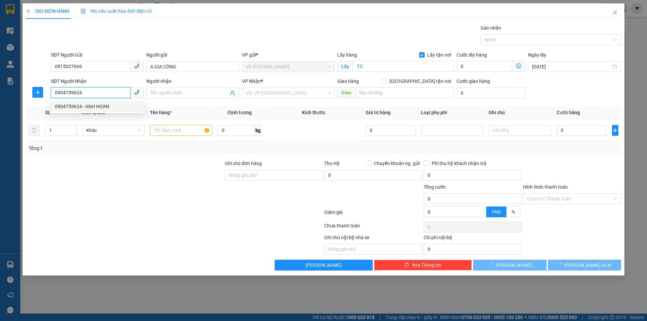
type input "ANH HOÀN"
checkbox input "true"
type input "MĐ"
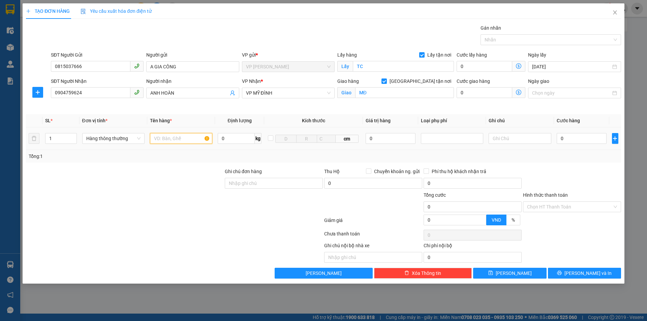
click at [181, 138] on input "text" at bounding box center [181, 138] width 62 height 11
type input "D"
type input "ĐỒ ĂN"
click at [579, 138] on input "0" at bounding box center [582, 138] width 50 height 11
type input "5"
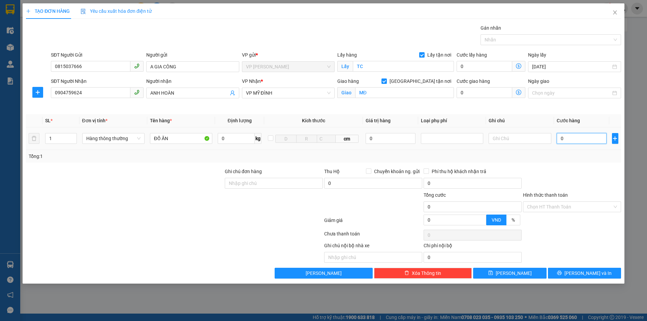
type input "5"
type input "50"
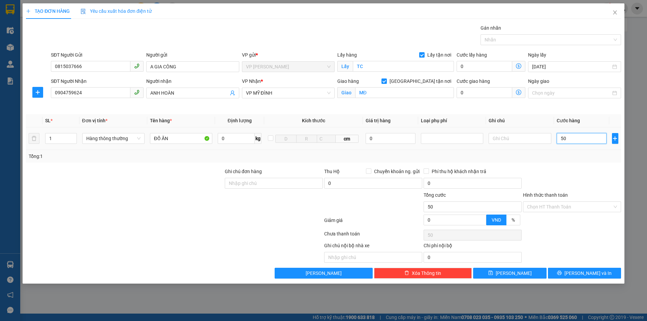
type input "500"
type input "5.000"
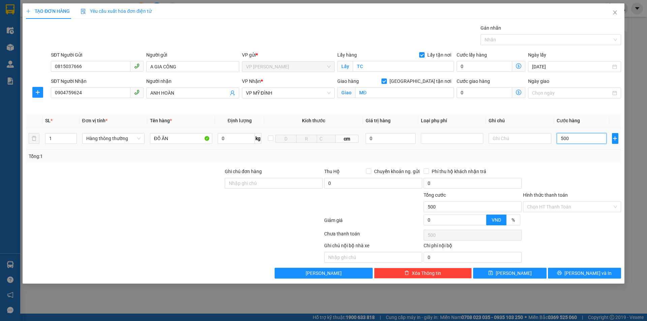
type input "5.000"
type input "50.000"
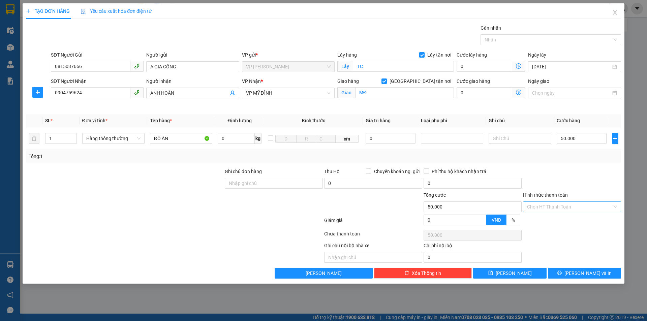
click at [569, 209] on input "Hình thức thanh toán" at bounding box center [569, 207] width 85 height 10
click at [551, 219] on div "Tại văn phòng" at bounding box center [572, 220] width 90 height 7
type input "0"
click at [585, 275] on span "[PERSON_NAME] và In" at bounding box center [587, 273] width 47 height 7
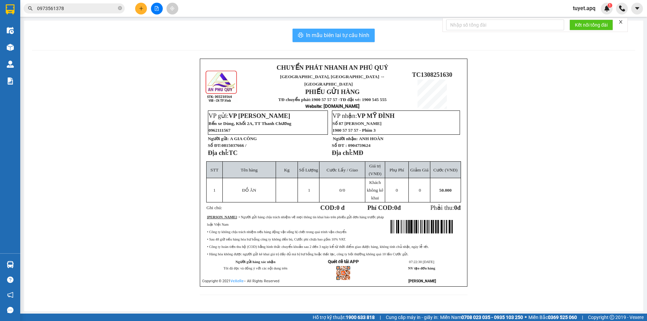
click at [349, 34] on span "In mẫu biên lai tự cấu hình" at bounding box center [337, 35] width 63 height 8
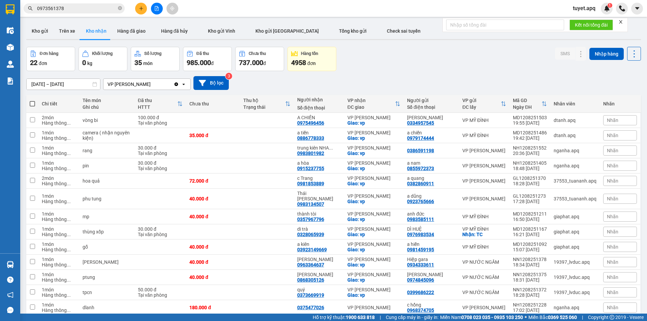
click at [83, 4] on span "0973561378" at bounding box center [74, 8] width 101 height 10
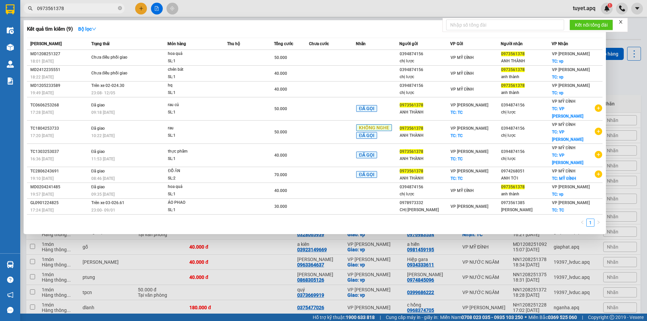
click at [83, 5] on input "0973561378" at bounding box center [77, 8] width 80 height 7
click at [68, 8] on input "0973561378" at bounding box center [77, 8] width 80 height 7
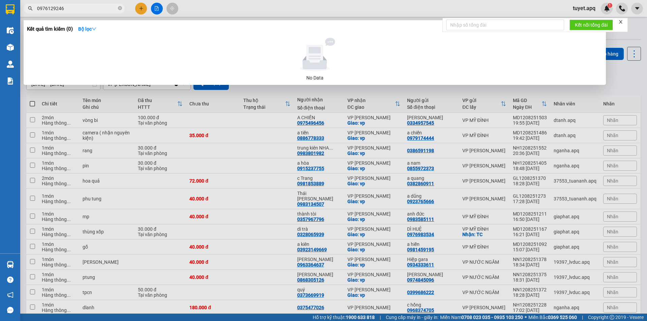
type input "0976129246"
click at [619, 82] on div at bounding box center [323, 160] width 647 height 321
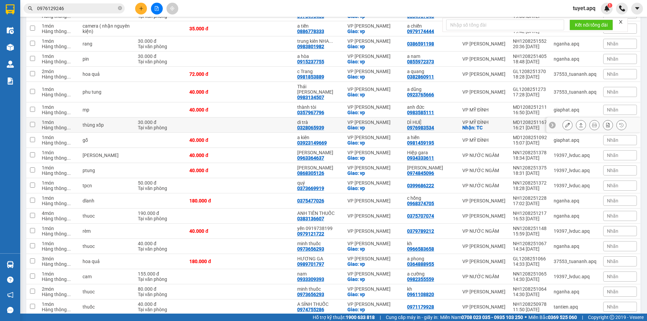
scroll to position [160, 0]
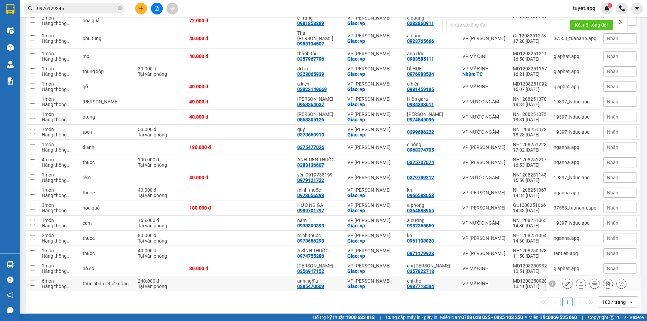
click at [566, 279] on button at bounding box center [567, 284] width 9 height 12
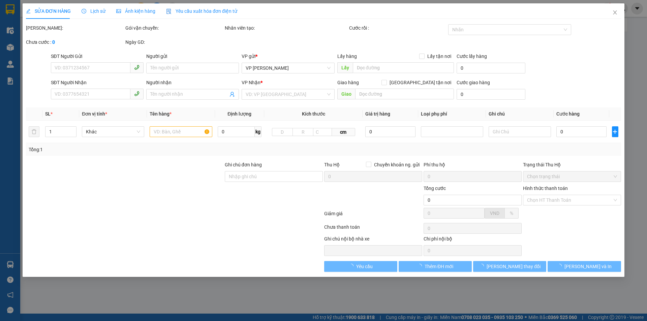
type input "0987718594"
type input "chị thơ"
type input "0385470609"
type input "anh nghĩa"
checkbox input "true"
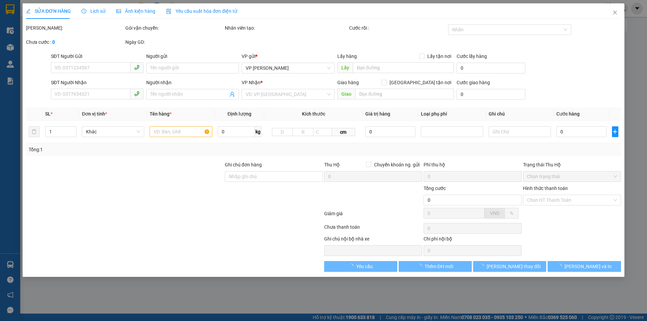
type input "vp"
type input "240.000"
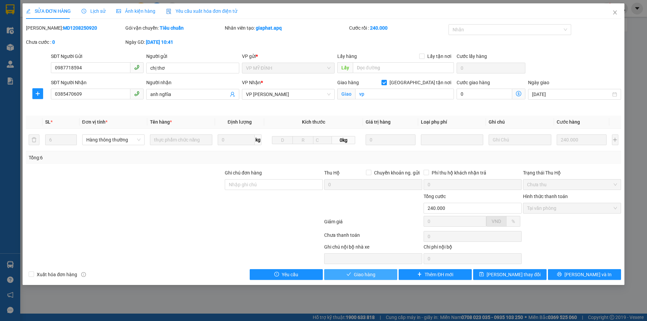
click at [361, 276] on span "Giao hàng" at bounding box center [365, 274] width 22 height 7
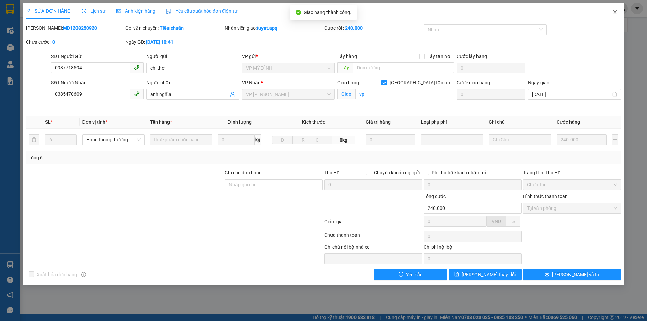
click at [616, 10] on span "Close" at bounding box center [614, 12] width 19 height 19
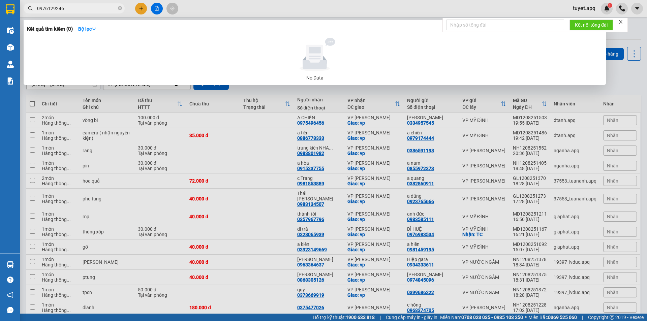
click at [83, 11] on input "0976129246" at bounding box center [77, 8] width 80 height 7
type input "0"
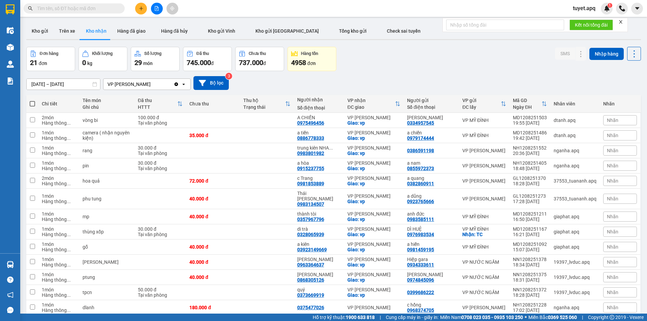
click at [79, 5] on input "text" at bounding box center [77, 8] width 80 height 7
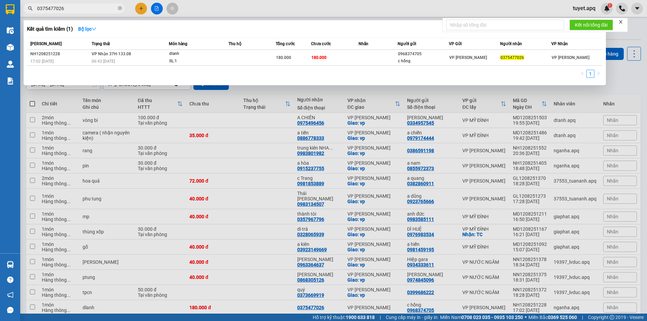
click at [245, 151] on div at bounding box center [323, 160] width 647 height 321
click at [69, 8] on input "0375477026" at bounding box center [77, 8] width 80 height 7
type input "0"
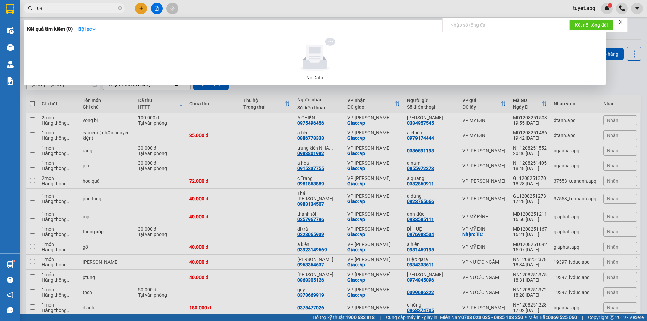
type input "0"
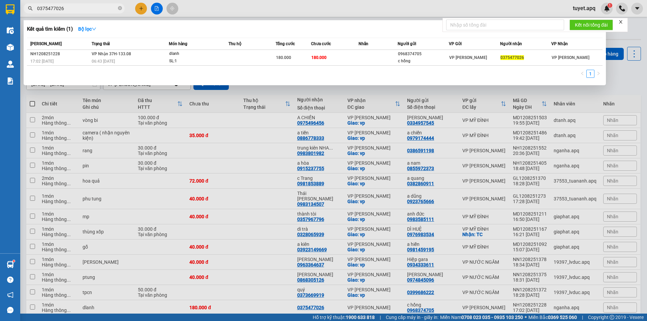
click at [231, 98] on div at bounding box center [323, 160] width 647 height 321
click at [83, 8] on input "0375477026" at bounding box center [77, 8] width 80 height 7
type input "0"
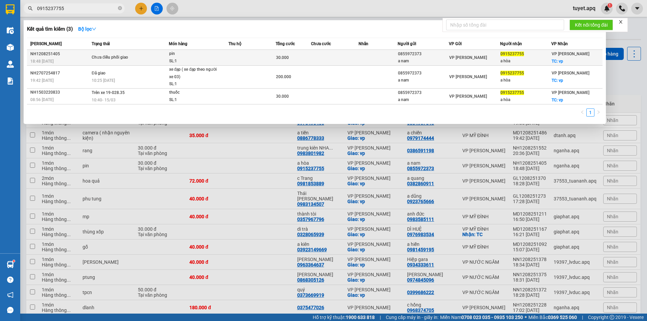
type input "0915237755"
click at [247, 58] on td at bounding box center [251, 58] width 47 height 16
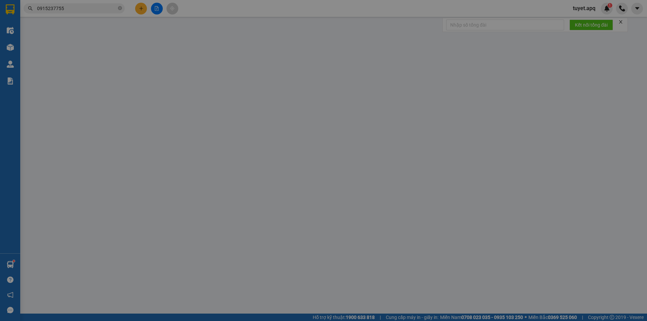
type input "0855972373"
type input "a nam"
type input "0915237755"
type input "a hòa"
checkbox input "true"
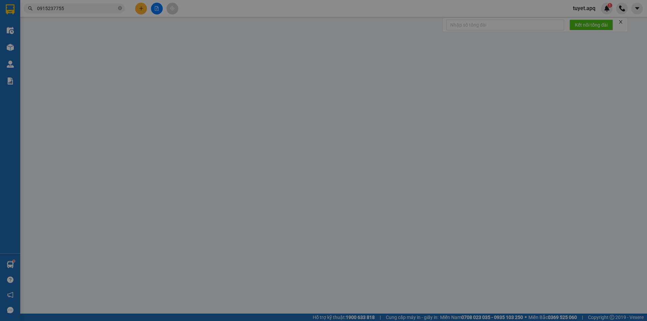
type input "vp"
type input "30.000"
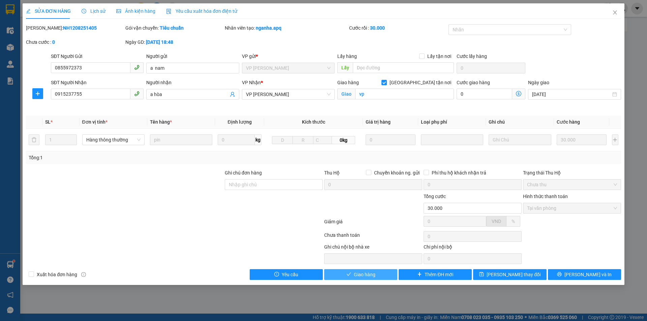
click at [385, 273] on button "Giao hàng" at bounding box center [360, 274] width 73 height 11
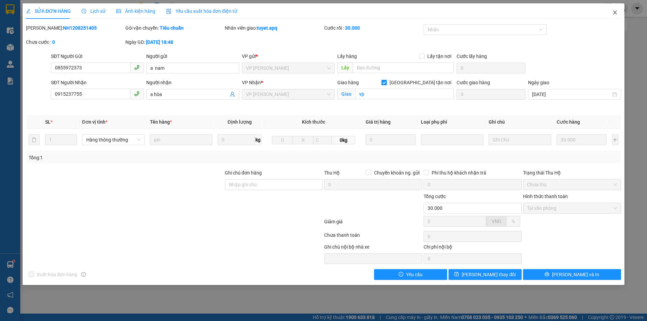
click at [613, 12] on icon "close" at bounding box center [614, 12] width 5 height 5
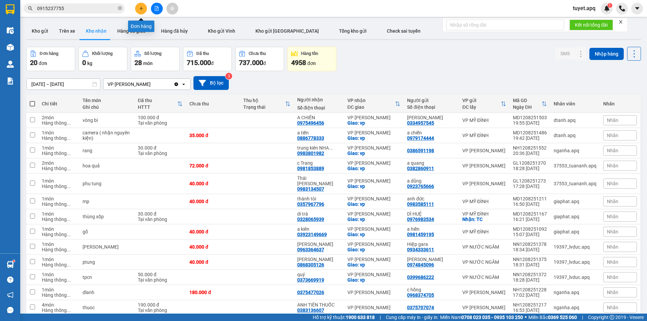
click at [144, 7] on button at bounding box center [141, 9] width 12 height 12
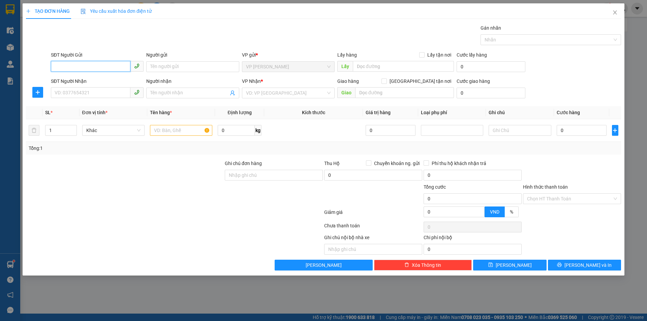
click at [87, 66] on input "SĐT Người Gửi" at bounding box center [91, 66] width 80 height 11
type input "0977877364"
click at [175, 65] on input "Người gửi" at bounding box center [192, 66] width 93 height 11
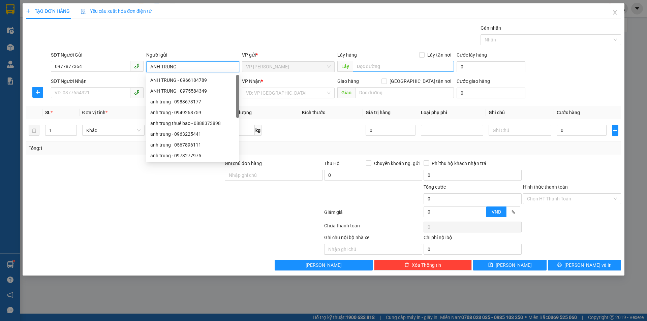
type input "ANH TRUNG"
click at [362, 64] on input "text" at bounding box center [403, 66] width 101 height 11
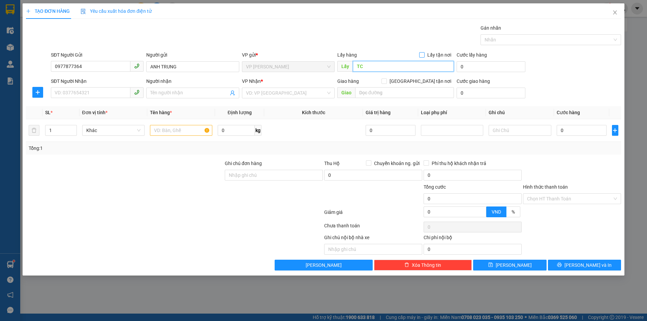
type input "TC"
click at [424, 55] on input "Lấy tận nơi" at bounding box center [421, 54] width 5 height 5
checkbox input "true"
click at [87, 94] on input "SĐT Người Nhận" at bounding box center [91, 92] width 80 height 11
type input "0976661352"
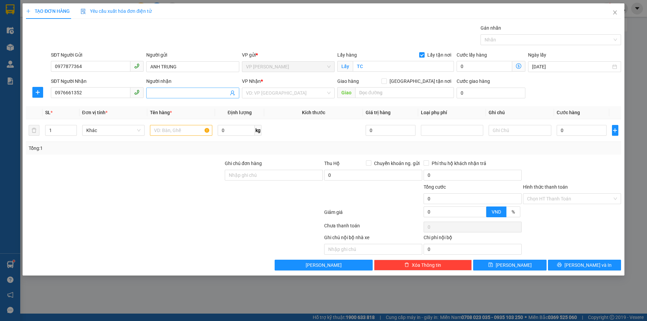
click at [195, 93] on input "Người nhận" at bounding box center [189, 92] width 78 height 7
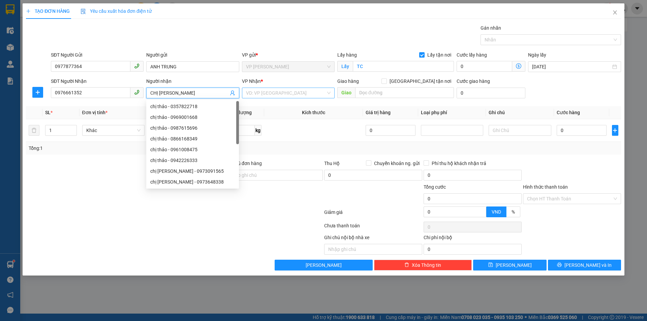
type input "CHỊ [PERSON_NAME]"
click at [293, 93] on input "search" at bounding box center [286, 93] width 80 height 10
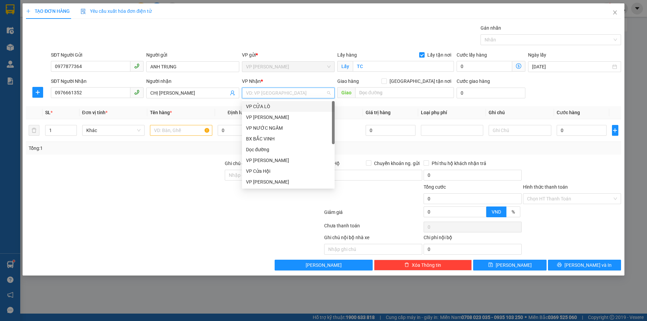
type input "N"
click at [276, 174] on div "VP [PERSON_NAME]" at bounding box center [288, 170] width 85 height 7
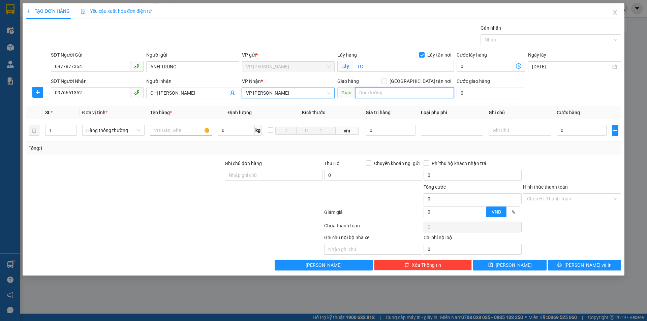
click at [387, 93] on input "text" at bounding box center [404, 92] width 99 height 11
type input "NH"
click at [386, 82] on input "[GEOGRAPHIC_DATA] tận nơi" at bounding box center [383, 81] width 5 height 5
checkbox input "true"
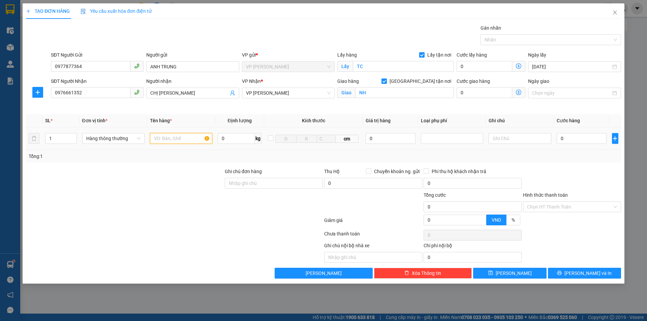
click at [193, 138] on input "text" at bounding box center [181, 138] width 62 height 11
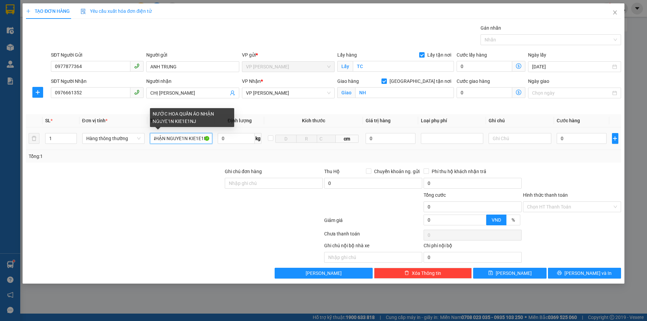
click at [197, 139] on input "NƯỚC HOA QUẦN ÁO NHẬN NGUYE1N KIE1E1NJ" at bounding box center [181, 138] width 62 height 11
click at [201, 138] on input "NƯỚC HOA QUẦN ÁO NHẬN NGUYE1N KIEE1NJ" at bounding box center [181, 138] width 62 height 11
click at [203, 138] on input "NƯỚC HOA QUẦN ÁO NHẬN NGUYE1N KIE1NJ" at bounding box center [181, 138] width 62 height 11
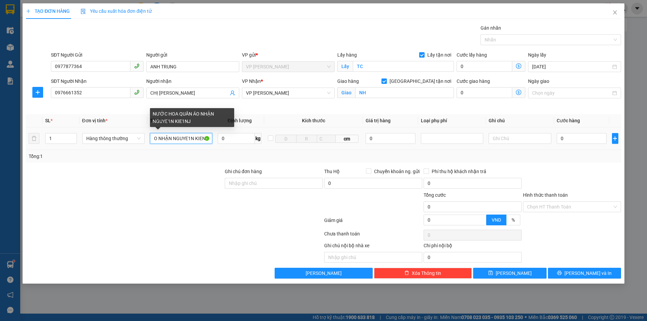
scroll to position [0, 43]
click at [193, 137] on input "NƯỚC HOA QUẦN ÁO NHẬN NGUYE1N KIENJ" at bounding box center [181, 138] width 62 height 11
click at [211, 138] on input "NƯỚC HOA QUẦN ÁO NHẬN NGUYEN KIENJ" at bounding box center [181, 138] width 62 height 11
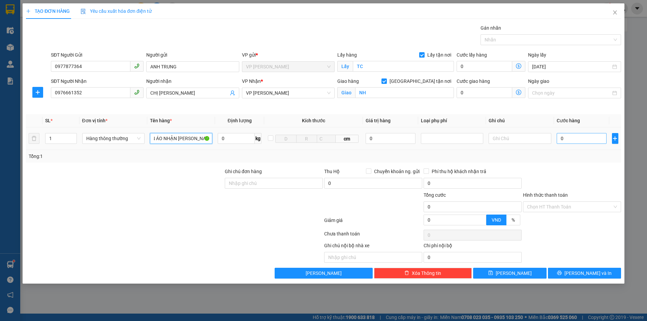
type input "NƯỚC HOA QUẦN ÁO NHẬN [PERSON_NAME]"
click at [570, 136] on input "0" at bounding box center [582, 138] width 50 height 11
type input "5"
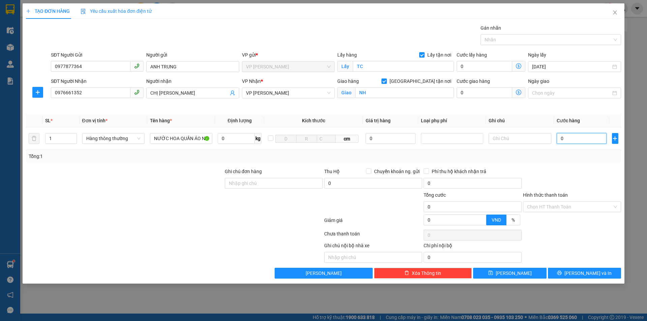
type input "5"
type input "50"
type input "500"
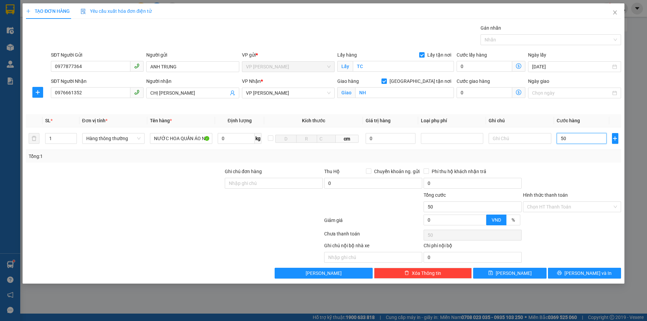
type input "500"
type input "5.000"
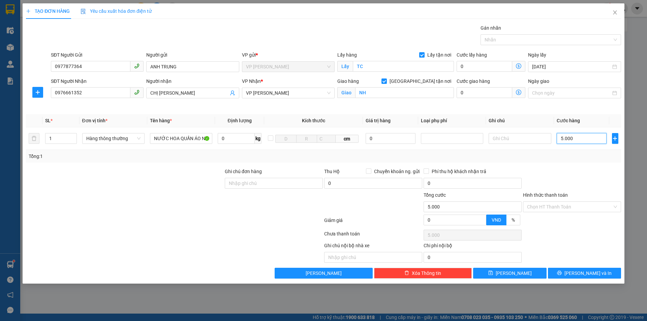
type input "50.000"
click at [556, 206] on input "Hình thức thanh toán" at bounding box center [569, 207] width 85 height 10
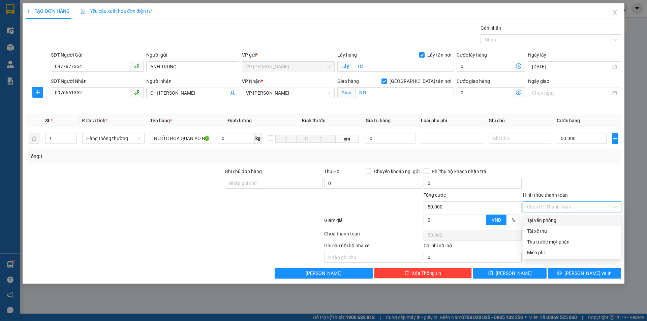
click at [551, 219] on div "Tại văn phòng" at bounding box center [572, 220] width 90 height 7
type input "0"
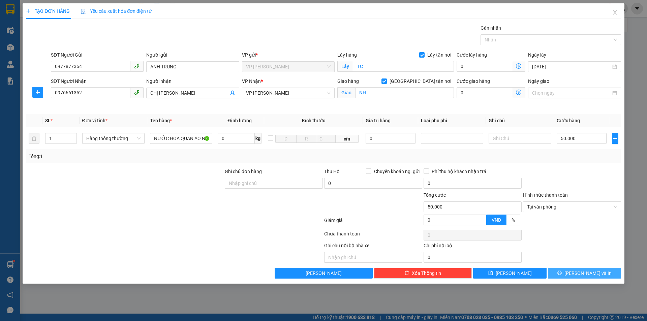
click at [580, 273] on span "[PERSON_NAME] và In" at bounding box center [587, 273] width 47 height 7
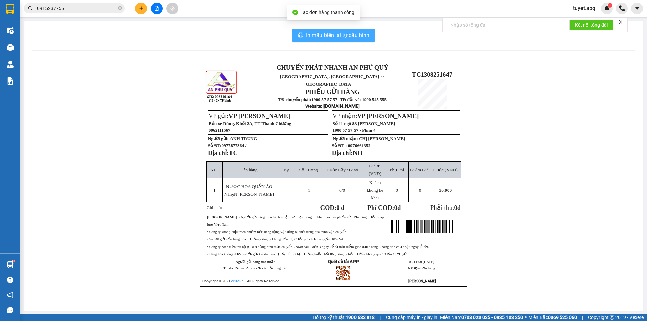
click at [343, 35] on span "In mẫu biên lai tự cấu hình" at bounding box center [337, 35] width 63 height 8
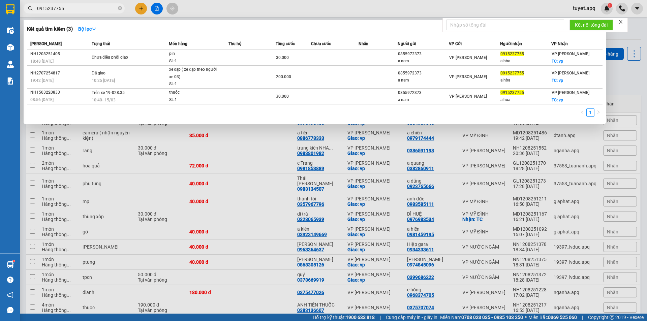
click at [86, 8] on input "0915237755" at bounding box center [77, 8] width 80 height 7
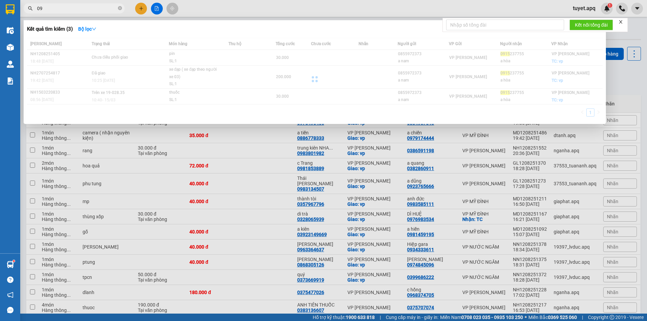
type input "0"
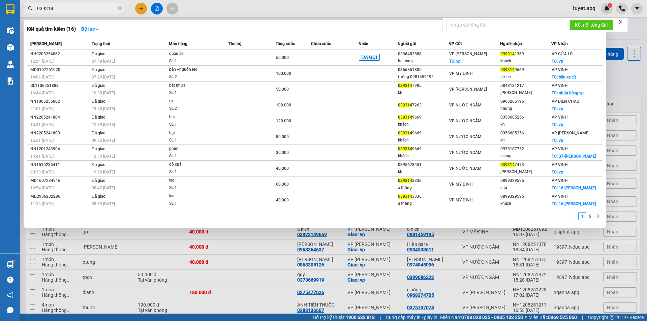
type input "0393149"
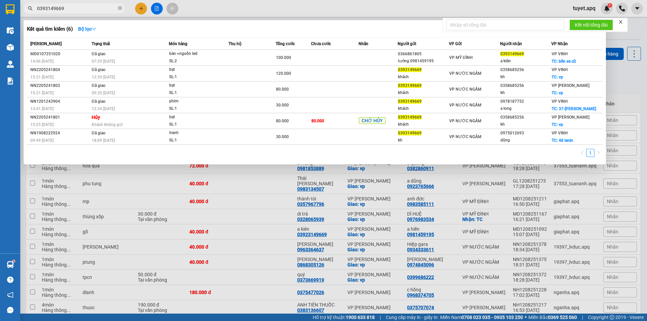
type input "0393149669"
click at [212, 204] on div at bounding box center [323, 160] width 647 height 321
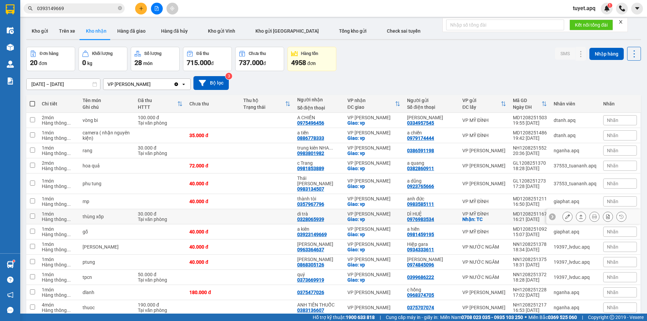
scroll to position [34, 0]
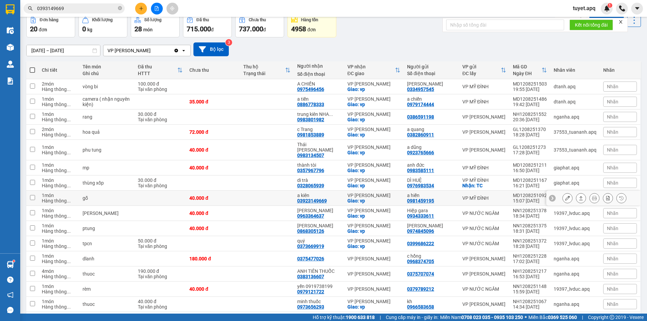
click at [288, 191] on td at bounding box center [267, 198] width 54 height 15
checkbox input "true"
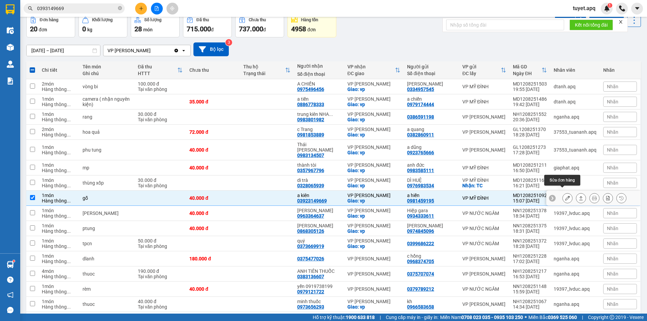
click at [565, 196] on icon at bounding box center [567, 198] width 5 height 5
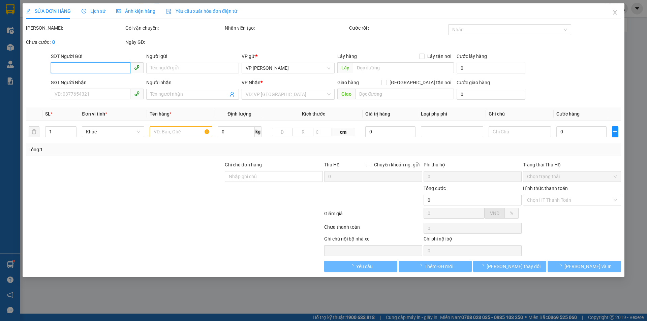
type input "0981459195"
type input "a hiến"
type input "03923149669"
type input "a kiên"
checkbox input "true"
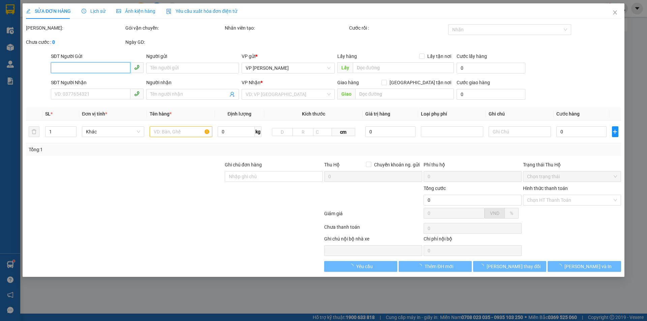
type input "vp"
type input "40.000"
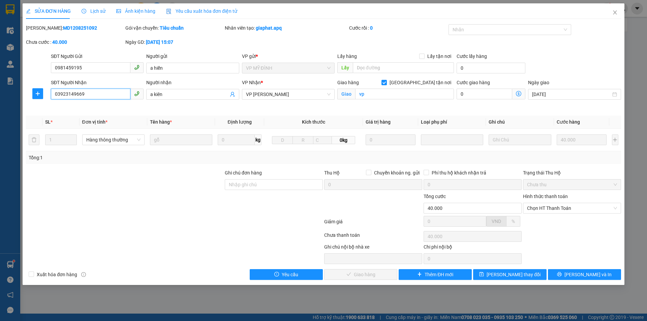
click at [64, 93] on input "03923149669" at bounding box center [91, 94] width 80 height 11
type input "0393149669"
click at [569, 277] on button "[PERSON_NAME] và In" at bounding box center [584, 274] width 73 height 11
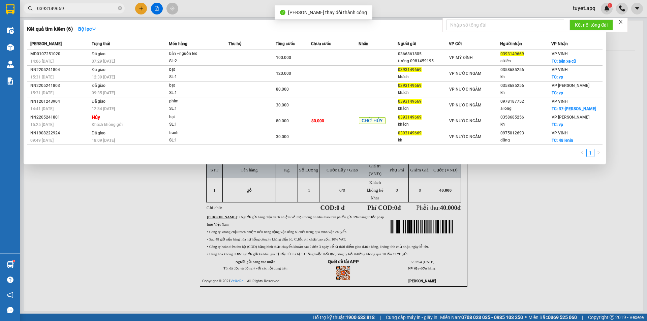
click at [65, 5] on input "0393149669" at bounding box center [77, 8] width 80 height 7
click at [94, 209] on div at bounding box center [323, 160] width 647 height 321
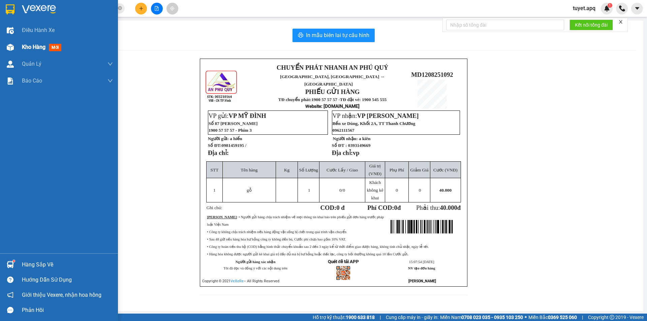
click at [22, 47] on span "Kho hàng" at bounding box center [34, 47] width 24 height 6
click at [39, 46] on span "Kho hàng" at bounding box center [34, 47] width 24 height 6
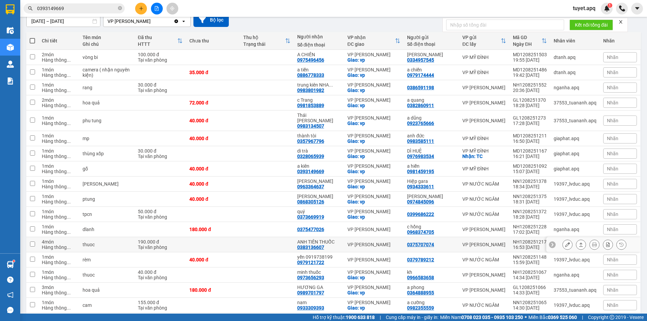
scroll to position [67, 0]
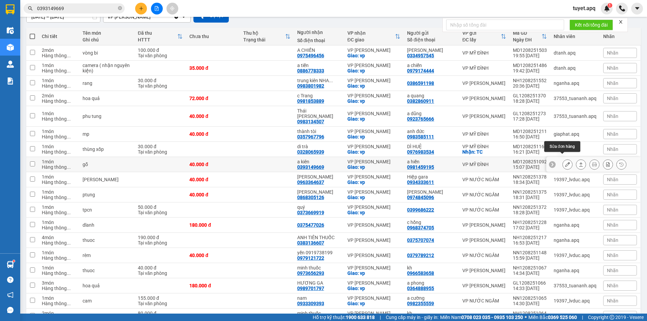
click at [565, 159] on button at bounding box center [567, 165] width 9 height 12
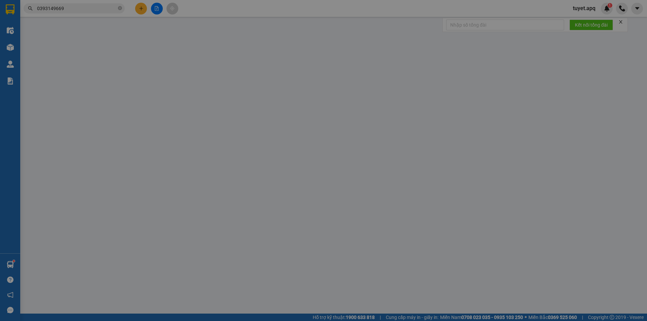
type input "0981459195"
type input "a hiến"
type input "0393149669"
type input "a kiên"
checkbox input "true"
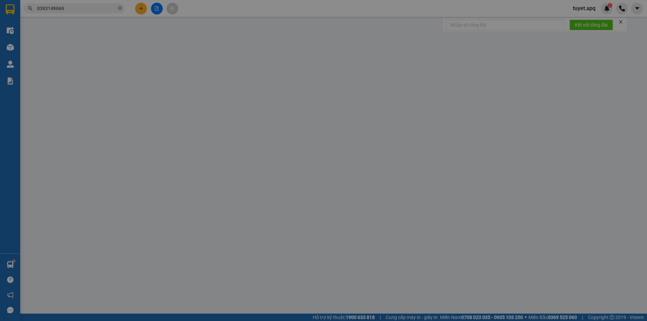
type input "vp"
type input "40.000"
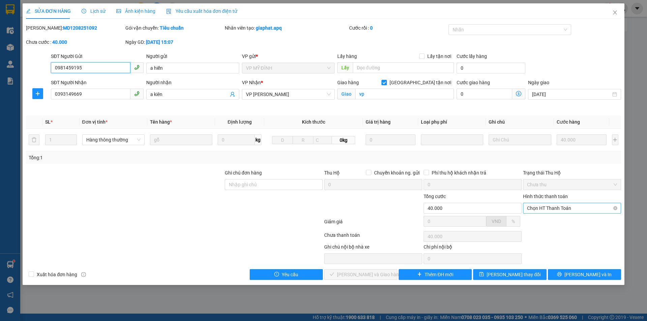
click at [589, 205] on span "Chọn HT Thanh Toán" at bounding box center [572, 208] width 90 height 10
click at [558, 222] on div "Tại văn phòng" at bounding box center [572, 221] width 90 height 7
type input "0"
click at [358, 269] on div "Total Paid Fee 0 Total UnPaid Fee 40.000 Cash Collection Total Fee Mã ĐH: MD120…" at bounding box center [323, 152] width 595 height 256
click at [358, 276] on span "[PERSON_NAME] và Giao hàng" at bounding box center [369, 274] width 65 height 7
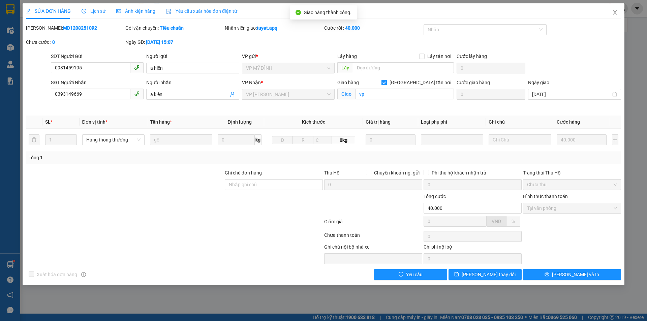
click at [615, 10] on icon "close" at bounding box center [614, 12] width 5 height 5
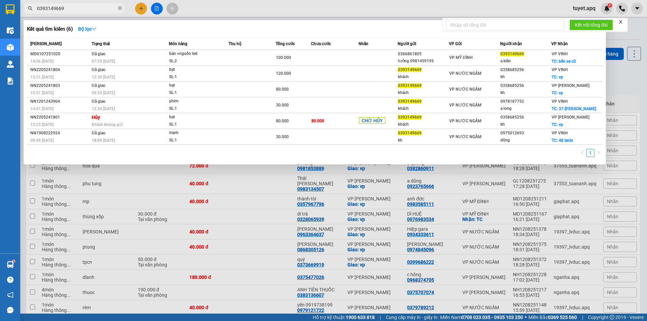
click at [93, 9] on input "0393149669" at bounding box center [77, 8] width 80 height 7
type input "0"
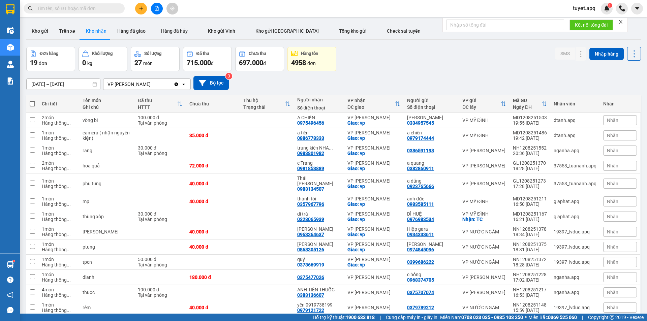
click at [74, 5] on input "text" at bounding box center [77, 8] width 80 height 7
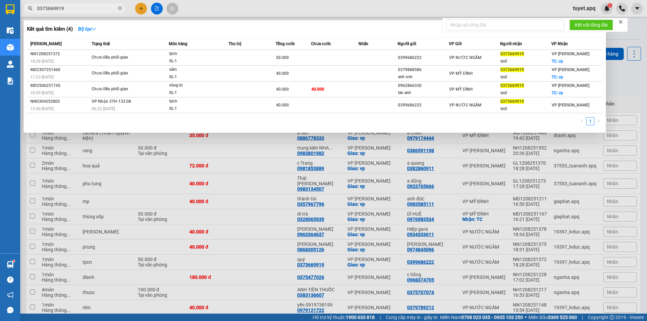
click at [229, 151] on div at bounding box center [323, 160] width 647 height 321
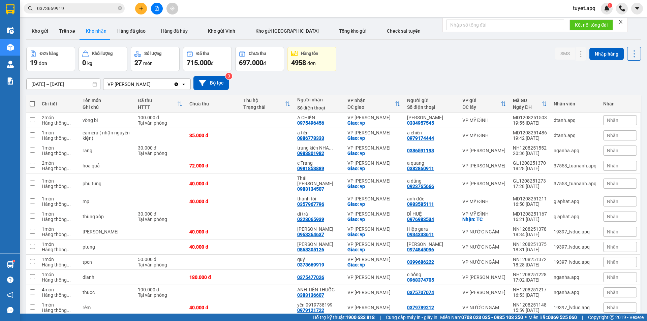
click at [89, 7] on input "0373669919" at bounding box center [77, 8] width 80 height 7
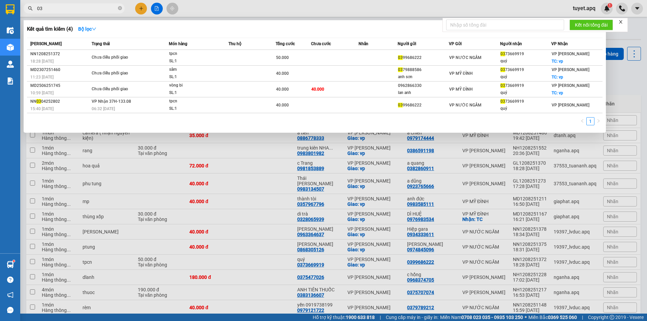
type input "0"
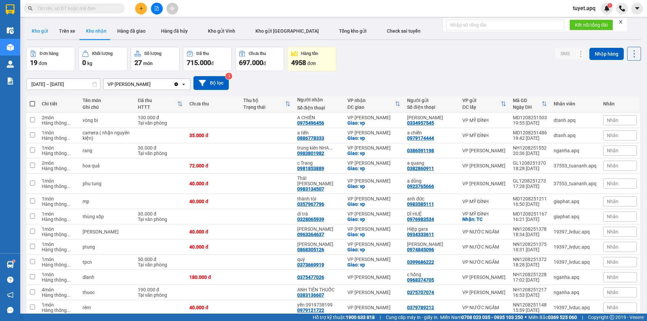
click at [39, 29] on button "Kho gửi" at bounding box center [39, 31] width 27 height 16
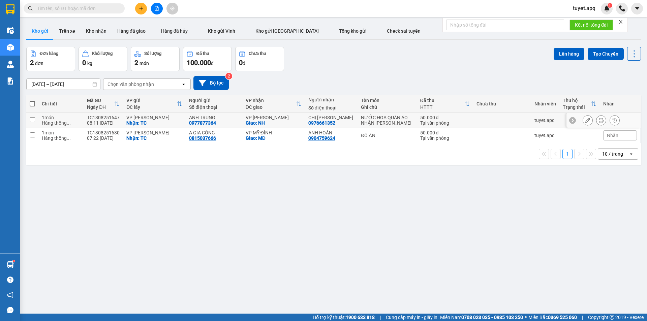
click at [30, 120] on input "checkbox" at bounding box center [32, 119] width 5 height 5
checkbox input "true"
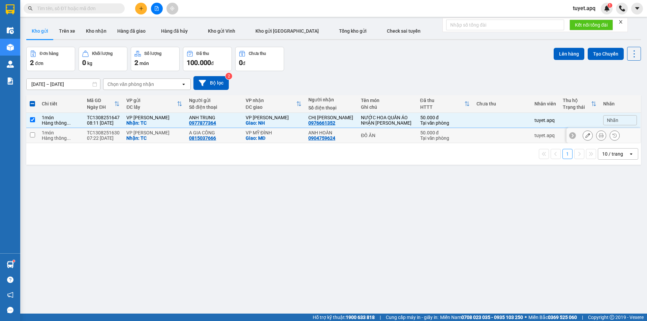
click at [31, 138] on td at bounding box center [32, 135] width 12 height 15
checkbox input "true"
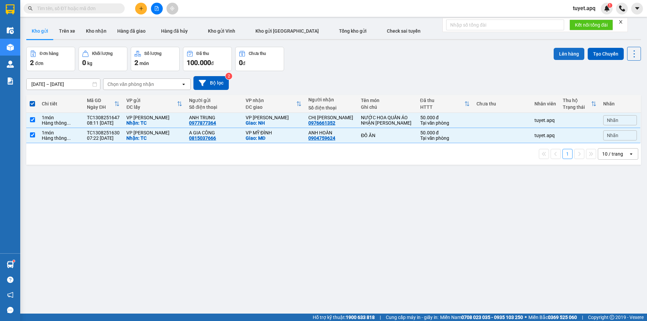
click at [564, 56] on button "Lên hàng" at bounding box center [569, 54] width 31 height 12
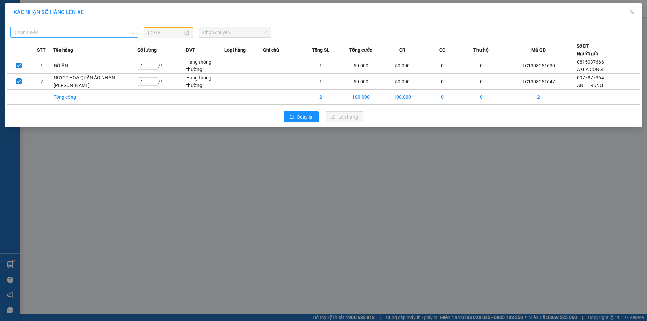
click at [133, 30] on span "Chọn tuyến" at bounding box center [74, 32] width 120 height 10
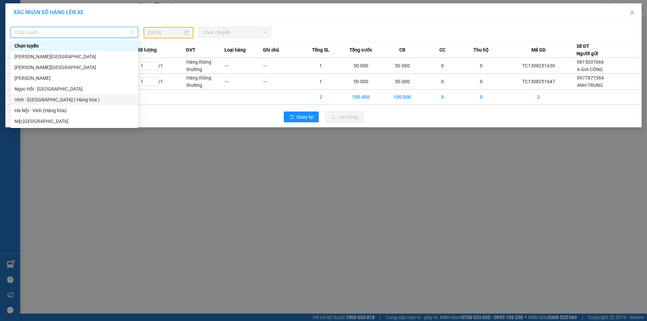
click at [41, 99] on div "Vinh - [GEOGRAPHIC_DATA] ( Hàng hóa )" at bounding box center [74, 99] width 120 height 7
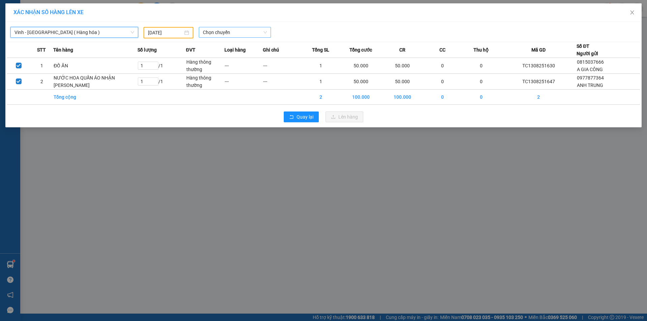
click at [235, 33] on span "Chọn chuyến" at bounding box center [235, 32] width 64 height 10
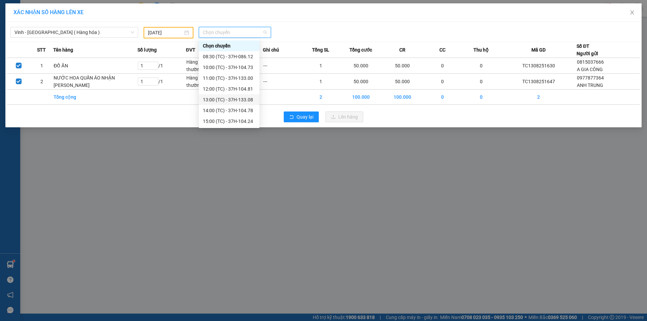
click at [244, 101] on div "13:00 (TC) - 37H-133.08" at bounding box center [229, 99] width 53 height 7
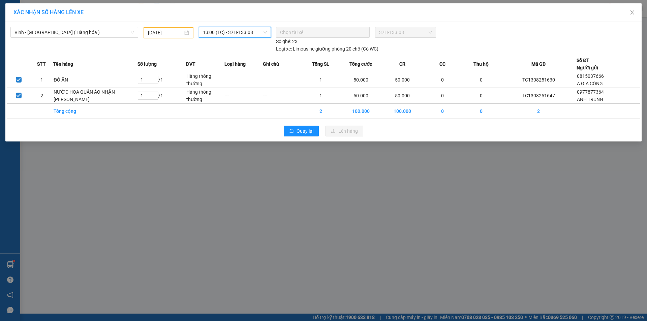
click at [360, 166] on div "XÁC NHẬN SỐ HÀNG LÊN XE Vinh - [GEOGRAPHIC_DATA] ( Hàng hóa ) [DATE] 13:00 13:0…" at bounding box center [323, 160] width 647 height 321
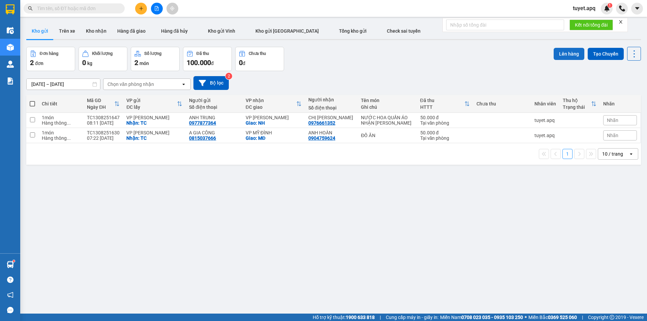
click at [562, 51] on button "Lên hàng" at bounding box center [569, 54] width 31 height 12
click at [35, 119] on td at bounding box center [32, 120] width 12 height 15
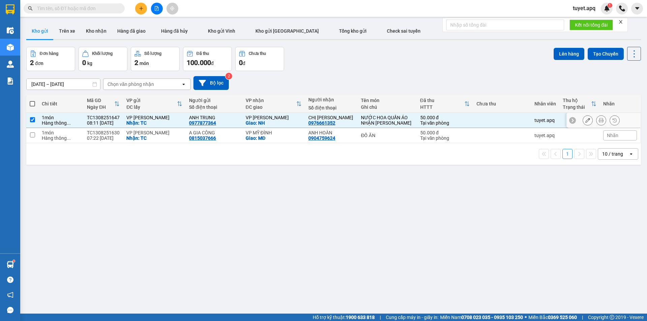
checkbox input "true"
click at [34, 134] on input "checkbox" at bounding box center [32, 134] width 5 height 5
checkbox input "true"
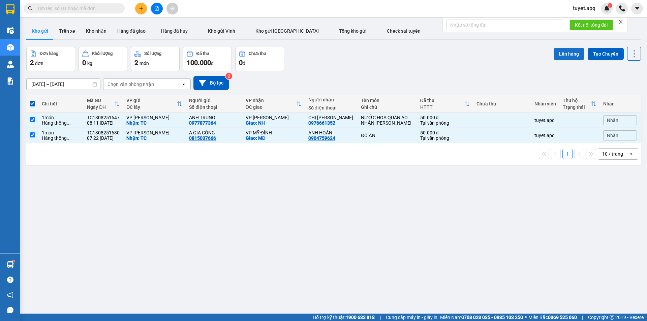
click at [567, 56] on button "Lên hàng" at bounding box center [569, 54] width 31 height 12
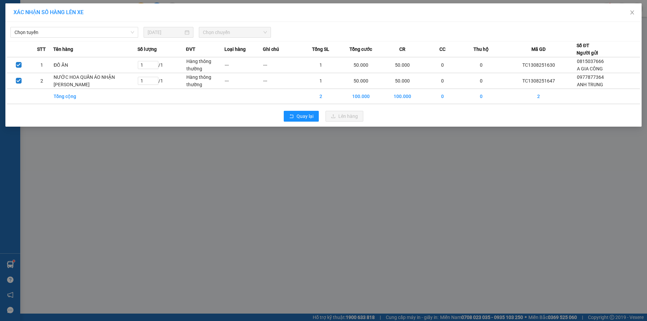
click at [490, 222] on div "XÁC NHẬN SỐ HÀNG LÊN XE Chọn tuyến [DATE] Chọn chuyến STT Tên hàng Số lượng ĐVT…" at bounding box center [323, 160] width 647 height 321
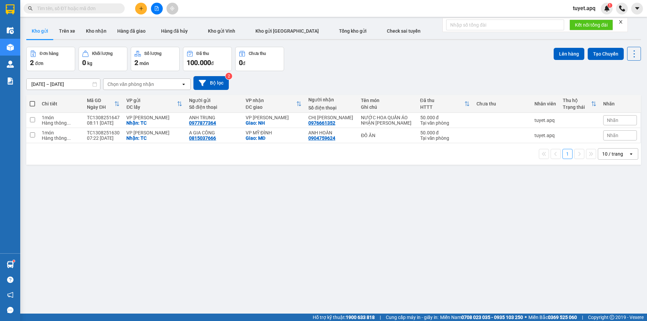
click at [33, 103] on span at bounding box center [32, 103] width 5 height 5
click at [32, 100] on input "checkbox" at bounding box center [32, 100] width 0 height 0
checkbox input "true"
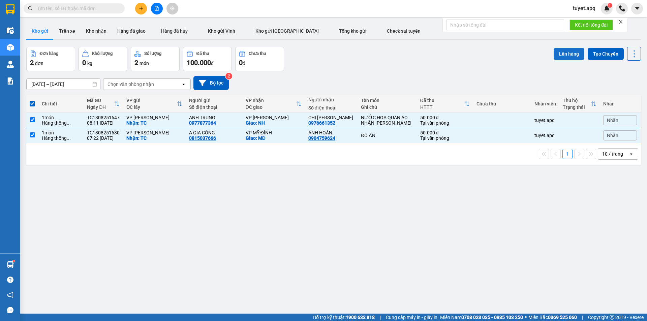
click at [571, 53] on button "Lên hàng" at bounding box center [569, 54] width 31 height 12
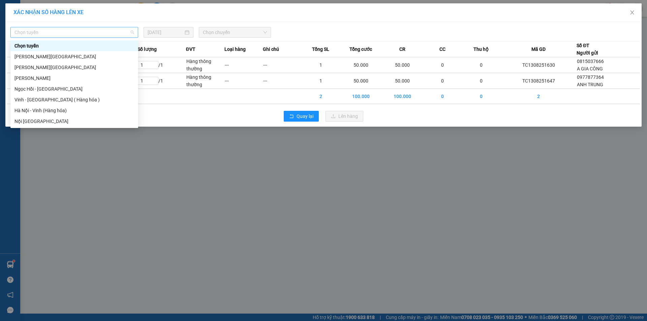
click at [97, 33] on span "Chọn tuyến" at bounding box center [74, 32] width 120 height 10
click at [67, 97] on div "Vinh - [GEOGRAPHIC_DATA] ( Hàng hóa )" at bounding box center [74, 99] width 120 height 7
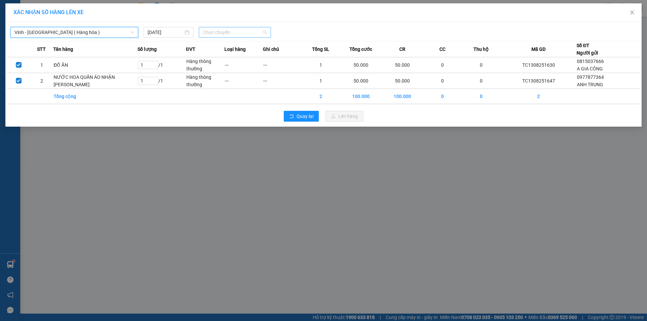
click at [234, 34] on span "Chọn chuyến" at bounding box center [235, 32] width 64 height 10
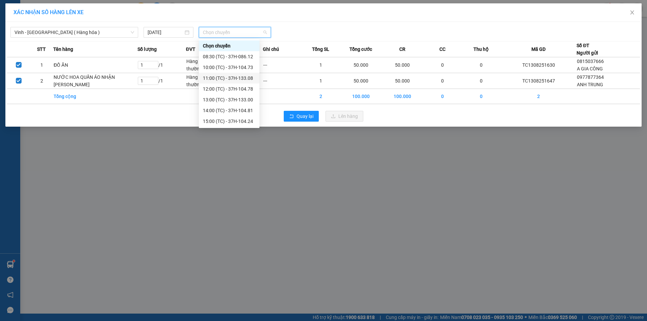
click at [237, 80] on div "11:00 (TC) - 37H-133.08" at bounding box center [229, 77] width 53 height 7
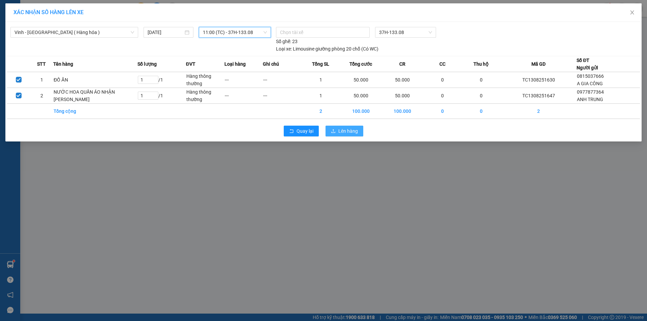
click at [347, 130] on span "Lên hàng" at bounding box center [348, 130] width 20 height 7
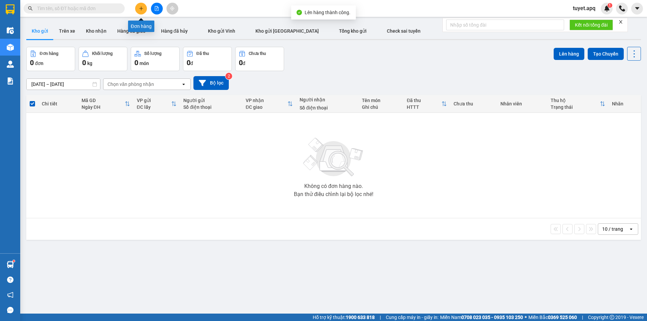
click at [140, 10] on icon "plus" at bounding box center [141, 8] width 5 height 5
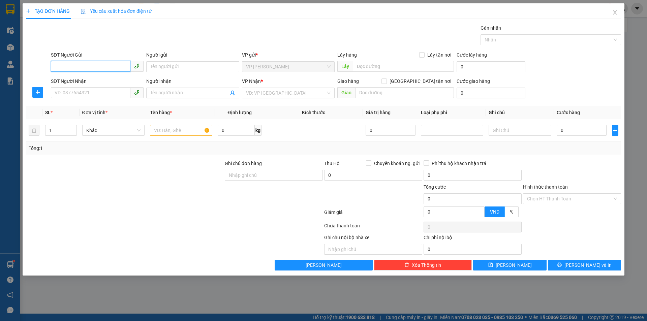
click at [75, 64] on input "SĐT Người Gửi" at bounding box center [91, 66] width 80 height 11
click at [85, 81] on div "0345902463 - [GEOGRAPHIC_DATA]" at bounding box center [97, 79] width 85 height 7
type input "0345902463"
type input "bác hòa"
checkbox input "true"
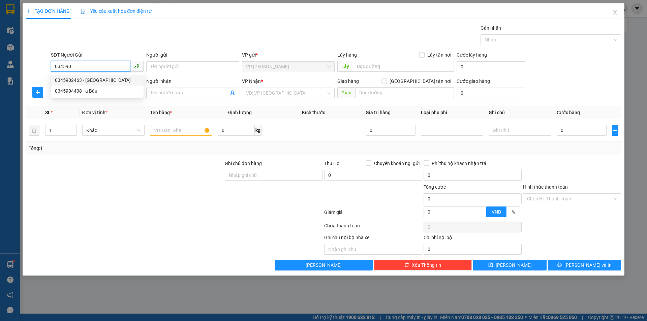
type input "TC"
type input "0345902463"
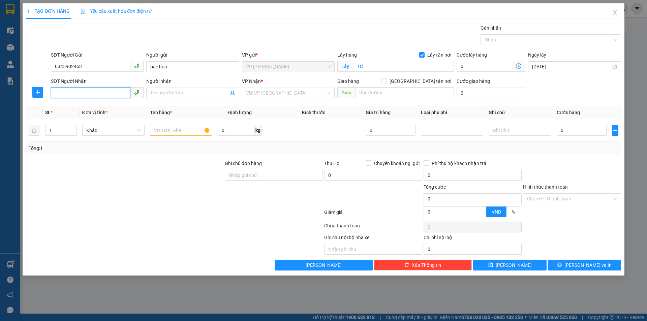
click at [83, 93] on input "SĐT Người Nhận" at bounding box center [91, 92] width 80 height 11
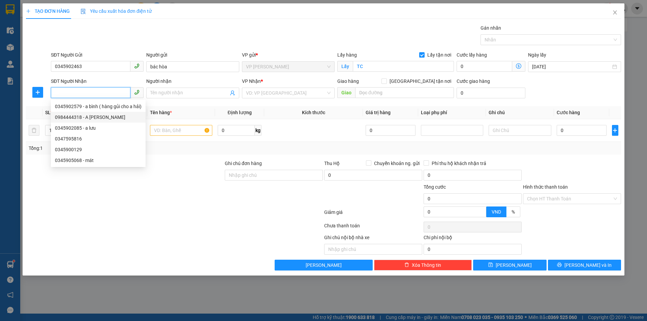
click at [103, 118] on div "0984444318 - A [PERSON_NAME]" at bounding box center [98, 117] width 87 height 7
type input "0984444318"
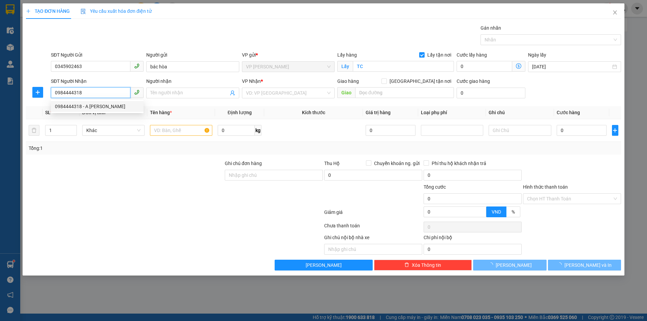
type input "A [PERSON_NAME]"
checkbox input "true"
type input "NH"
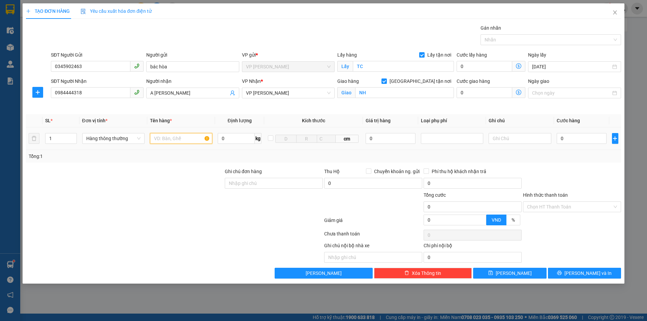
click at [180, 137] on input "text" at bounding box center [181, 138] width 62 height 11
type input "D"
type input "Đ"
type input "D"
type input "ĐỒ ĂN"
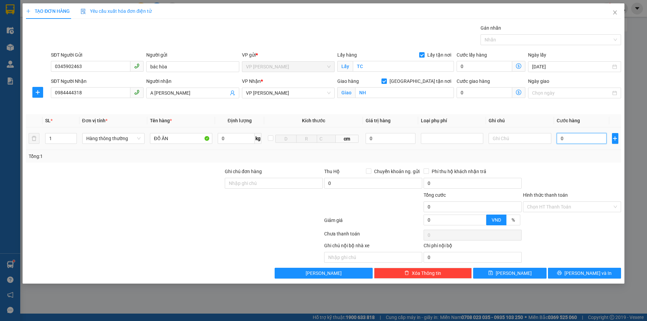
click at [569, 136] on input "0" at bounding box center [582, 138] width 50 height 11
type input "3"
type input "30"
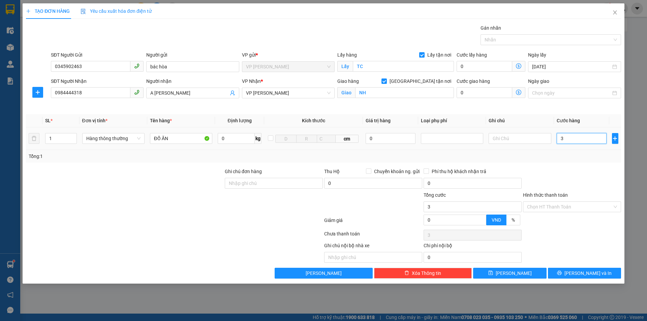
type input "30"
type input "300"
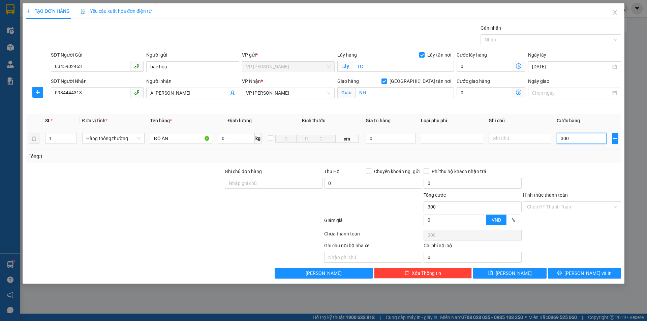
type input "3.000"
type input "30.000"
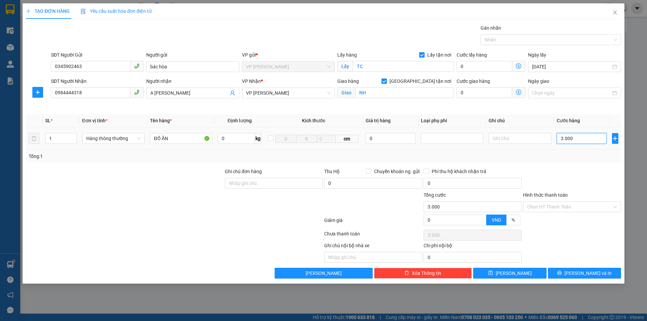
type input "30.000"
drag, startPoint x: 578, startPoint y: 139, endPoint x: 496, endPoint y: 162, distance: 85.3
click at [496, 162] on div "SL * Đơn vị tính * Tên hàng * Định lượng Kích thước Giá trị hàng Loại phụ phí G…" at bounding box center [323, 138] width 595 height 49
type input "4"
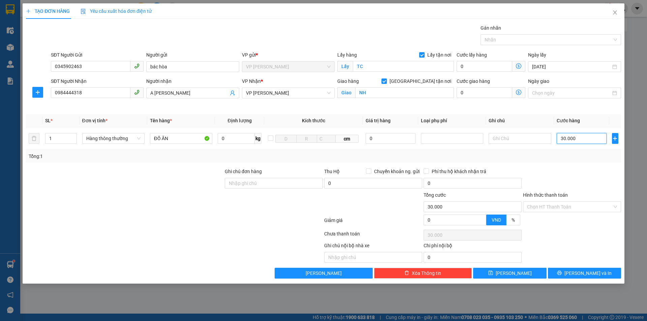
type input "4"
type input "40"
type input "400"
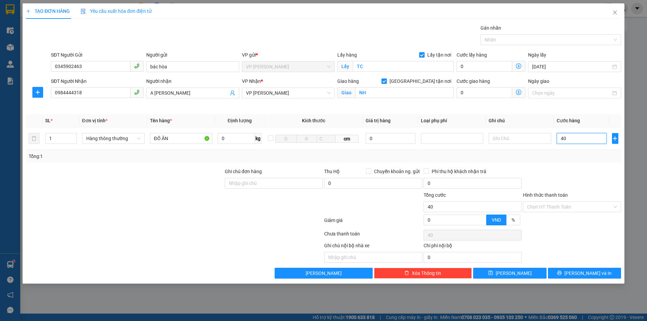
type input "400"
type input "4.000"
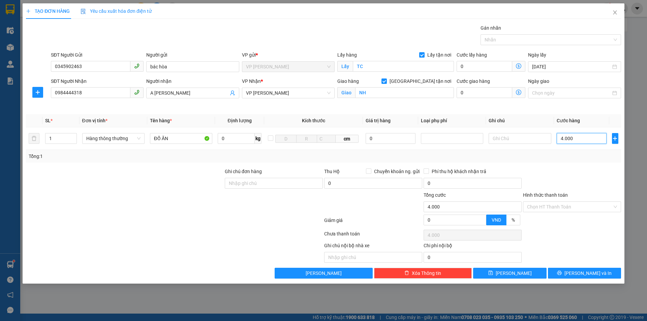
type input "40.000"
click at [573, 205] on input "Hình thức thanh toán" at bounding box center [569, 207] width 85 height 10
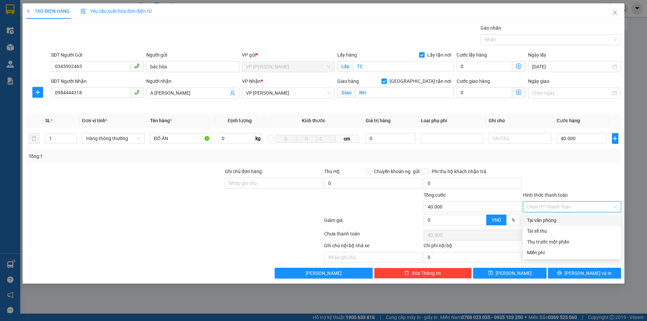
click at [562, 222] on div "Tại văn phòng" at bounding box center [572, 220] width 90 height 7
type input "0"
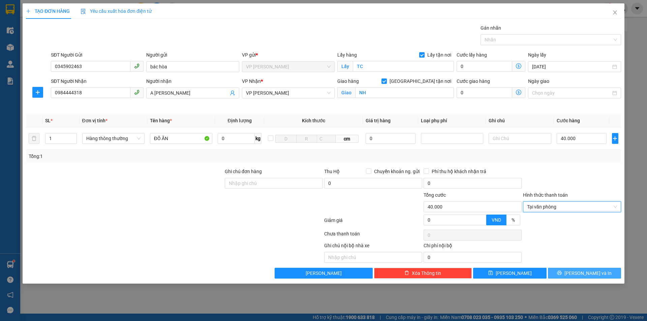
click at [588, 274] on span "[PERSON_NAME] và In" at bounding box center [587, 273] width 47 height 7
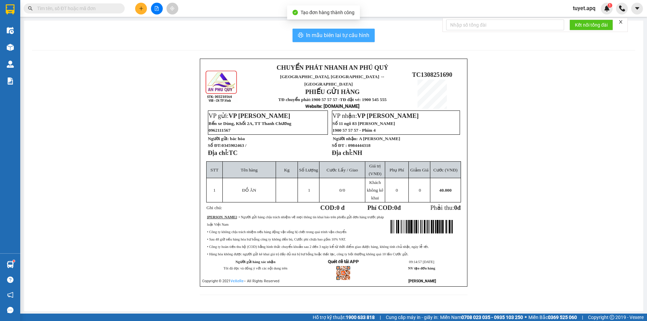
click at [363, 32] on span "In mẫu biên lai tự cấu hình" at bounding box center [337, 35] width 63 height 8
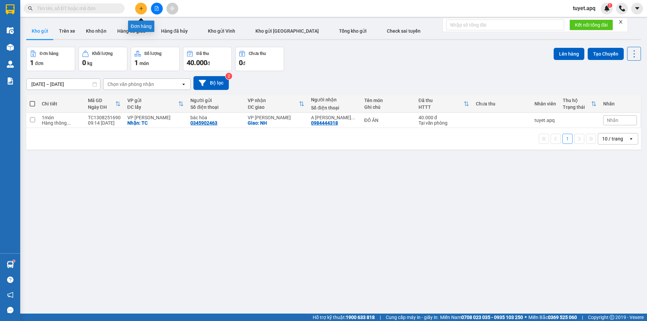
click at [140, 10] on icon "plus" at bounding box center [141, 8] width 5 height 5
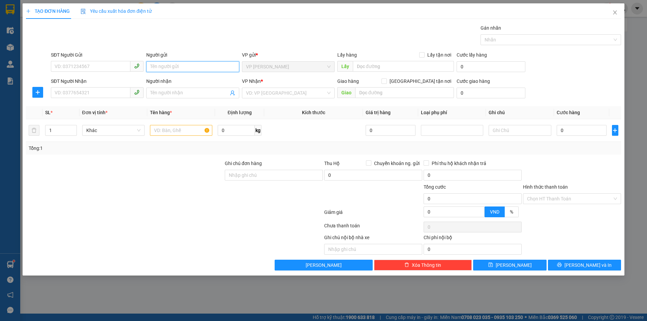
click at [159, 67] on input "Người gửi" at bounding box center [192, 66] width 93 height 11
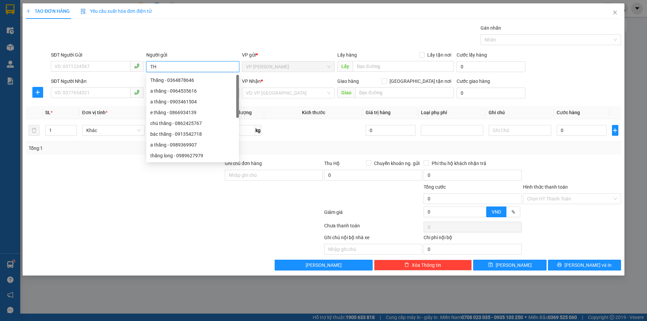
type input "T"
type input "hiên th"
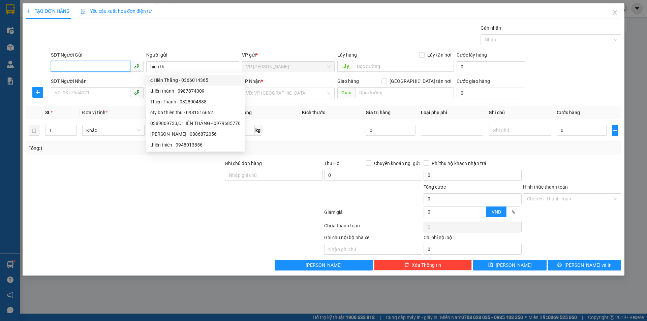
click at [96, 62] on input "SĐT Người Gửi" at bounding box center [91, 66] width 80 height 11
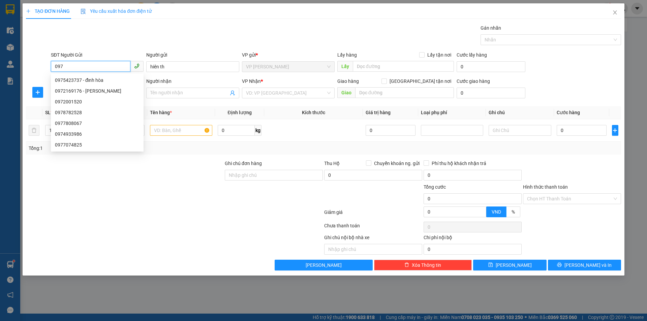
click at [71, 68] on input "097" at bounding box center [91, 66] width 80 height 11
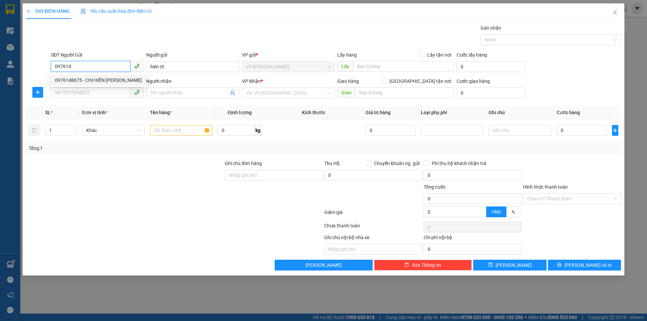
click at [88, 80] on div "0976148675 - CHỊ HIỀN [PERSON_NAME]" at bounding box center [98, 79] width 87 height 7
type input "0976148675"
type input "CHỊ HIỀN THẮNG"
checkbox input "true"
type input "TC"
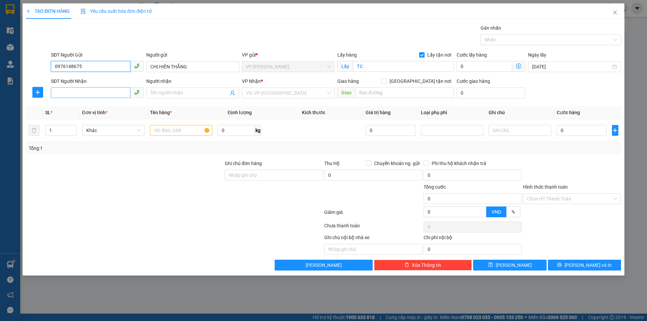
type input "0976148675"
click at [88, 92] on input "SĐT Người Nhận" at bounding box center [91, 92] width 80 height 11
click at [87, 106] on div "0917836054 - CHỊ HUẾ" at bounding box center [97, 106] width 85 height 7
type input "0917836054"
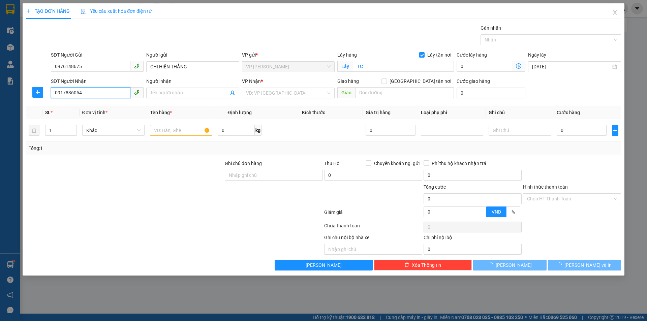
type input "CHỊ HUẾ"
checkbox input "true"
type input "[PERSON_NAME]"
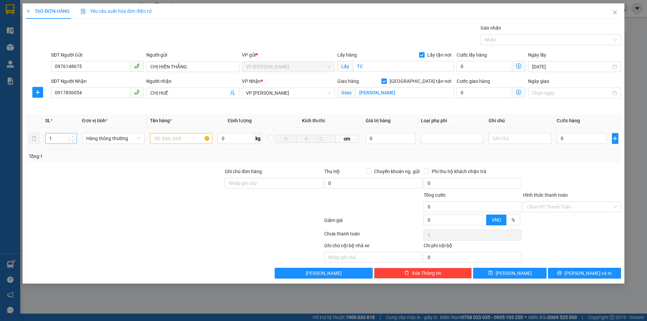
type input "2"
click at [70, 136] on span "Increase Value" at bounding box center [72, 136] width 7 height 6
click at [163, 143] on input "text" at bounding box center [181, 138] width 62 height 11
type input "HOA LÝ"
click at [568, 139] on input "0" at bounding box center [582, 138] width 50 height 11
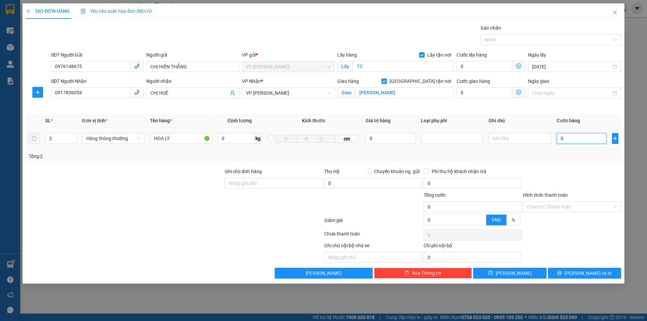
type input "1"
type input "16"
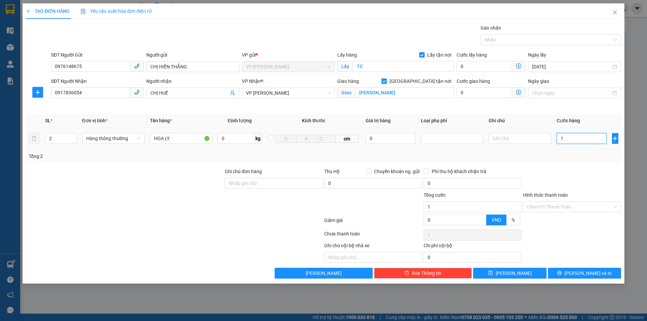
type input "16"
type input "16-"
type input "0"
type input "16"
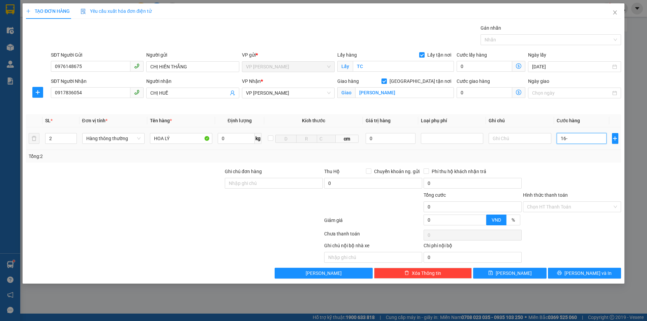
type input "16"
type input "160"
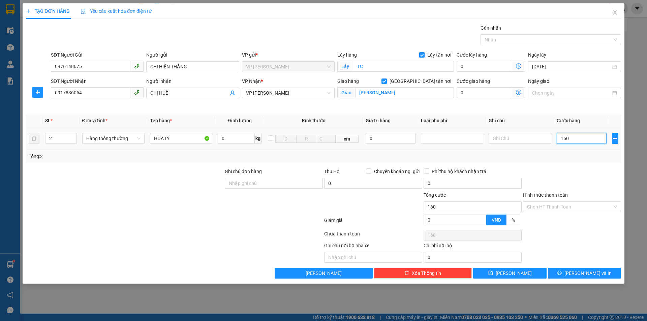
type input "1.600"
type input "16.000"
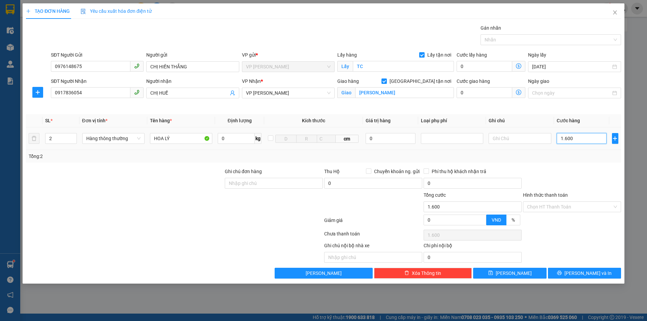
type input "16.000"
type input "160.000"
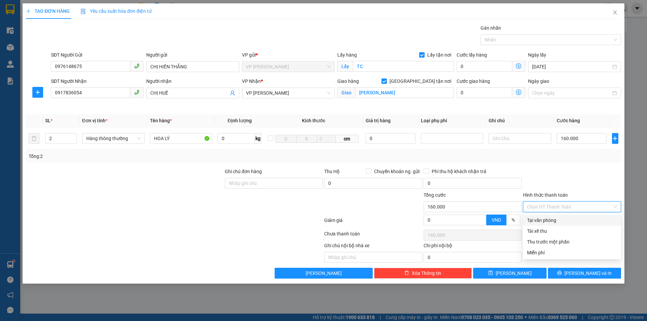
click at [562, 208] on input "Hình thức thanh toán" at bounding box center [569, 207] width 85 height 10
click at [555, 221] on div "Tại văn phòng" at bounding box center [572, 220] width 90 height 7
type input "0"
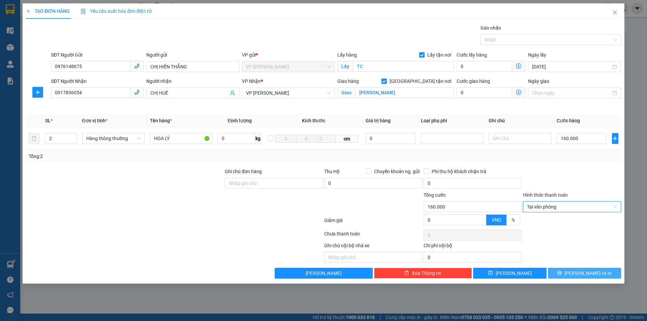
click at [571, 276] on button "[PERSON_NAME] và In" at bounding box center [584, 273] width 73 height 11
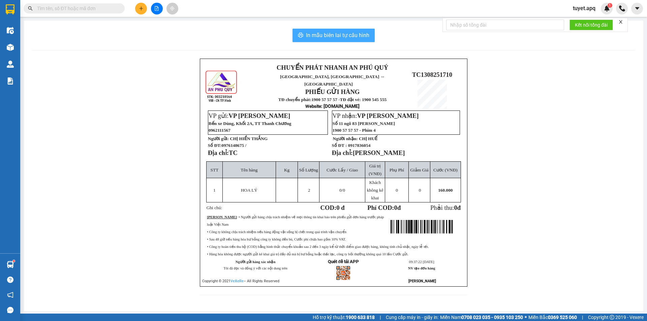
click at [337, 36] on span "In mẫu biên lai tự cấu hình" at bounding box center [337, 35] width 63 height 8
